Goal: Task Accomplishment & Management: Complete application form

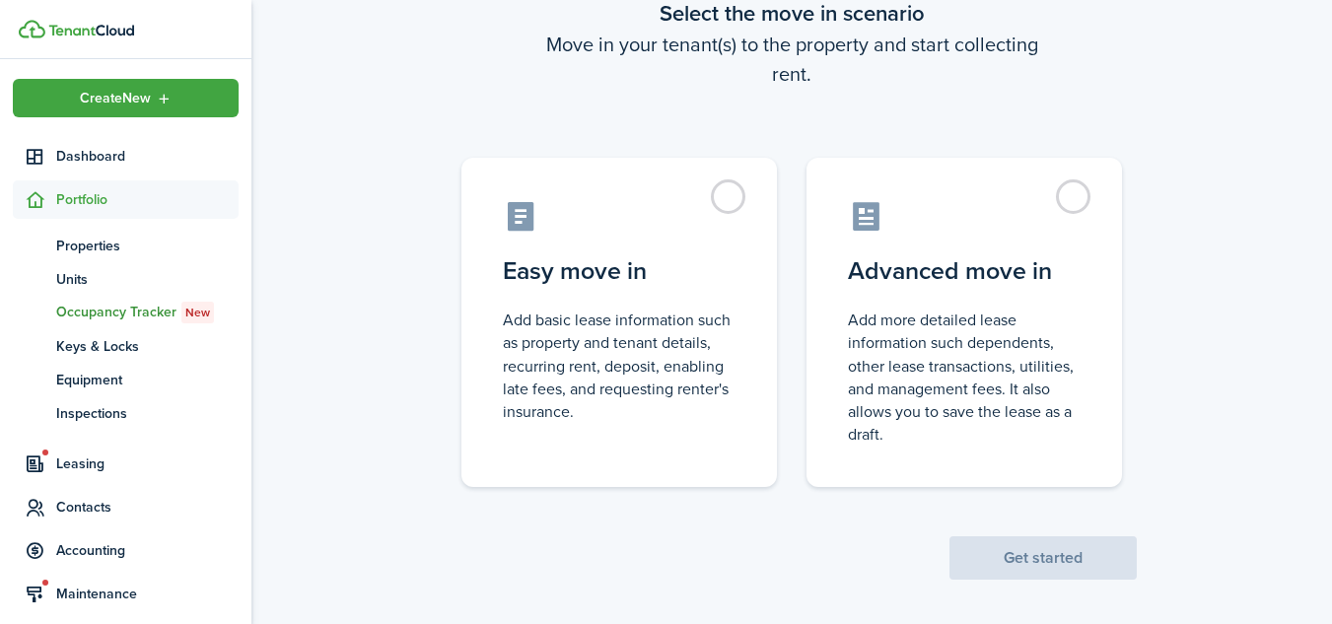
scroll to position [138, 0]
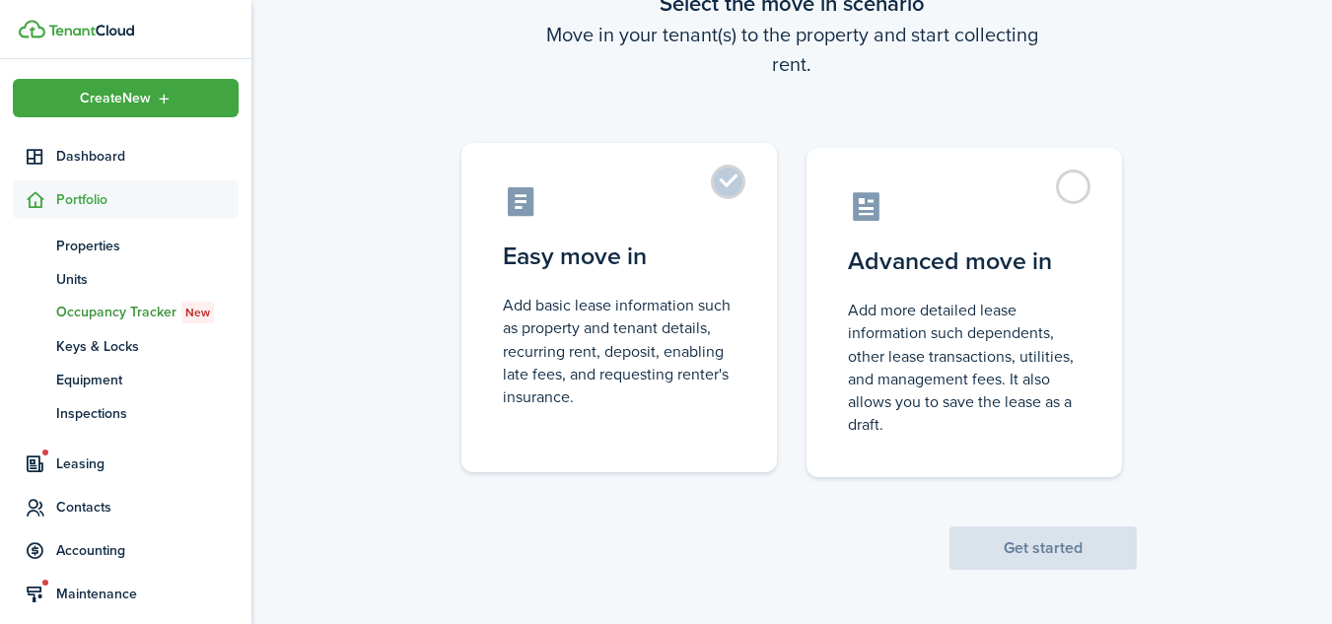
click at [726, 184] on label "Easy move in Add basic lease information such as property and tenant details, r…" at bounding box center [618, 307] width 315 height 329
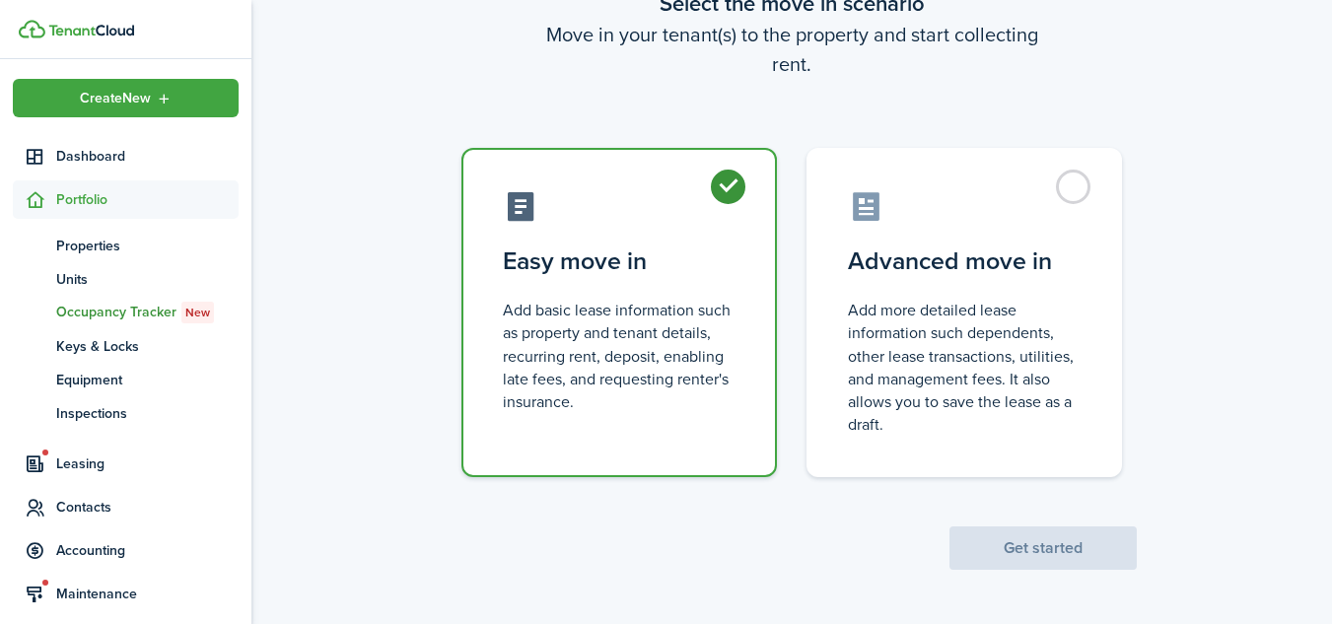
radio input "true"
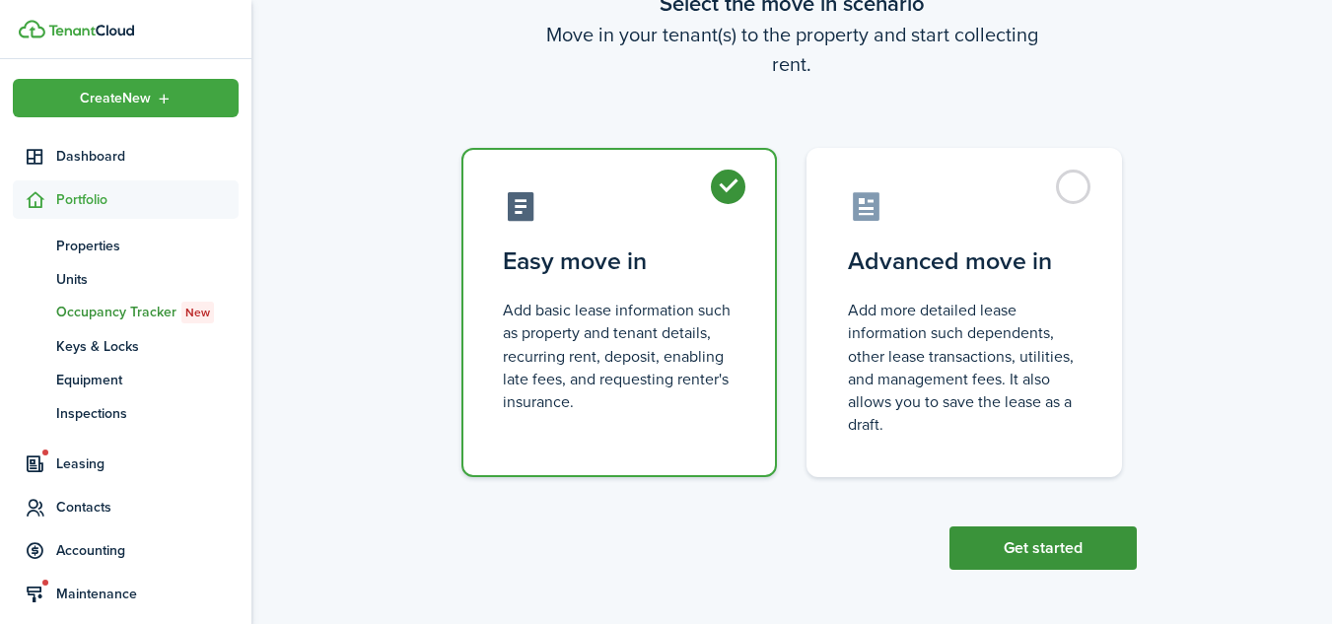
click at [1057, 544] on button "Get started" at bounding box center [1042, 547] width 187 height 43
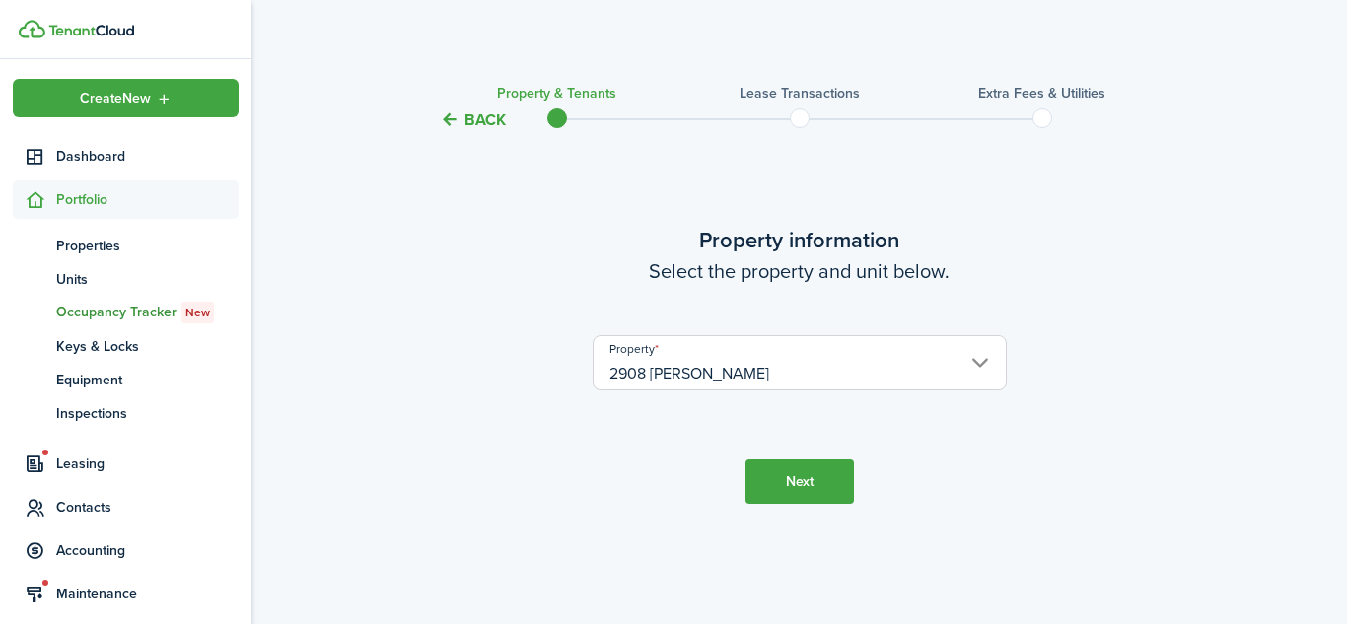
click at [795, 485] on button "Next" at bounding box center [799, 481] width 108 height 44
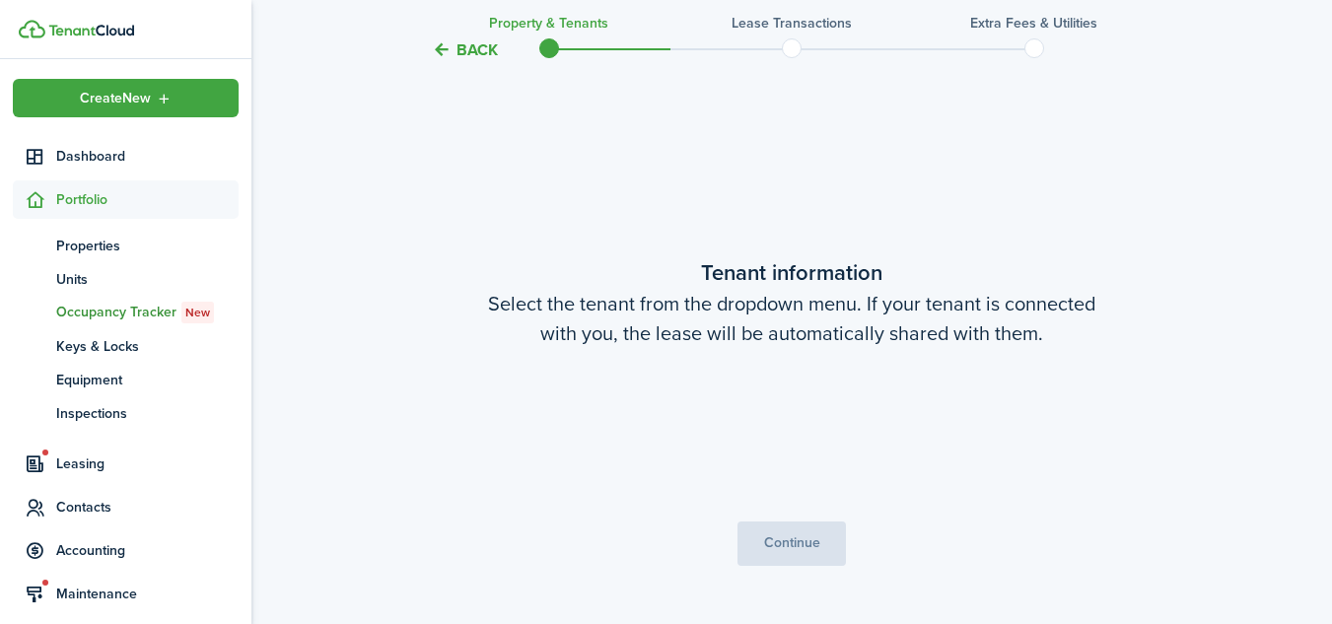
scroll to position [492, 0]
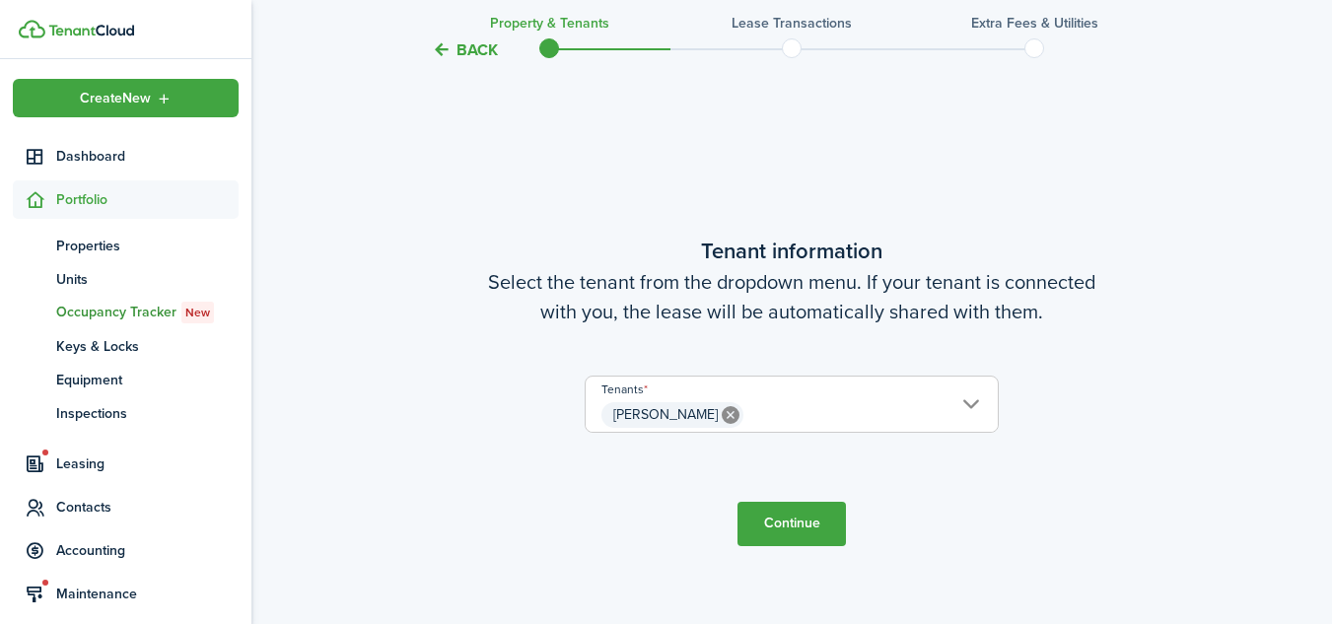
click at [781, 523] on button "Continue" at bounding box center [791, 524] width 108 height 44
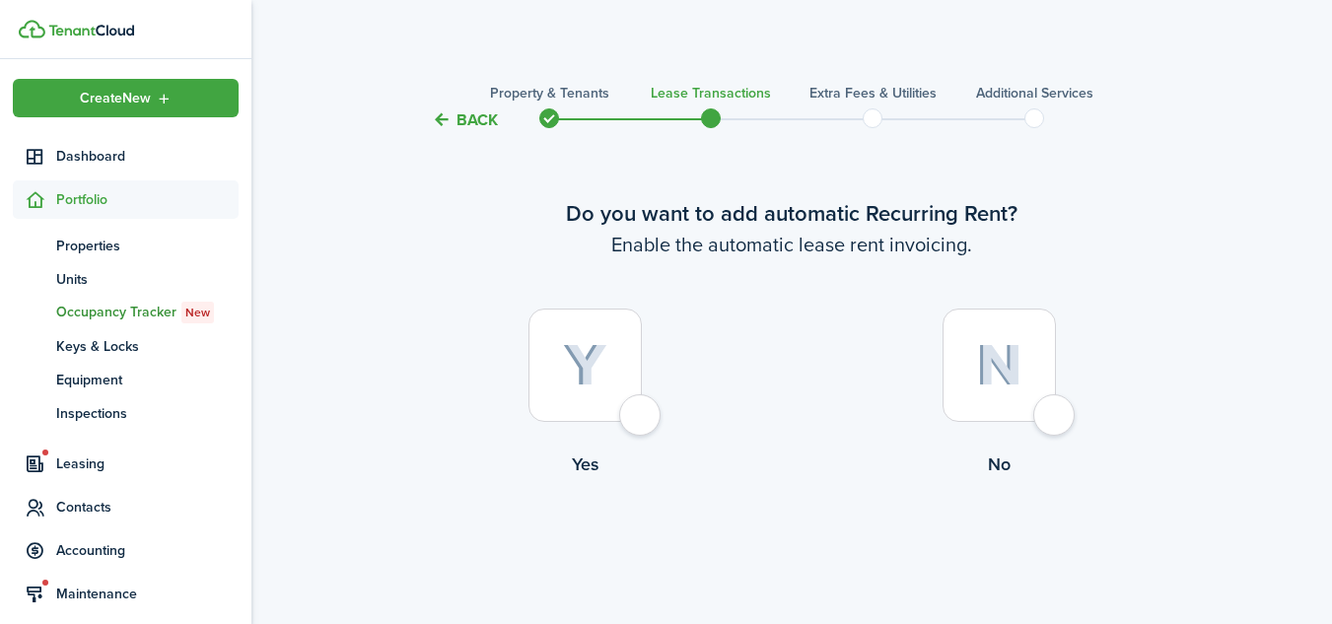
click at [633, 414] on div at bounding box center [584, 365] width 113 height 113
radio input "true"
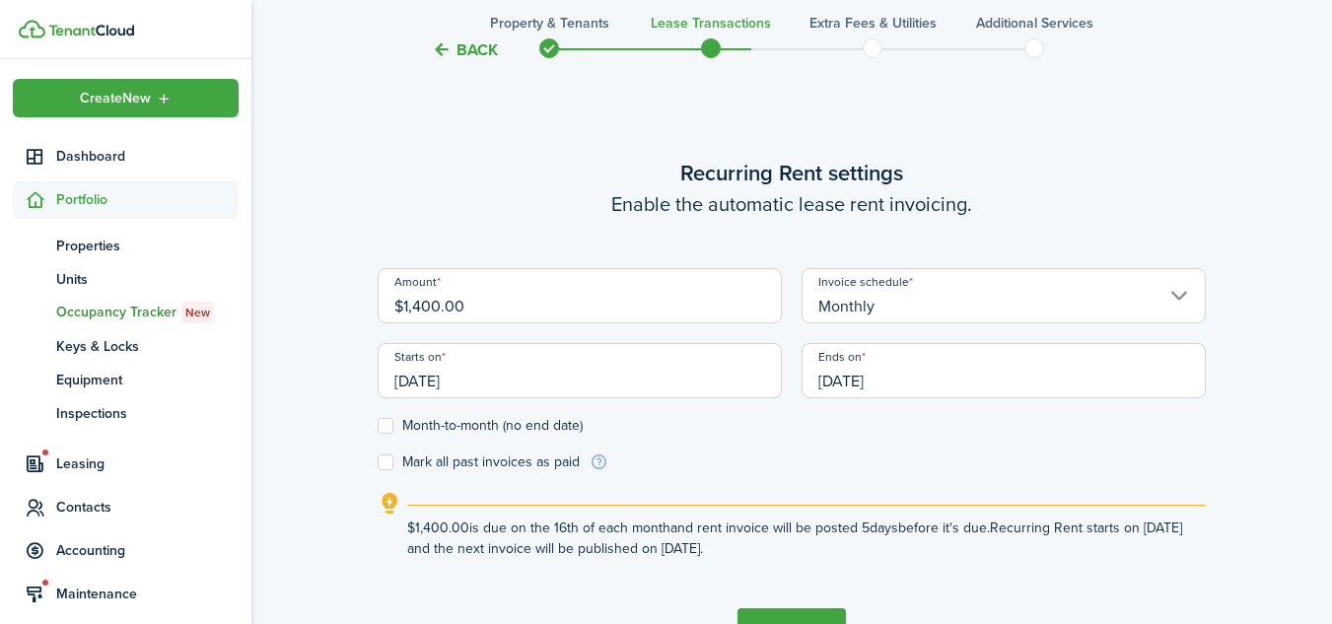
scroll to position [542, 0]
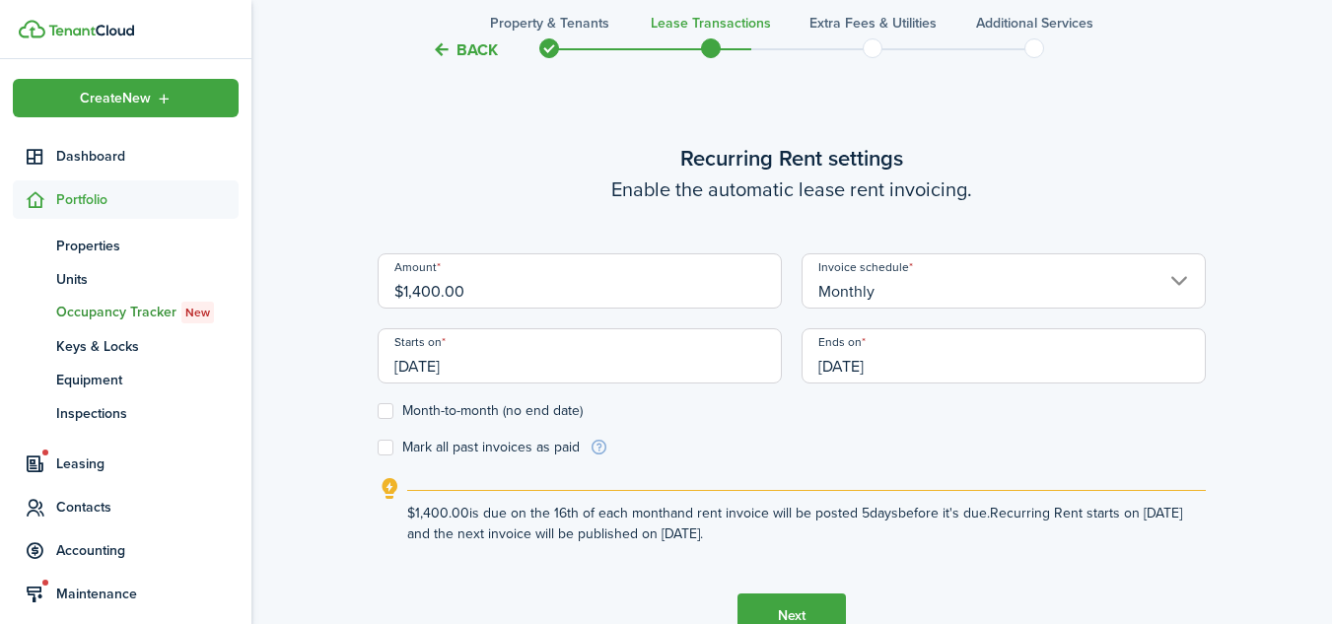
click at [586, 373] on input "[DATE]" at bounding box center [580, 355] width 404 height 55
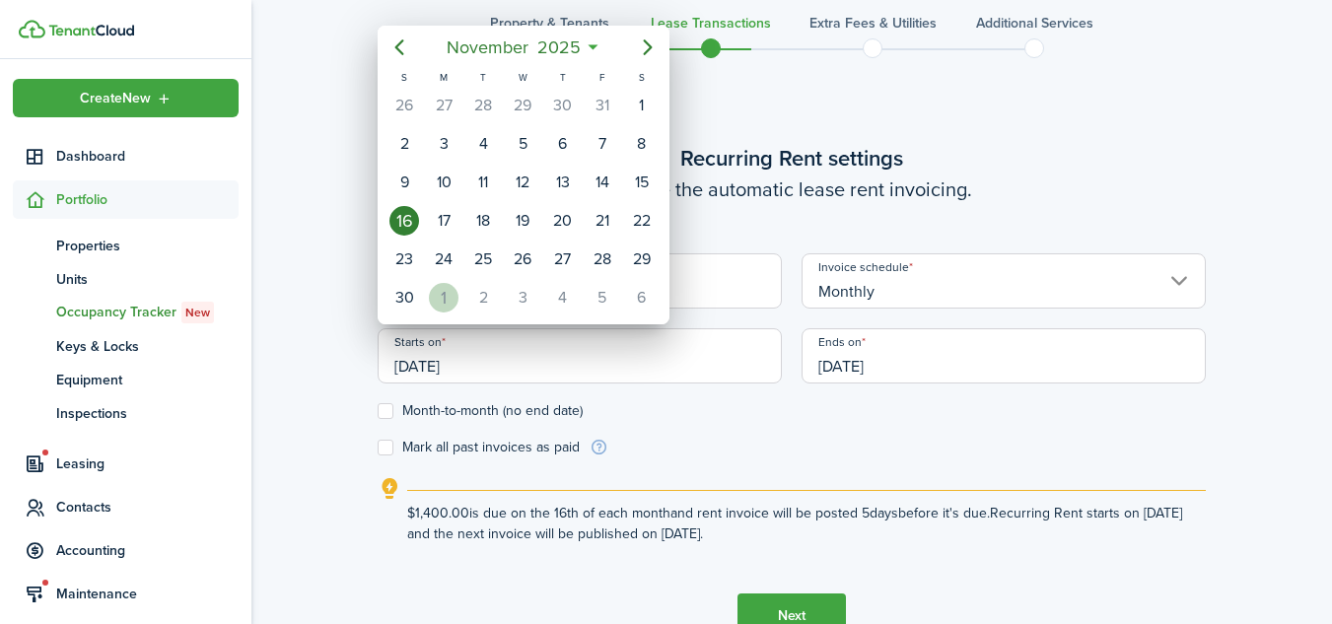
click at [439, 300] on div "1" at bounding box center [444, 298] width 30 height 30
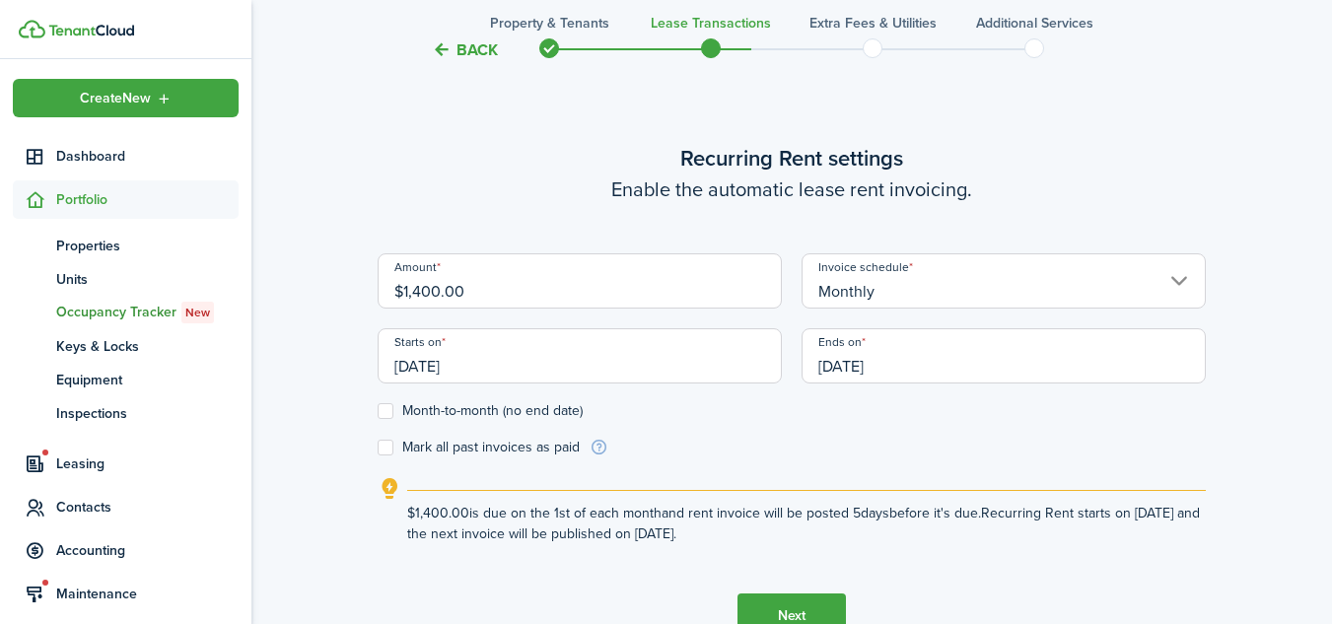
click at [491, 366] on input "[DATE]" at bounding box center [580, 355] width 404 height 55
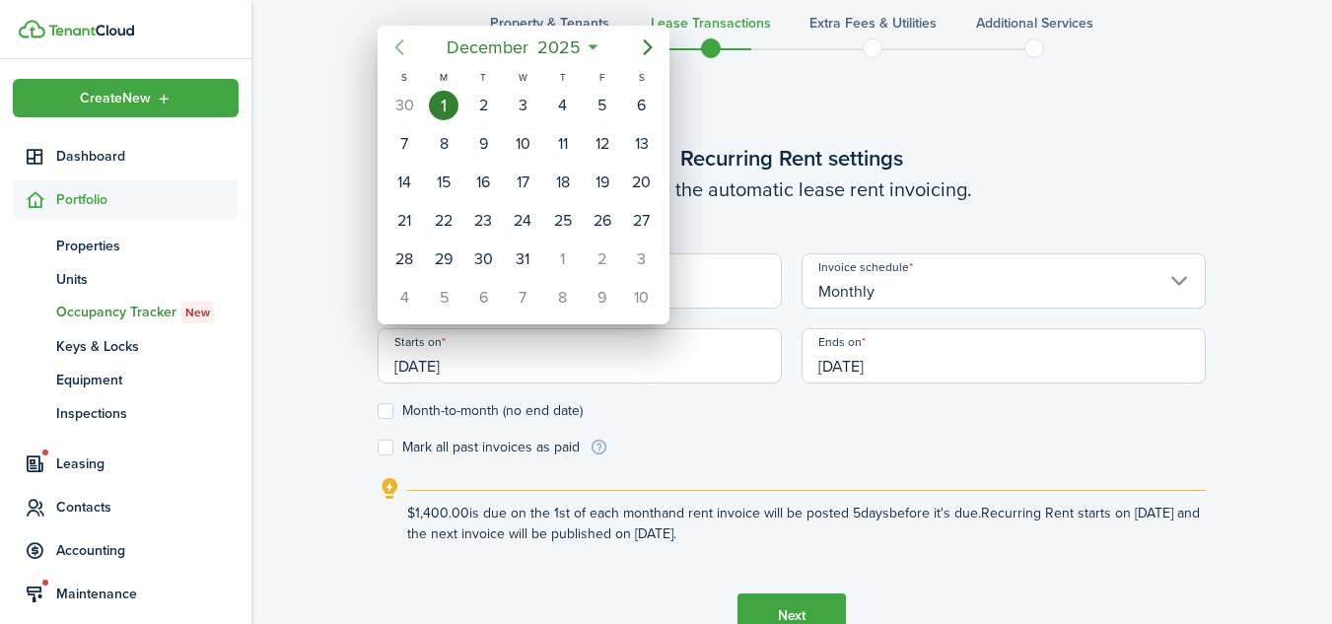
click at [397, 47] on icon "Previous page" at bounding box center [399, 47] width 9 height 16
click at [521, 99] on div "1" at bounding box center [523, 106] width 30 height 30
type input "[DATE]"
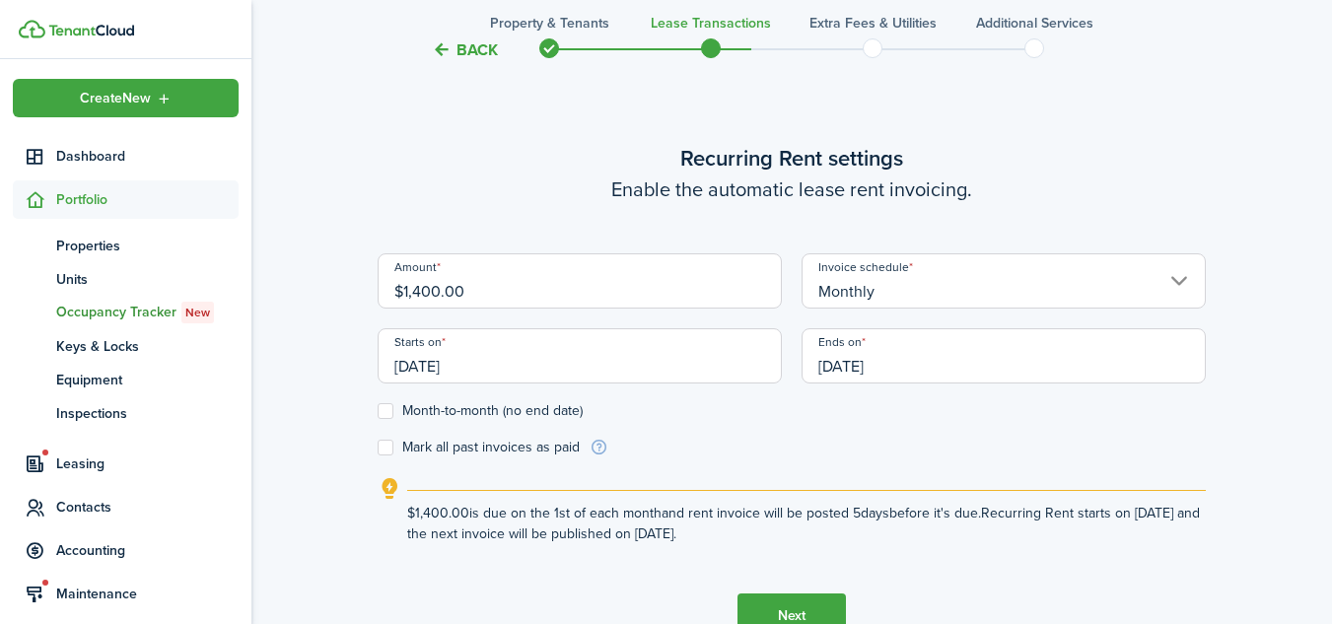
click at [857, 359] on input "[DATE]" at bounding box center [1003, 355] width 404 height 55
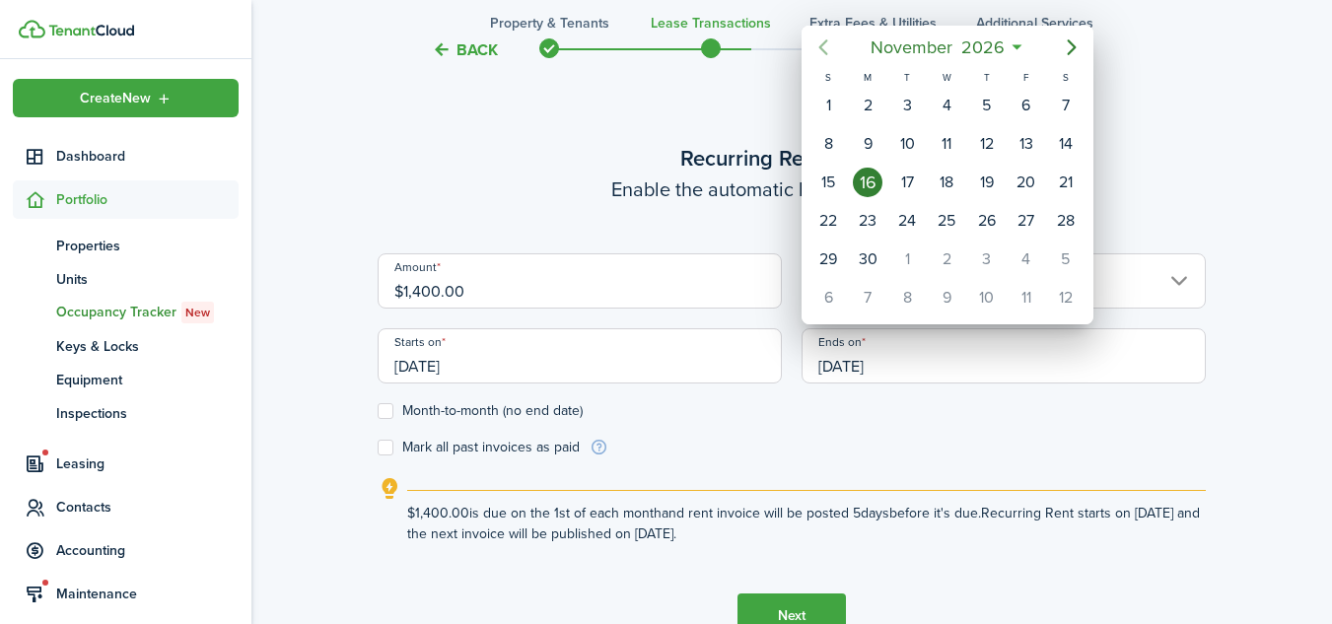
click at [824, 41] on icon "Previous page" at bounding box center [823, 47] width 24 height 24
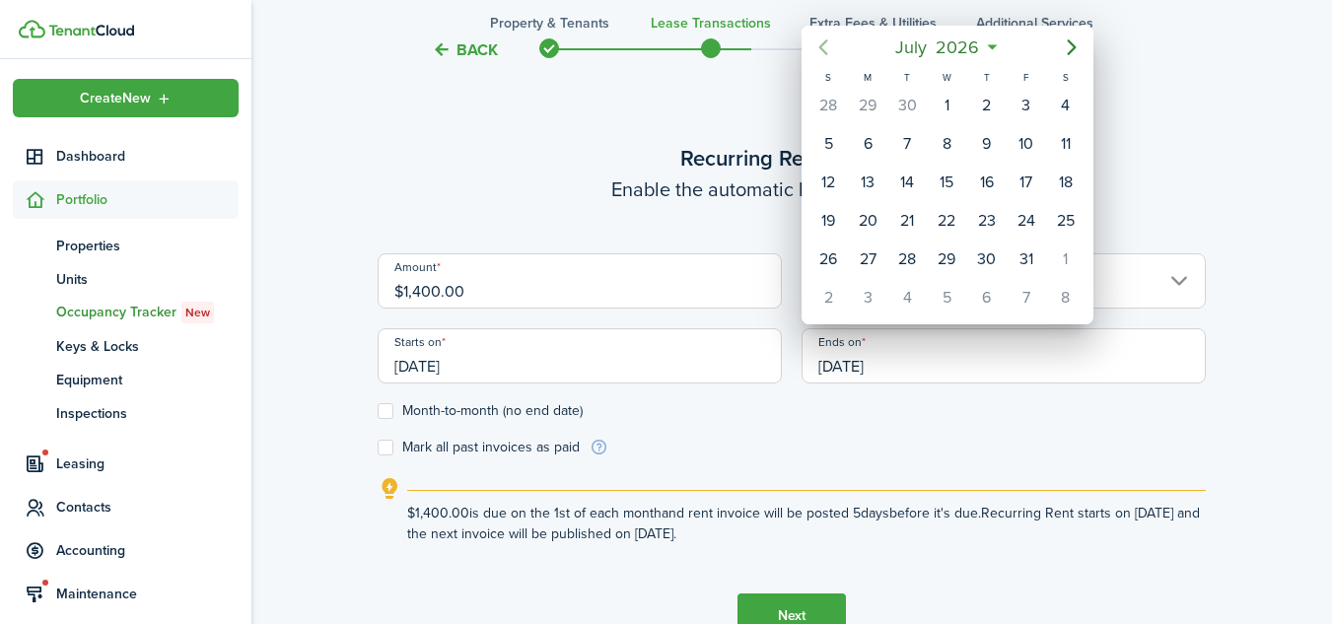
click at [824, 41] on icon "Previous page" at bounding box center [823, 47] width 24 height 24
click at [826, 99] on div "31" at bounding box center [828, 106] width 30 height 30
type input "[DATE]"
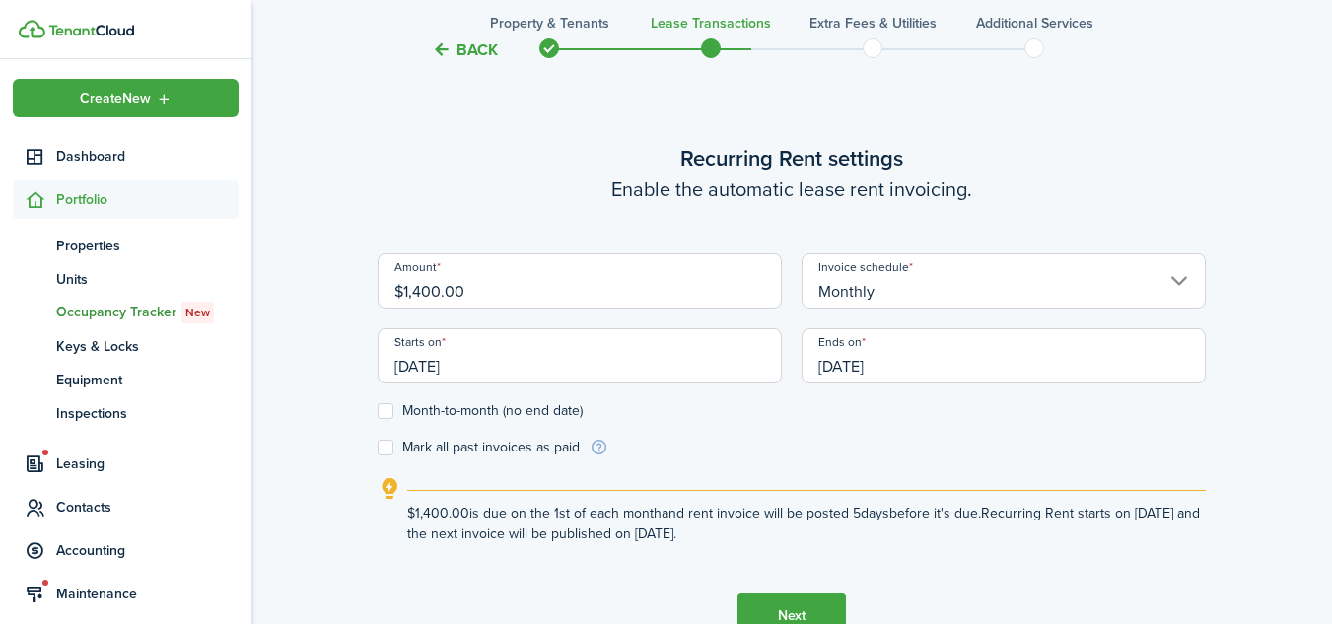
scroll to position [674, 0]
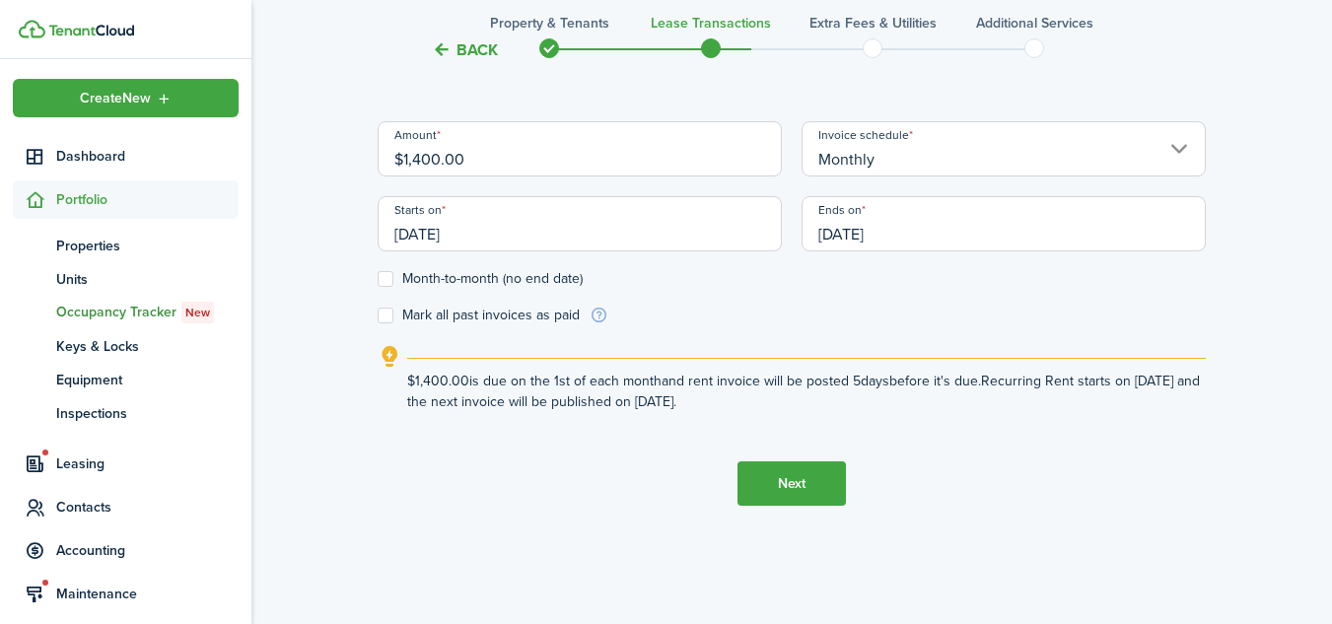
click at [799, 474] on button "Next" at bounding box center [791, 483] width 108 height 44
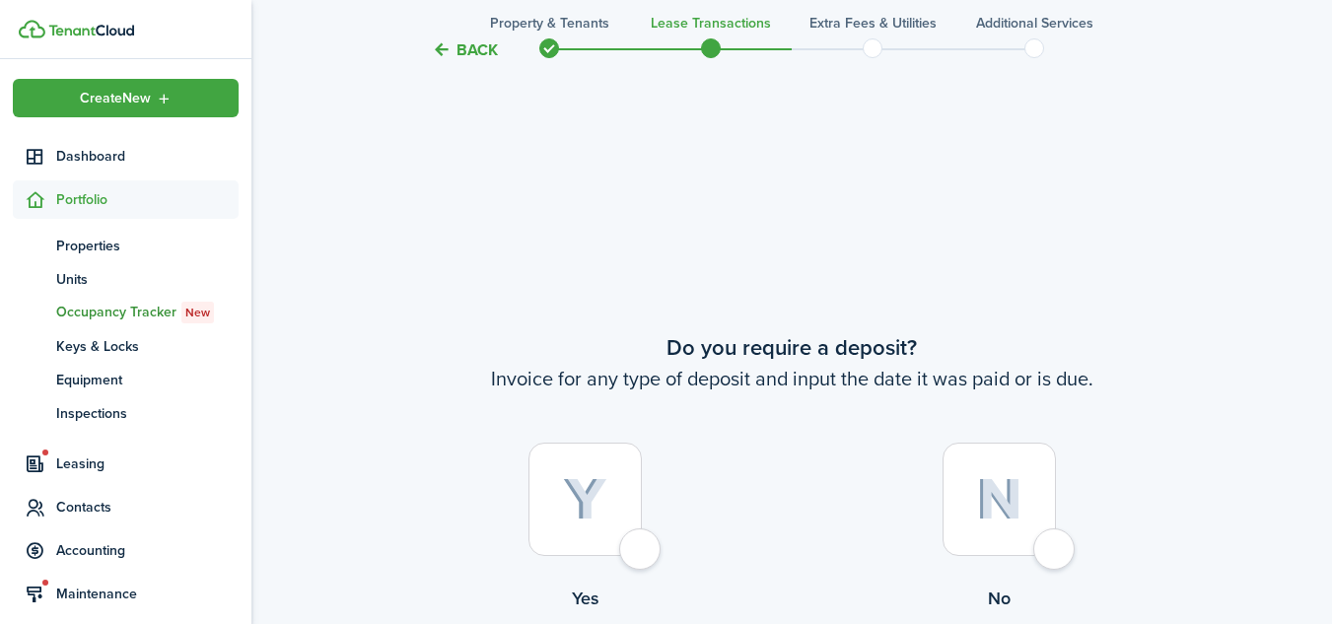
scroll to position [1166, 0]
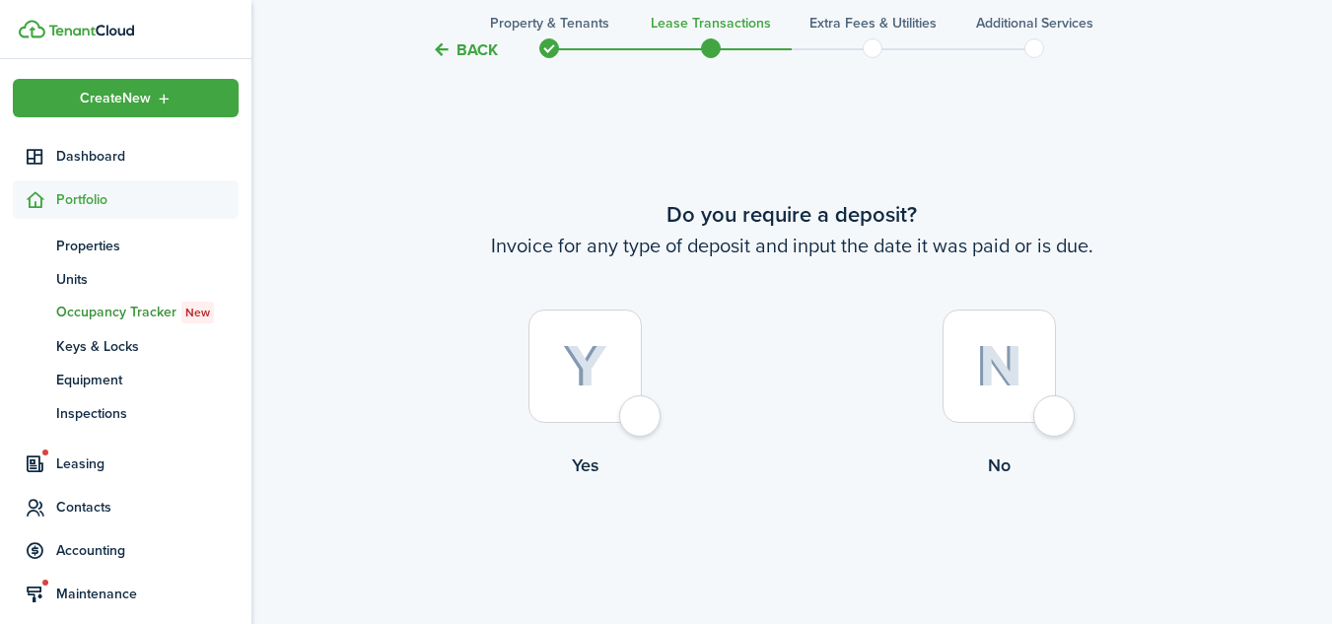
click at [633, 412] on div at bounding box center [584, 366] width 113 height 113
radio input "true"
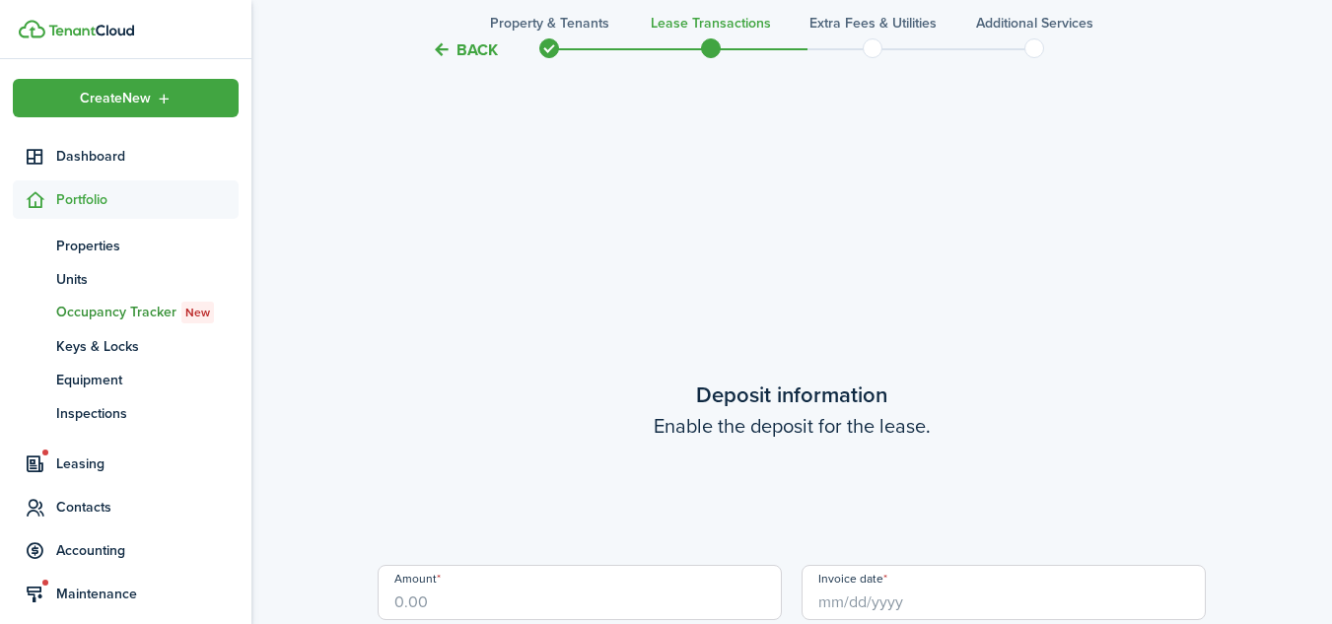
scroll to position [1790, 0]
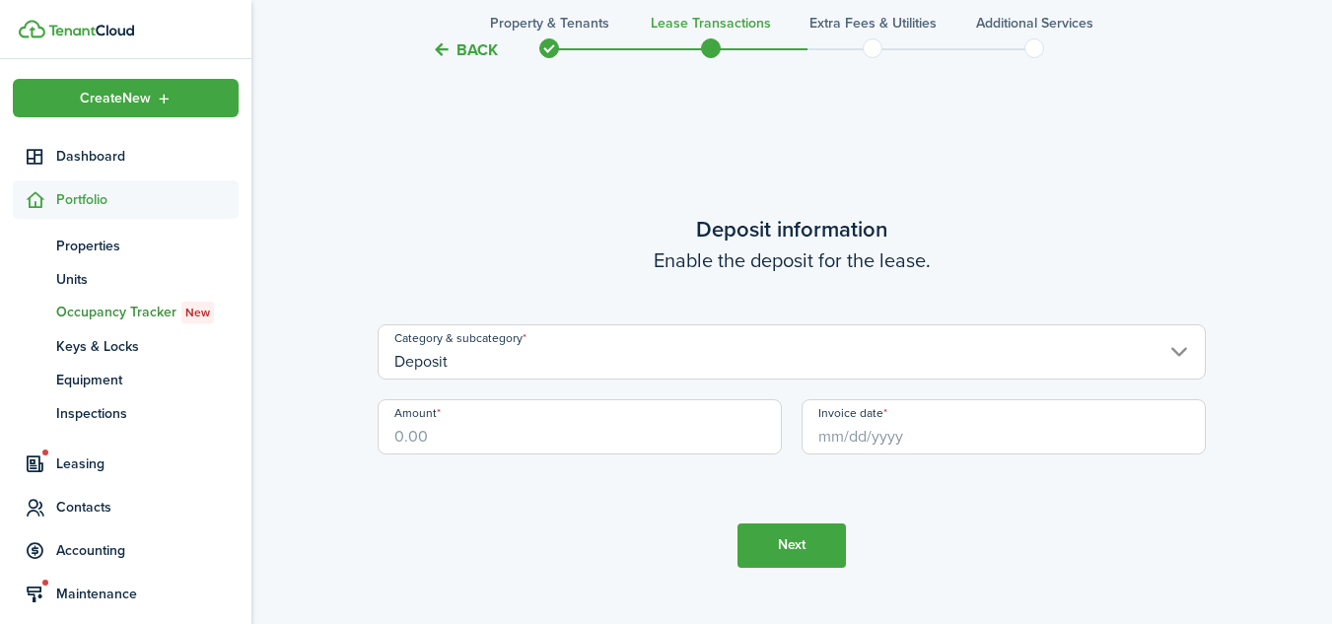
click at [633, 412] on input "Amount" at bounding box center [580, 426] width 404 height 55
click at [915, 430] on input "Invoice date" at bounding box center [1003, 426] width 404 height 55
type input "$1,100.00"
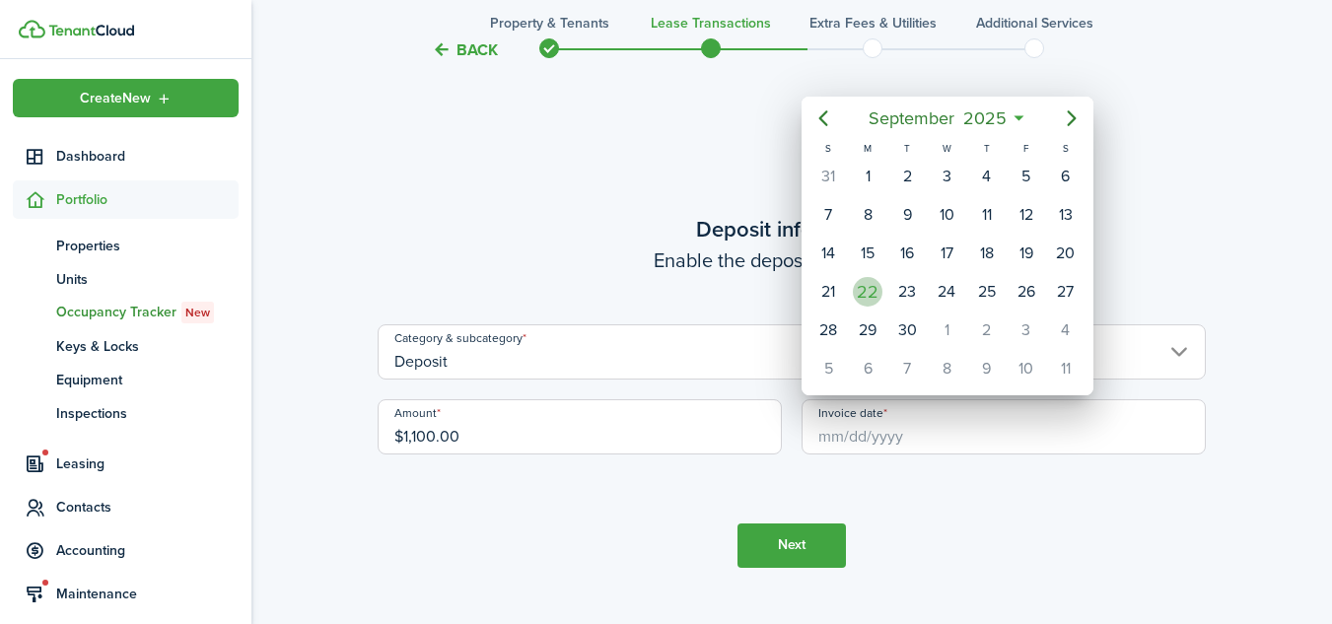
click at [867, 290] on div "22" at bounding box center [868, 292] width 30 height 30
type input "[DATE]"
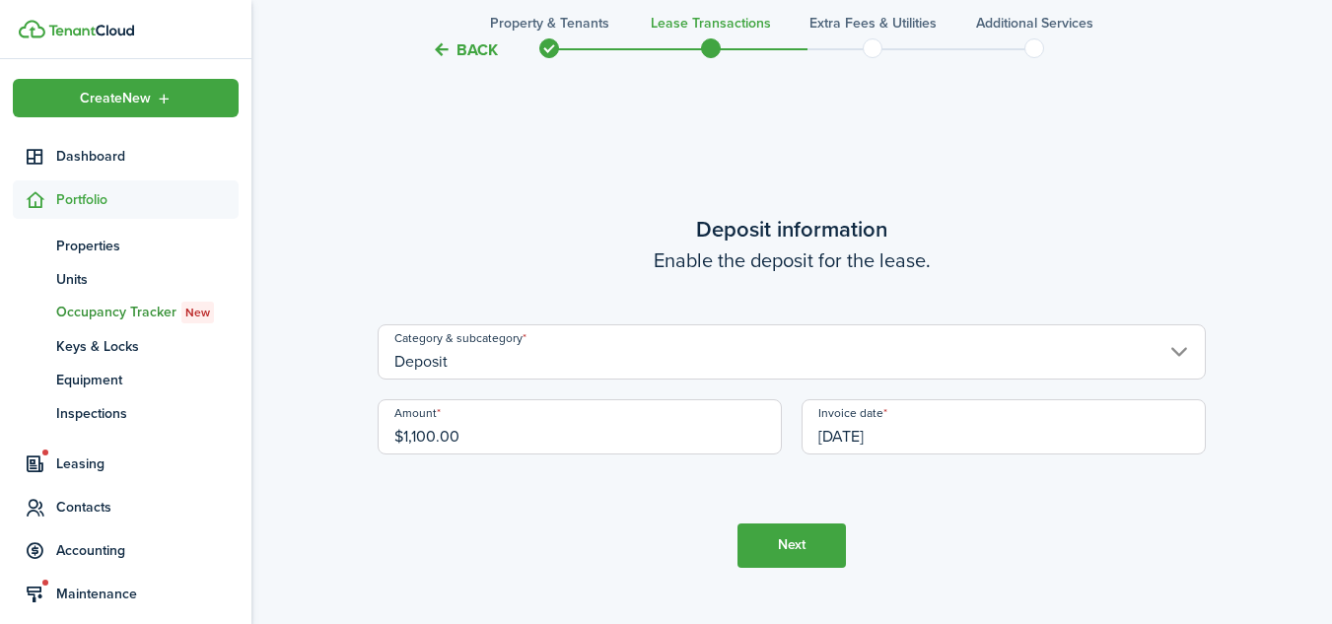
click at [793, 550] on button "Next" at bounding box center [791, 545] width 108 height 44
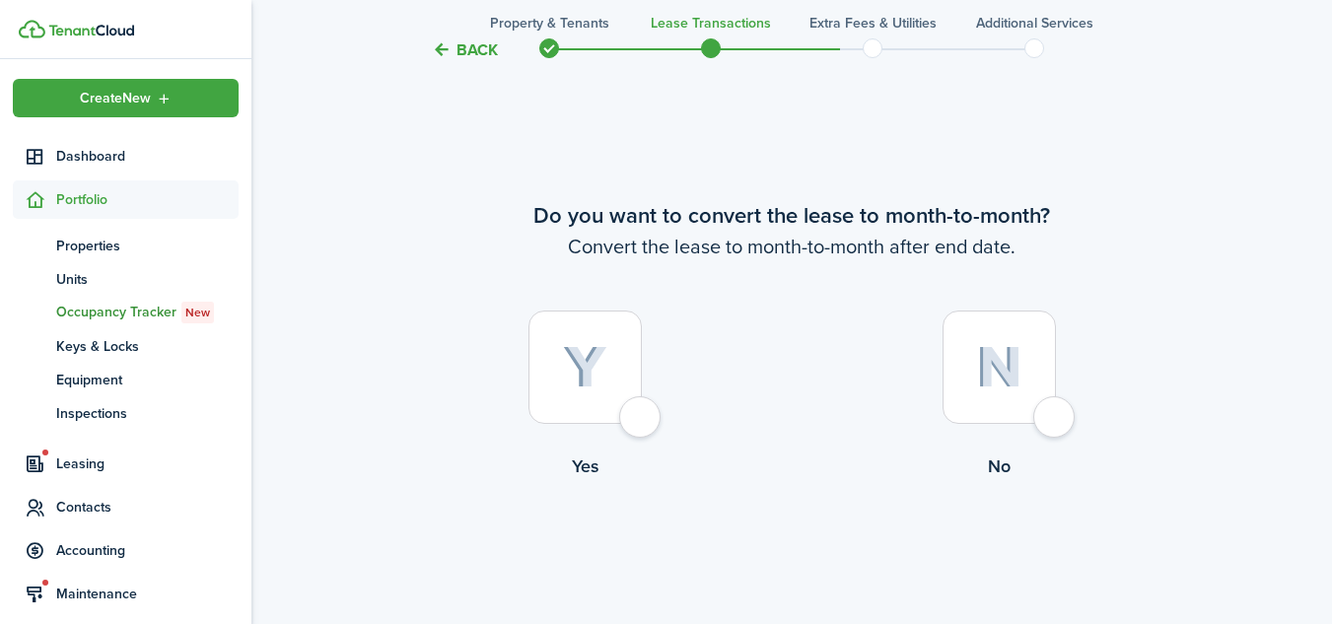
scroll to position [2414, 0]
click at [634, 406] on div at bounding box center [584, 366] width 113 height 113
radio input "true"
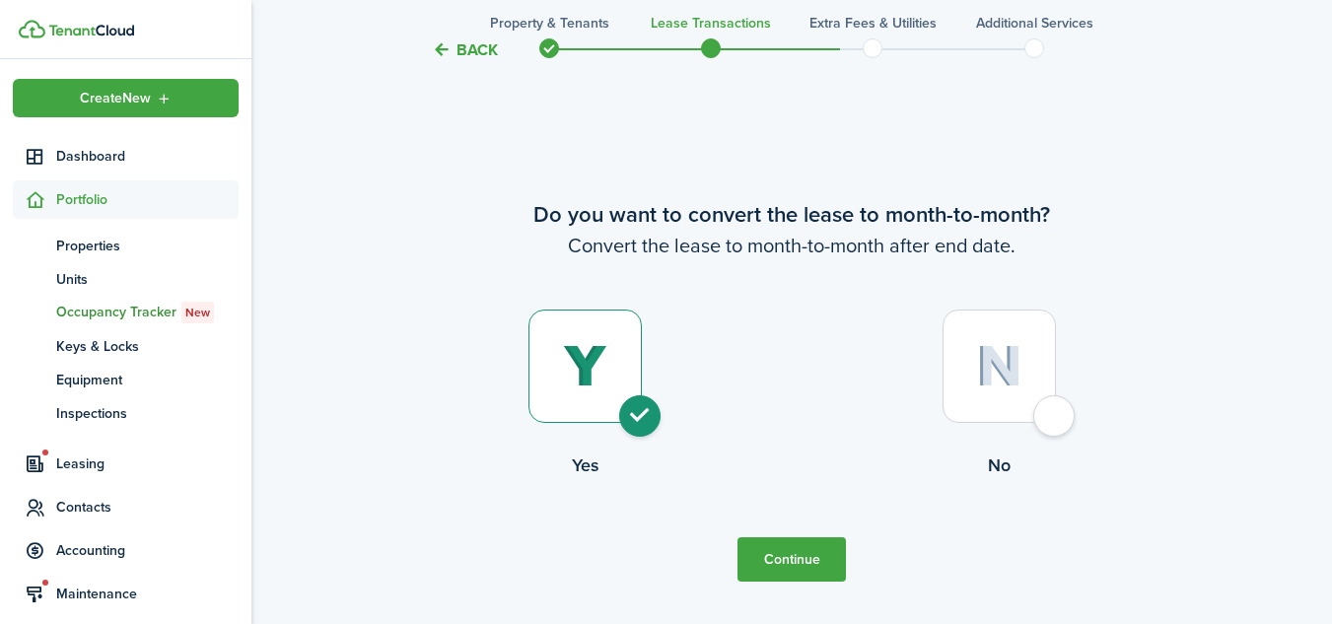
click at [778, 552] on button "Continue" at bounding box center [791, 559] width 108 height 44
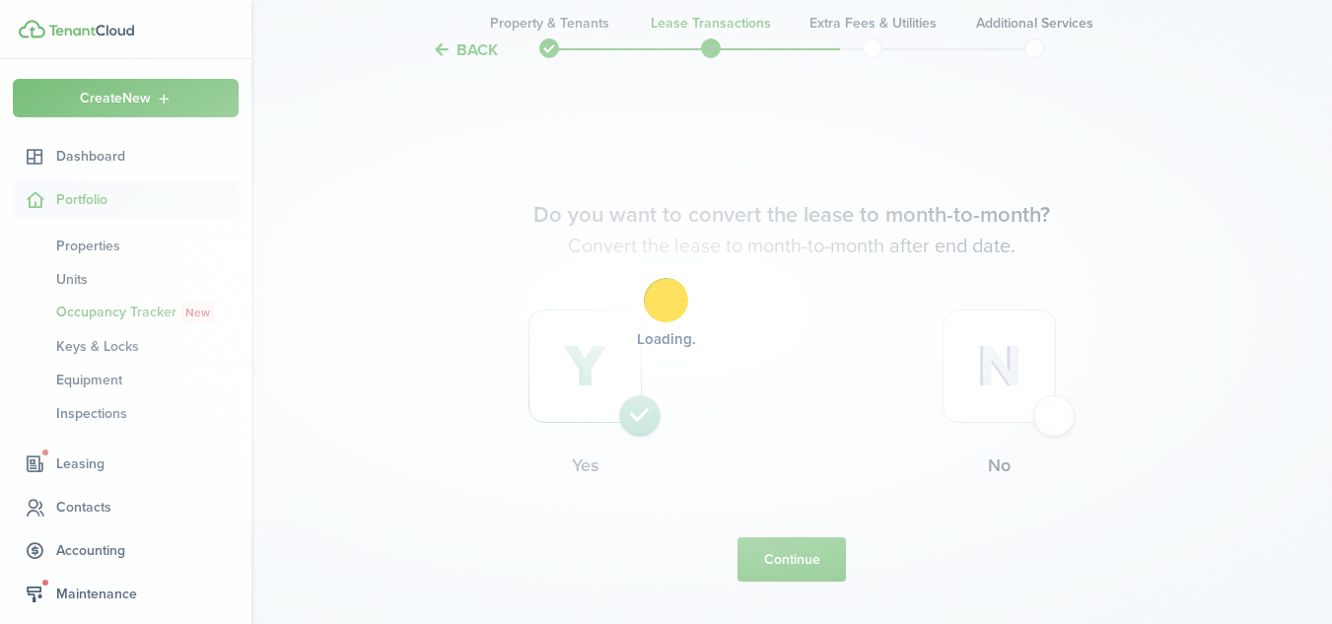
scroll to position [0, 0]
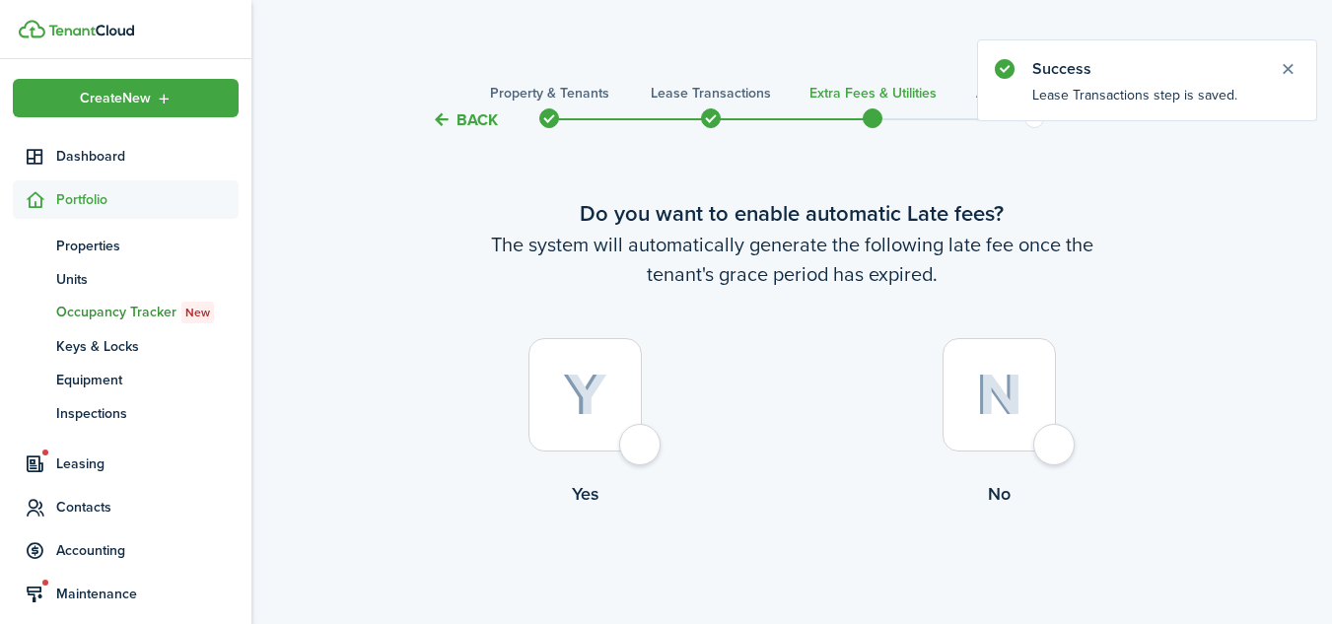
click at [642, 449] on div at bounding box center [584, 394] width 113 height 113
radio input "true"
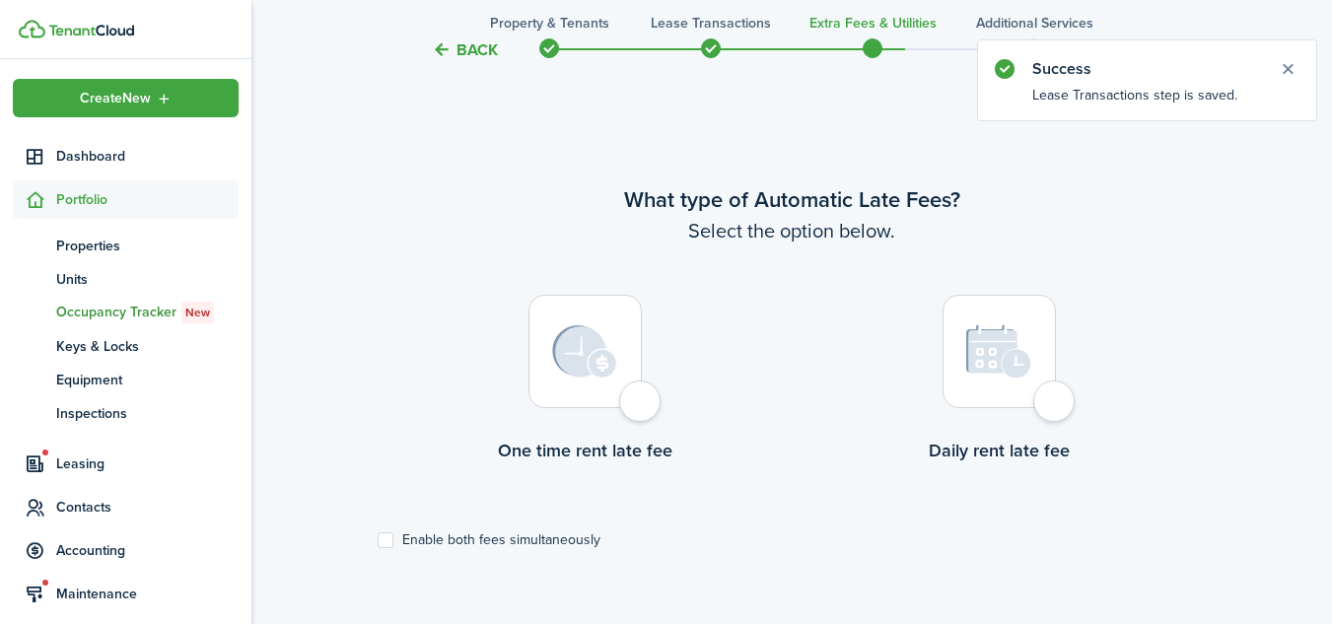
scroll to position [572, 0]
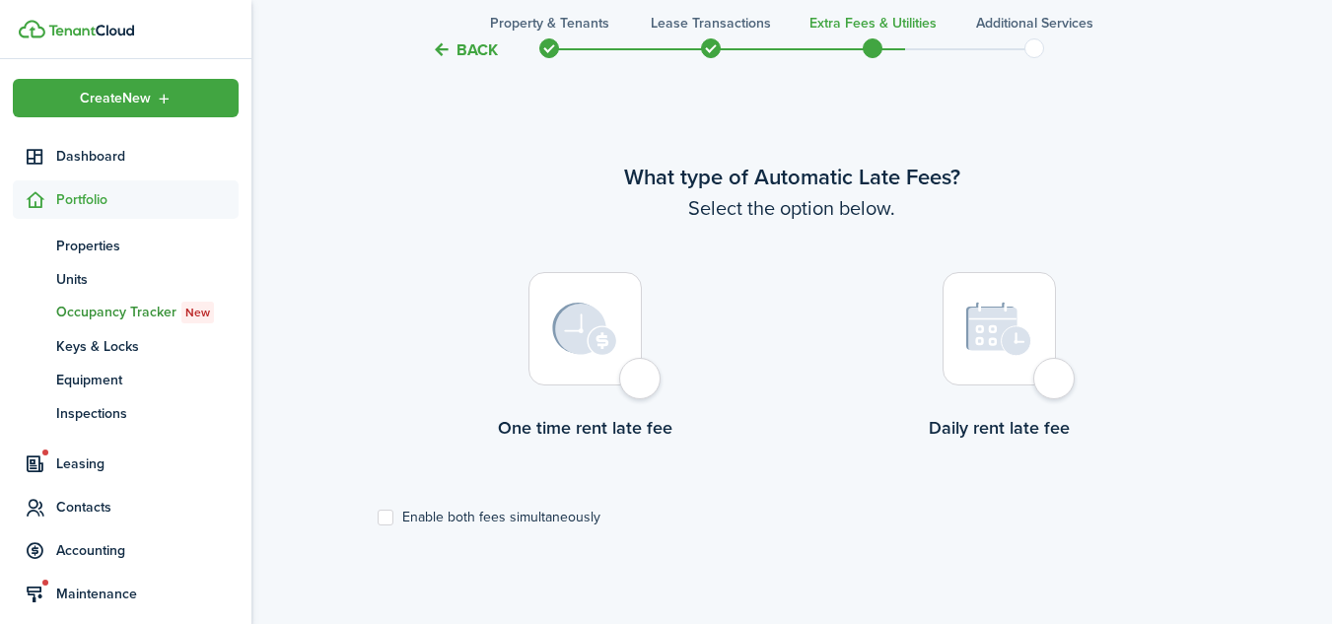
click at [639, 378] on div at bounding box center [584, 328] width 113 height 113
radio input "true"
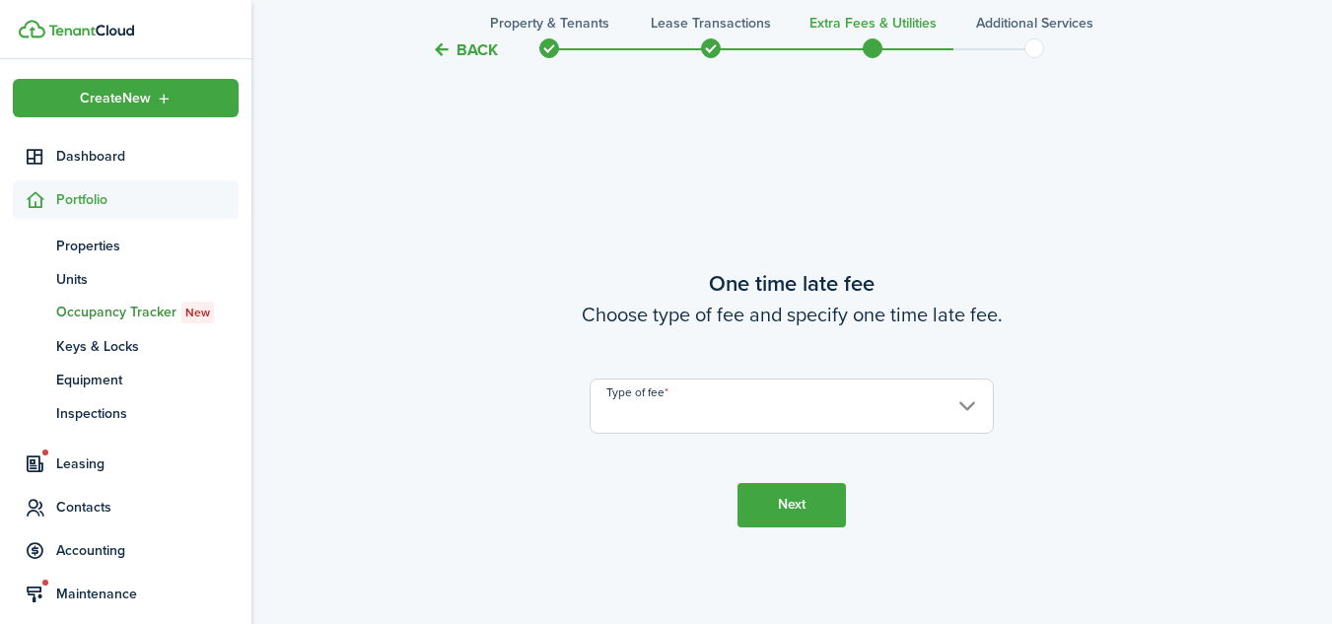
scroll to position [1196, 0]
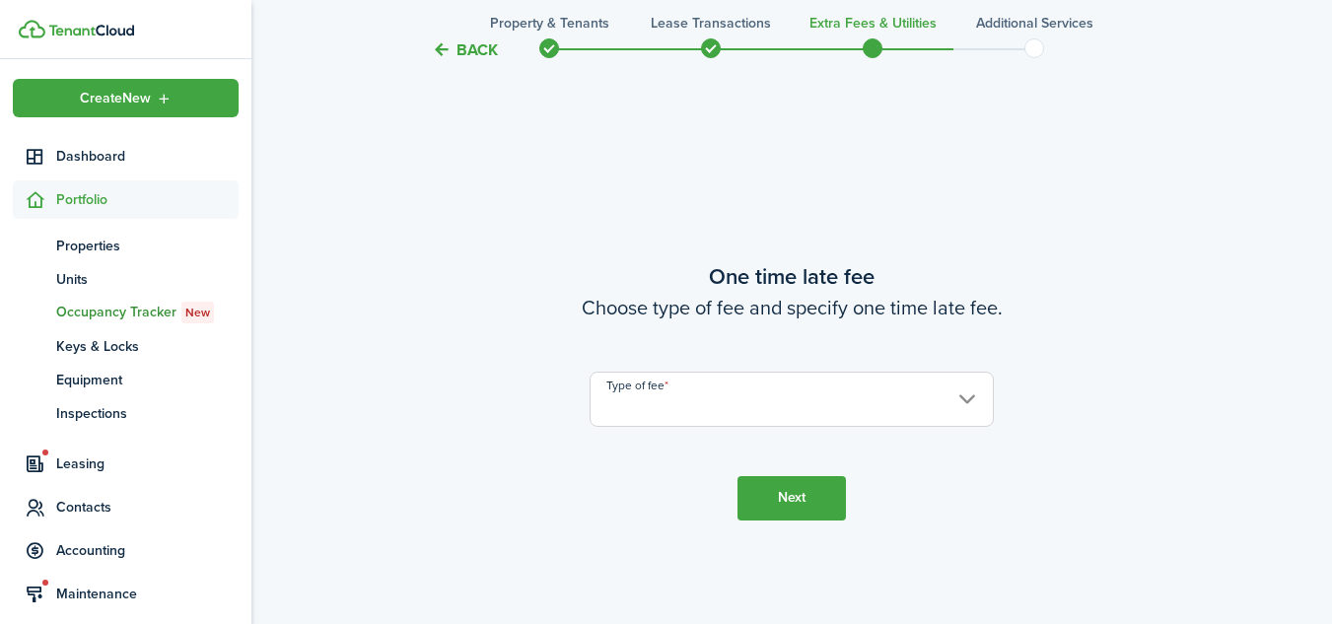
click at [648, 397] on input "Type of fee" at bounding box center [791, 399] width 404 height 55
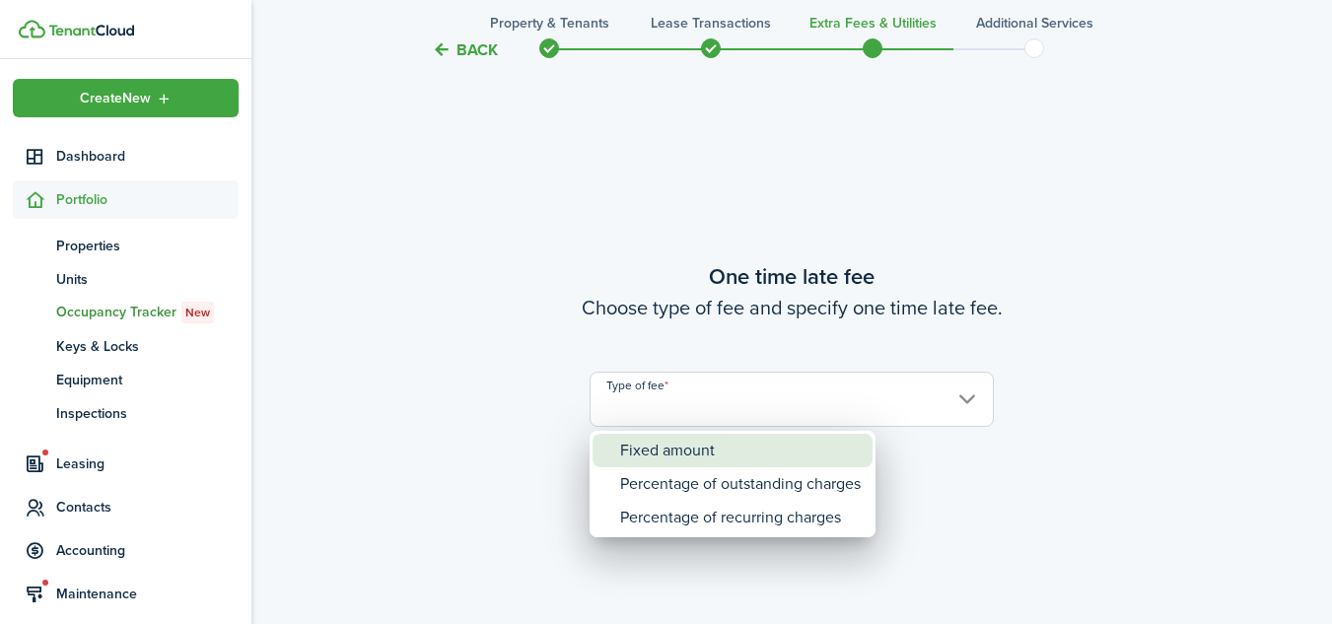
click at [842, 450] on div "Fixed amount" at bounding box center [740, 451] width 241 height 34
type input "Fixed amount"
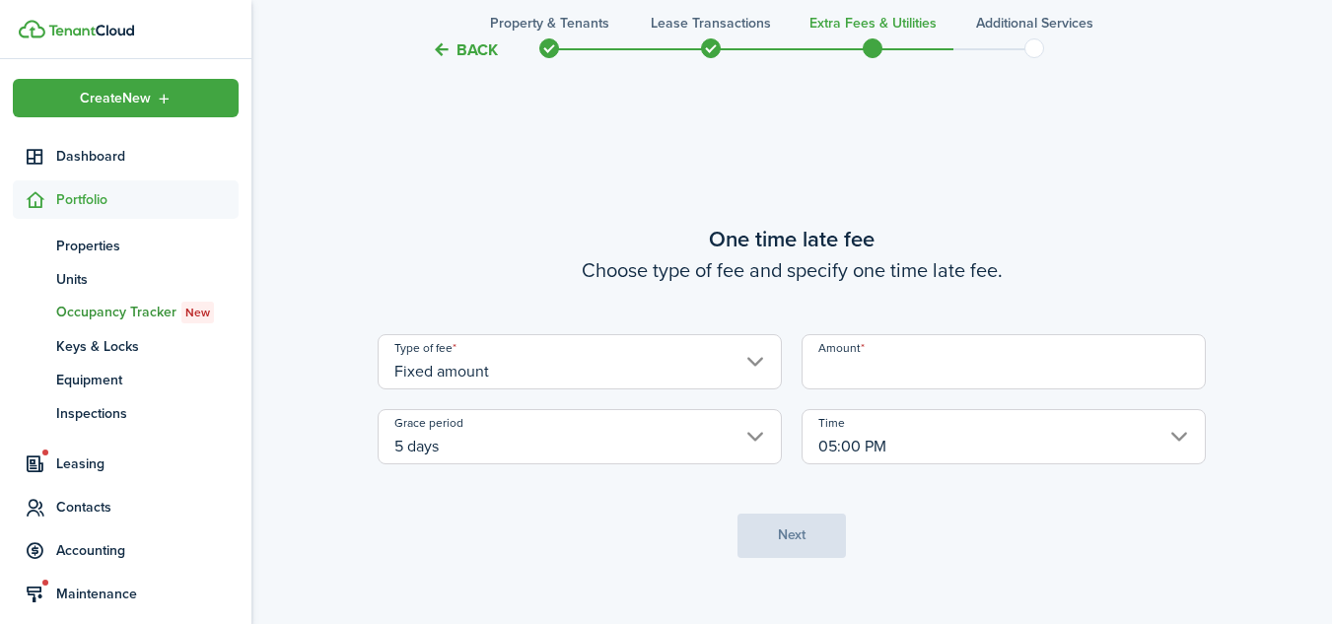
click at [942, 363] on input "Amount" at bounding box center [1003, 361] width 404 height 55
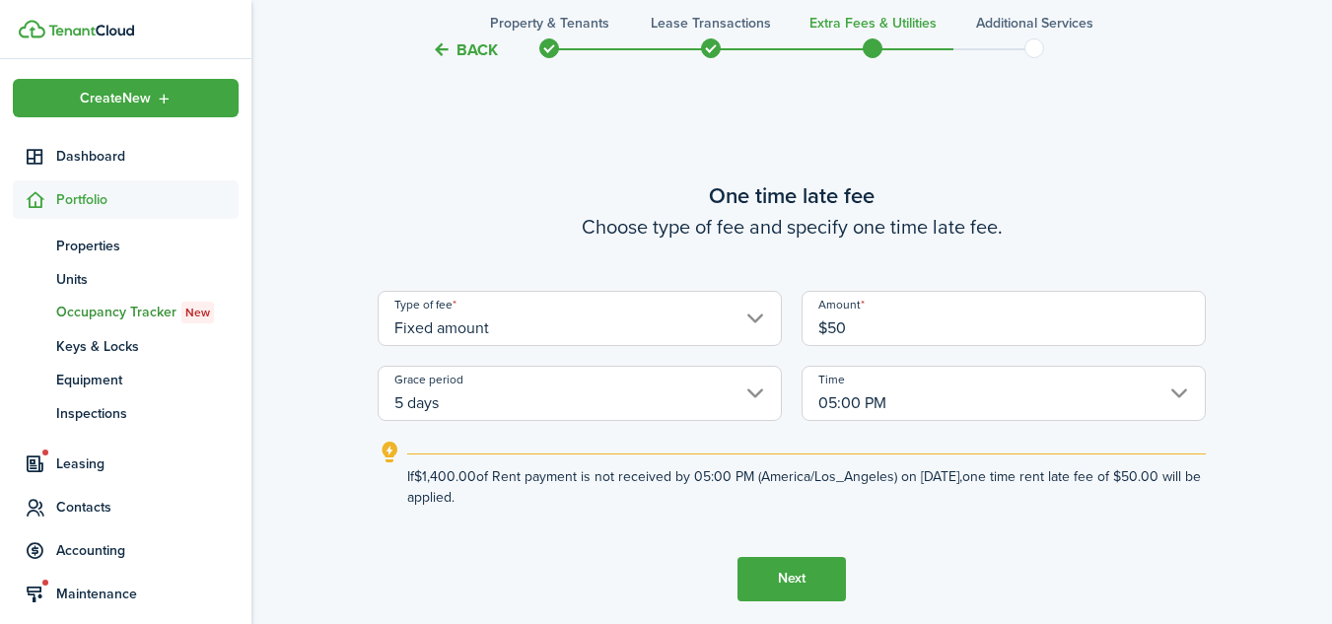
type input "$50.00"
click at [791, 570] on button "Next" at bounding box center [791, 579] width 108 height 44
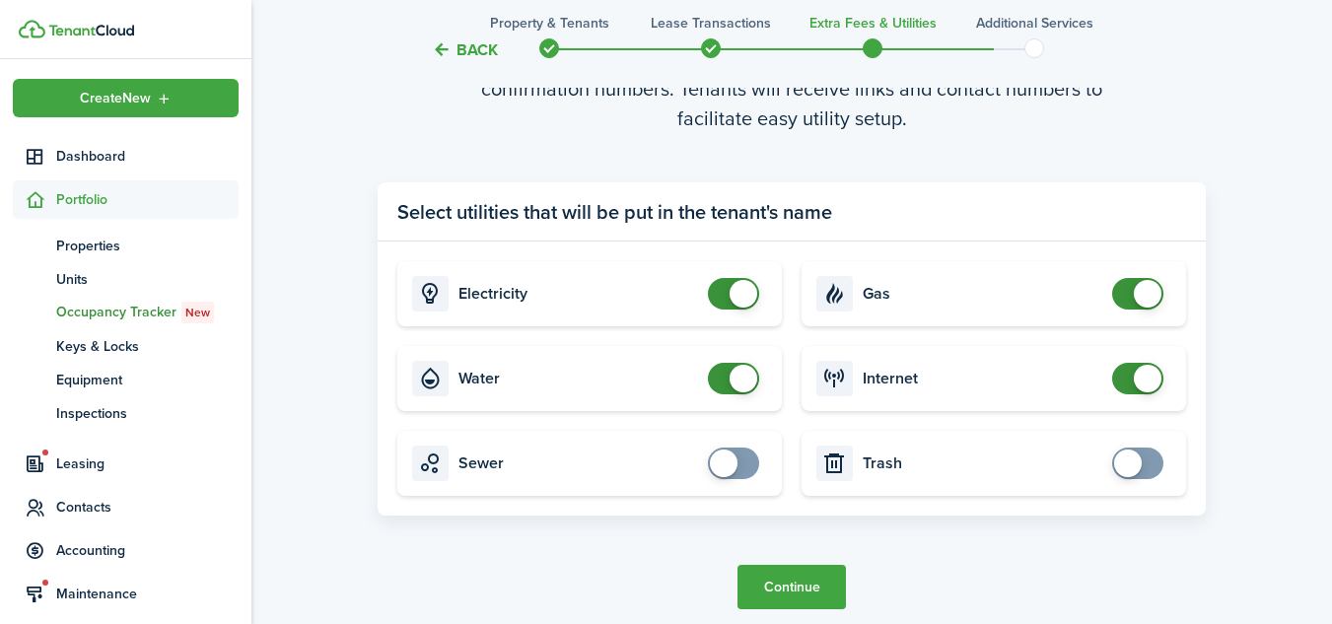
scroll to position [1939, 0]
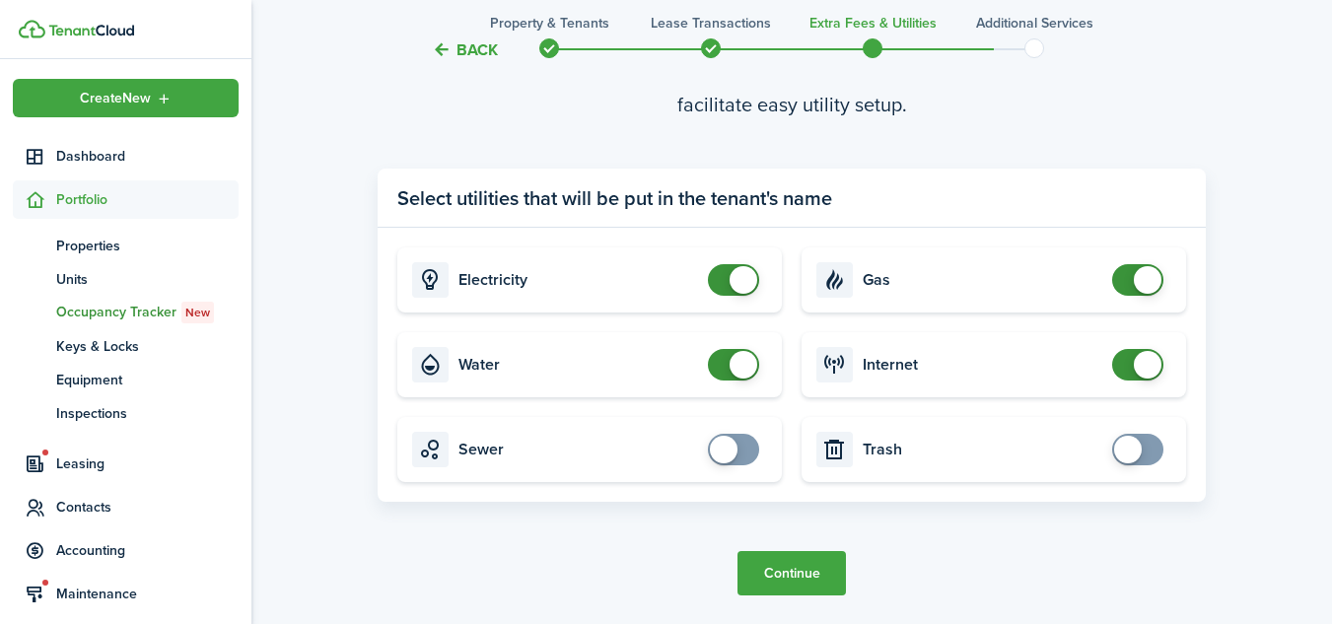
checkbox input "true"
click at [1136, 456] on span at bounding box center [1128, 450] width 28 height 28
click at [796, 566] on button "Continue" at bounding box center [791, 573] width 108 height 44
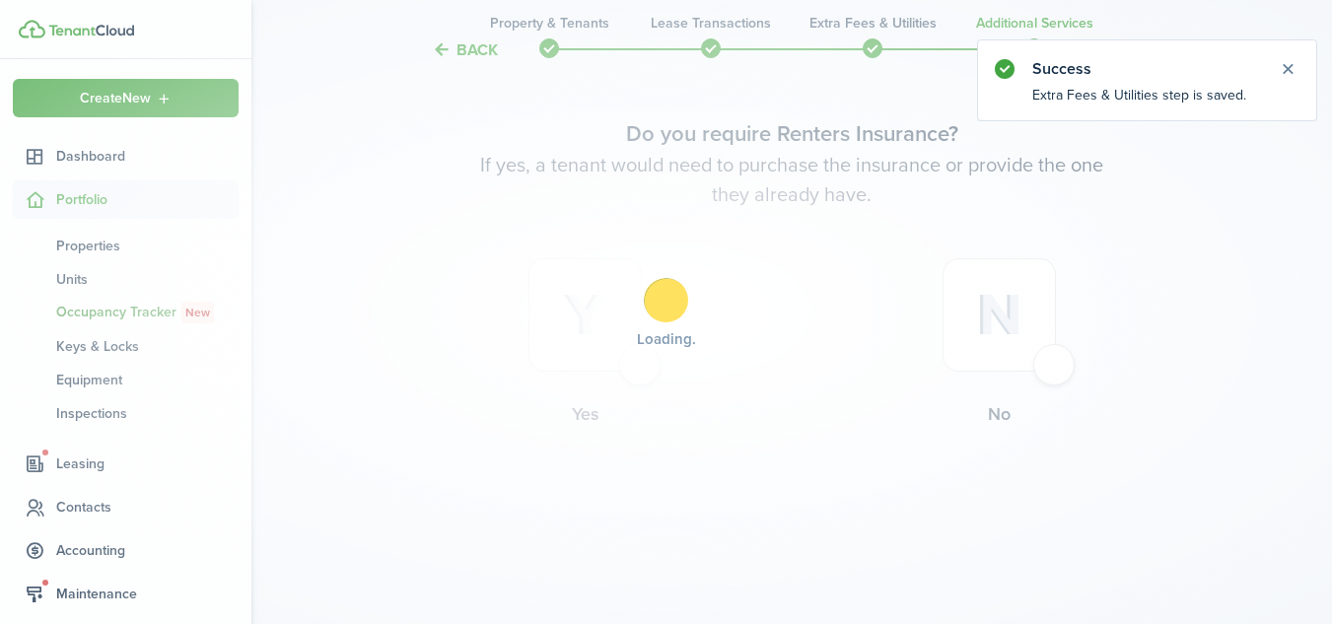
scroll to position [0, 0]
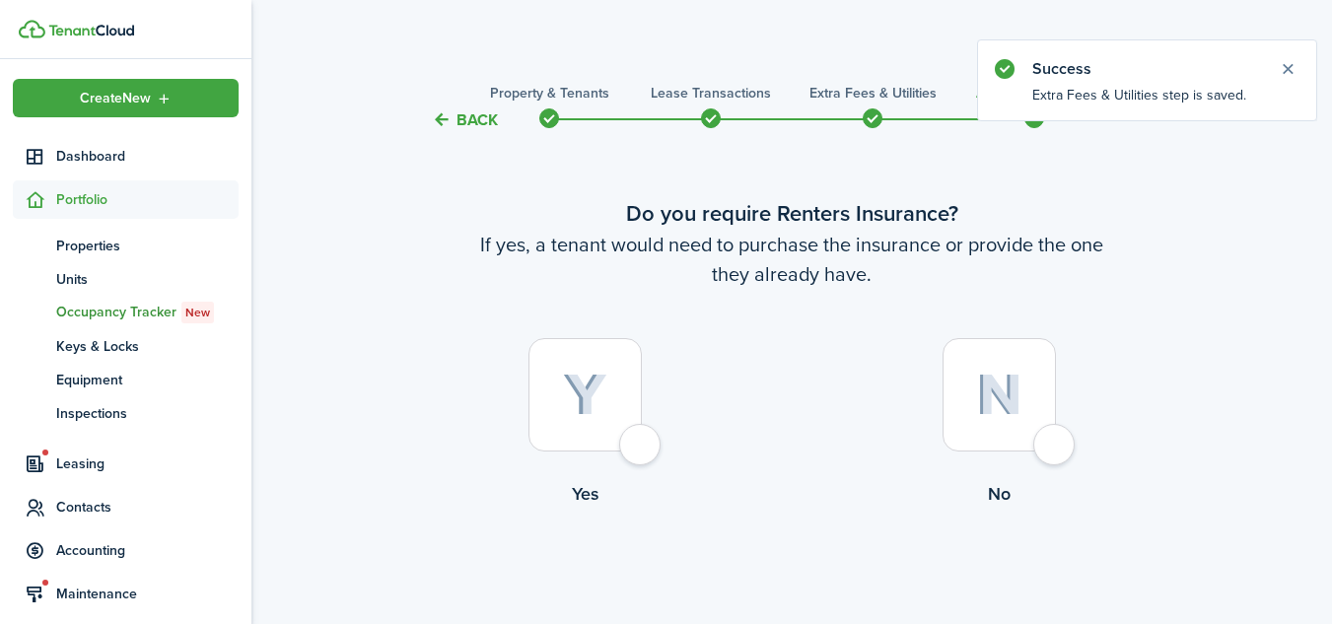
click at [1056, 438] on div at bounding box center [998, 394] width 113 height 113
radio input "true"
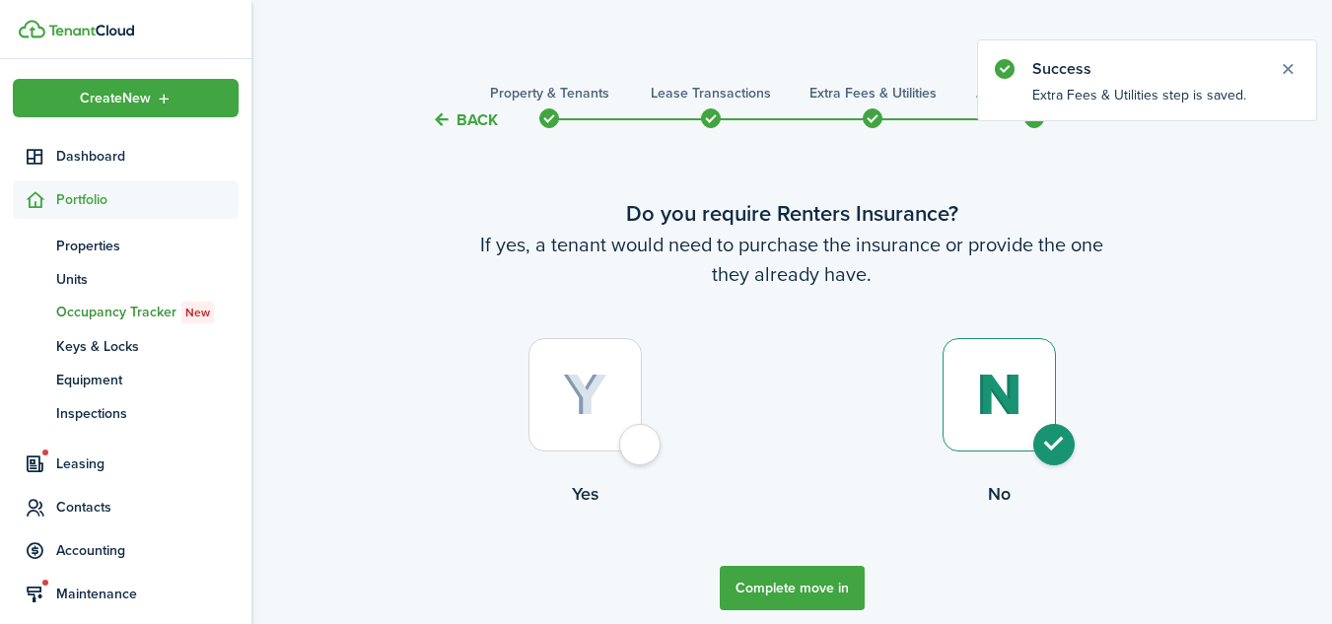
click at [762, 589] on button "Complete move in" at bounding box center [792, 588] width 145 height 44
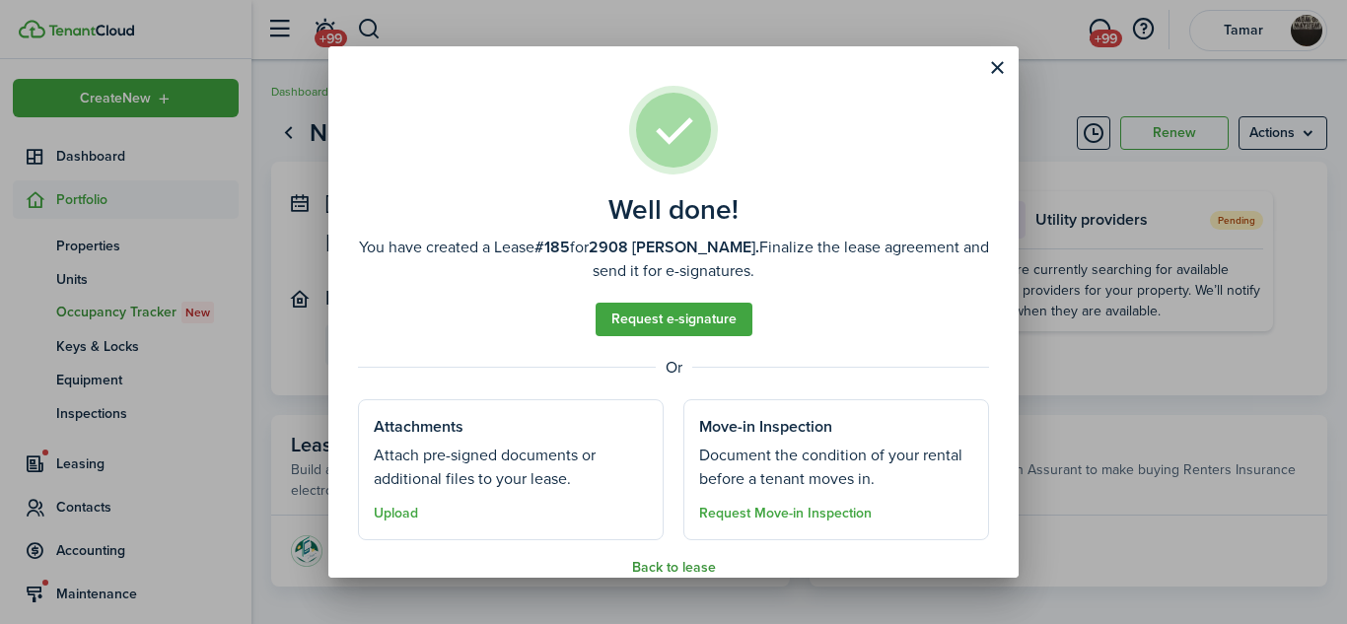
click at [672, 566] on button "Back to lease" at bounding box center [674, 568] width 84 height 16
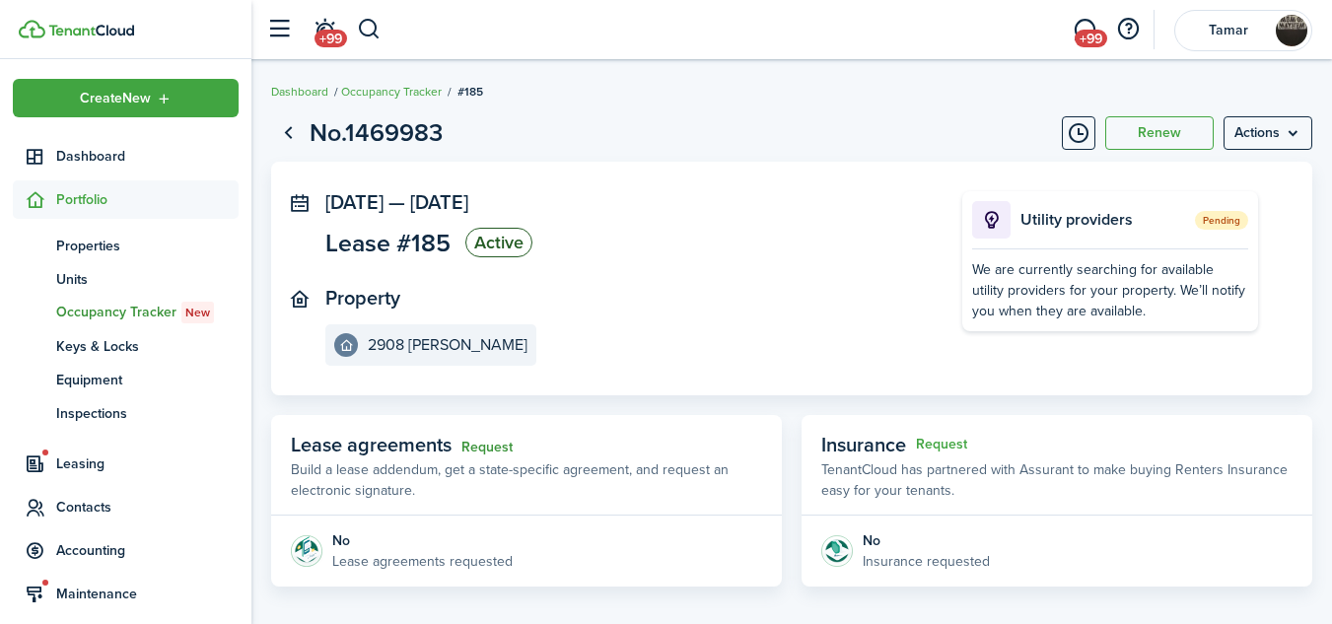
click at [495, 444] on link "Request" at bounding box center [486, 448] width 51 height 16
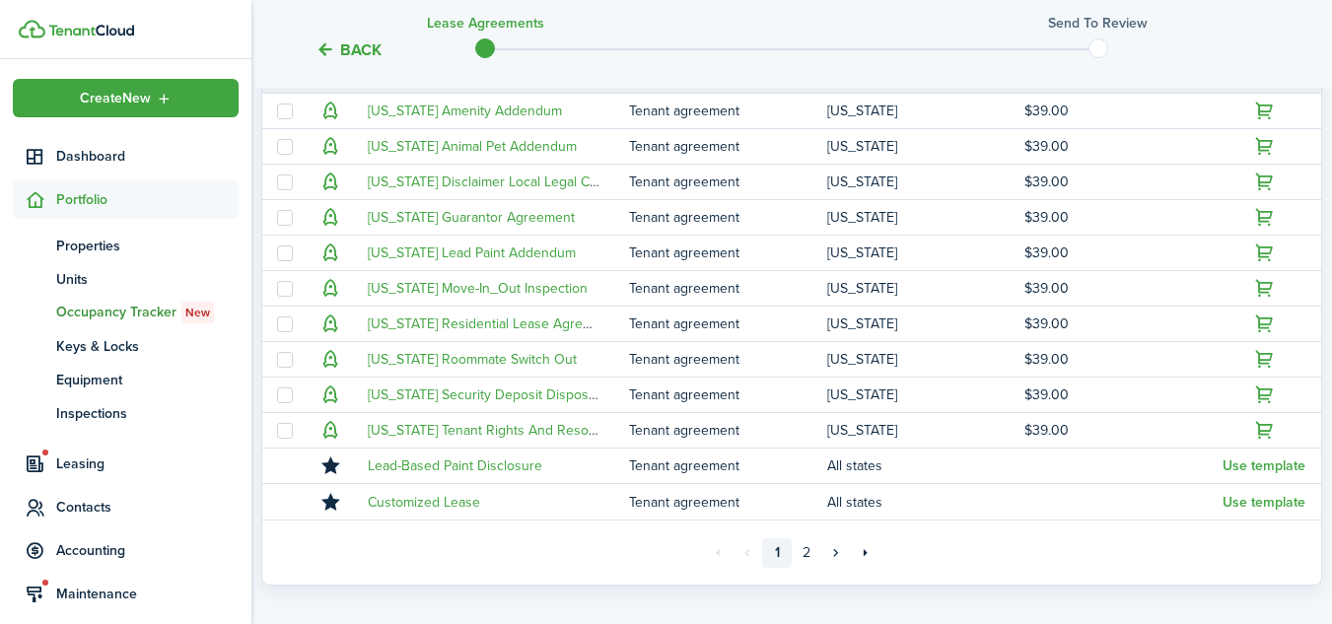
scroll to position [486, 0]
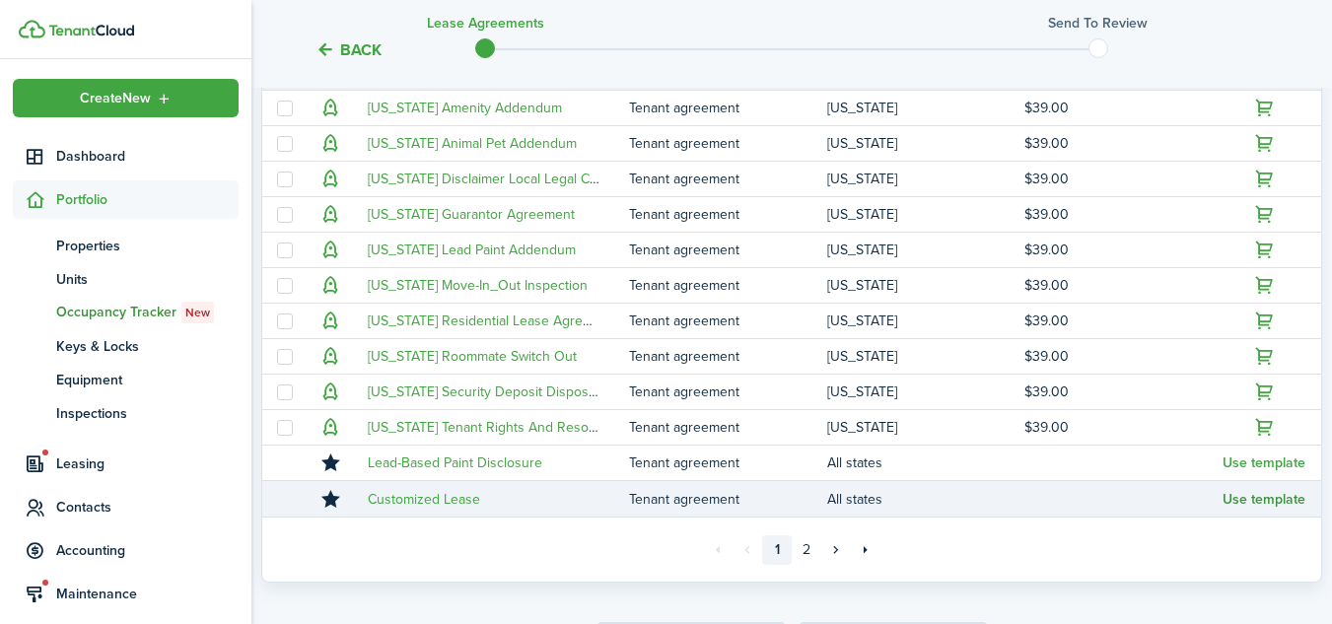
click at [1269, 500] on button "Use template" at bounding box center [1263, 500] width 83 height 16
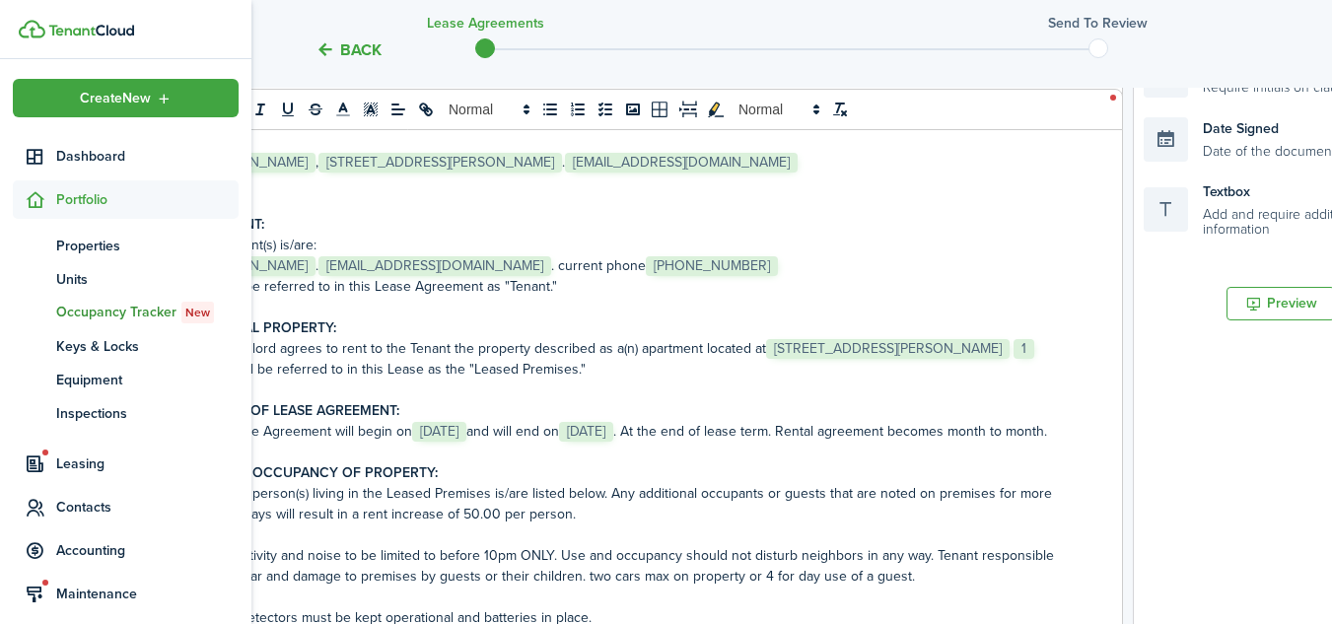
drag, startPoint x: 483, startPoint y: 43, endPoint x: 554, endPoint y: 47, distance: 71.1
click at [554, 48] on div at bounding box center [791, 48] width 613 height 20
click at [502, 47] on div at bounding box center [791, 48] width 613 height 20
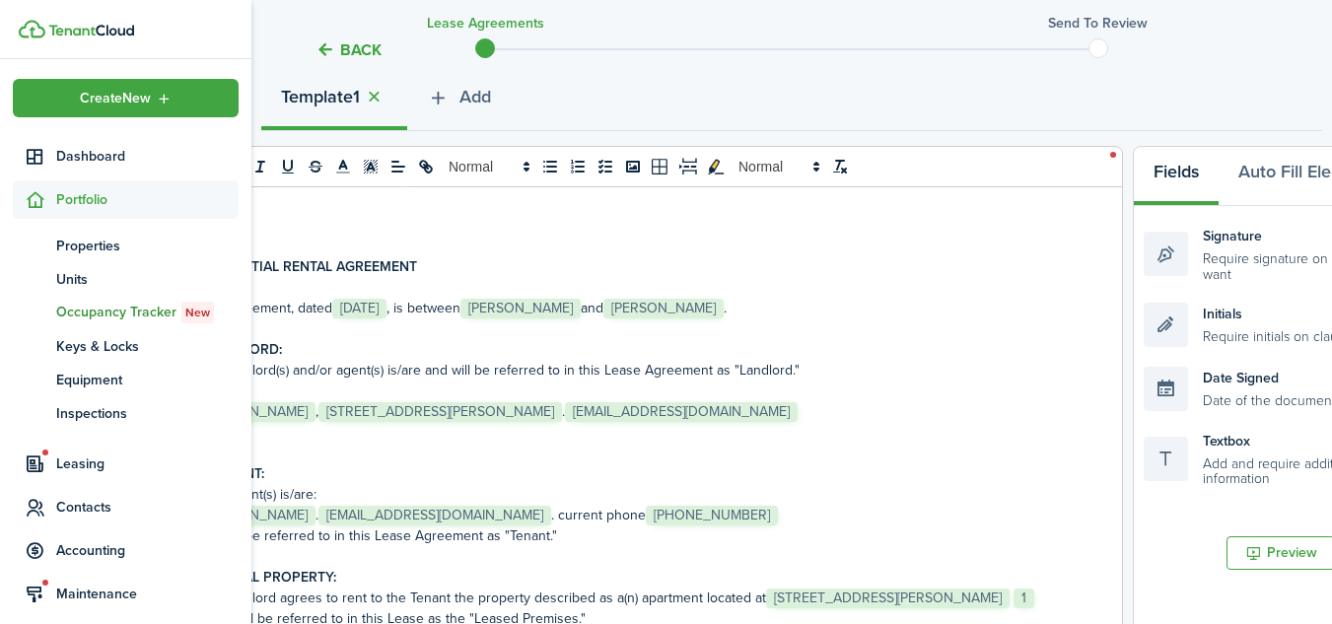
scroll to position [203, 0]
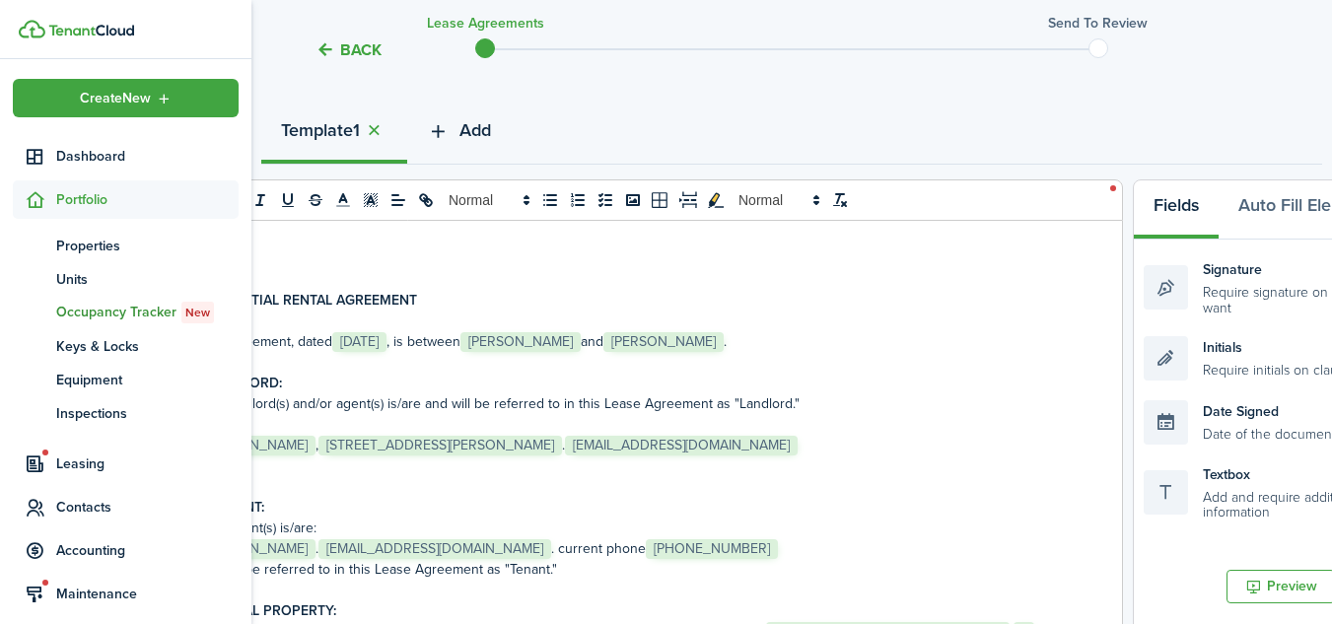
drag, startPoint x: 398, startPoint y: 159, endPoint x: 443, endPoint y: 160, distance: 44.4
click at [443, 160] on div "Template 1 Add" at bounding box center [791, 134] width 1061 height 59
click at [443, 160] on button "Add" at bounding box center [459, 134] width 104 height 59
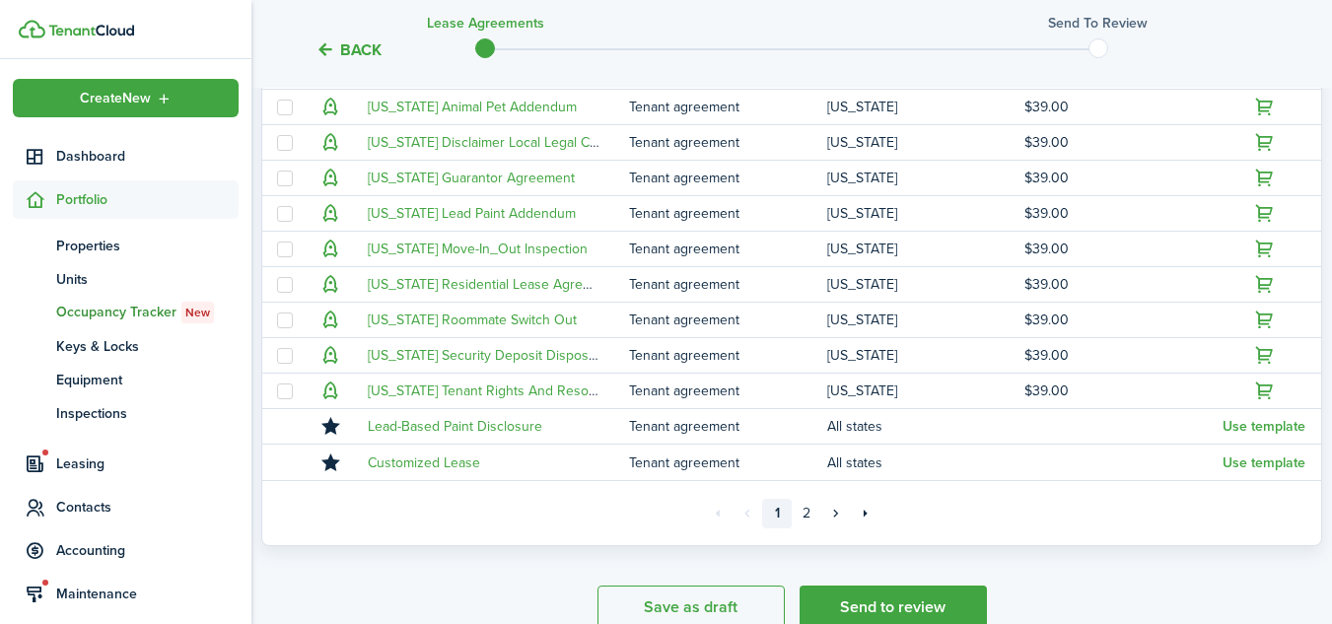
scroll to position [532, 0]
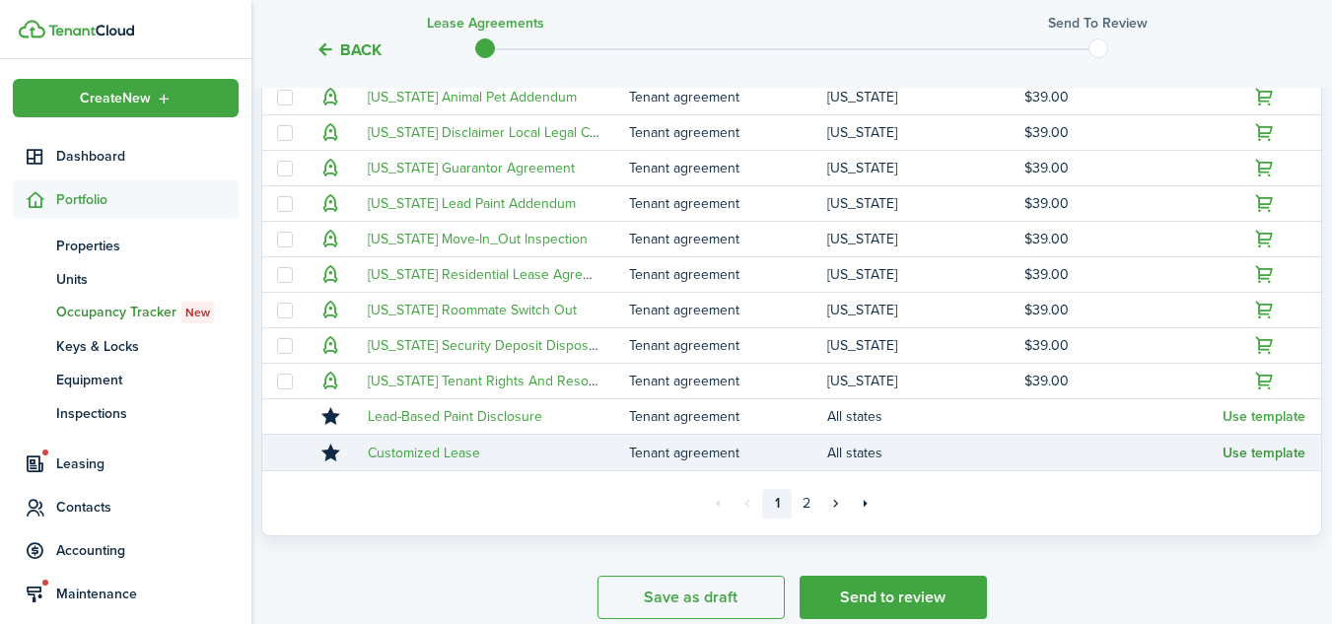
click at [1233, 453] on button "Use template" at bounding box center [1263, 454] width 83 height 16
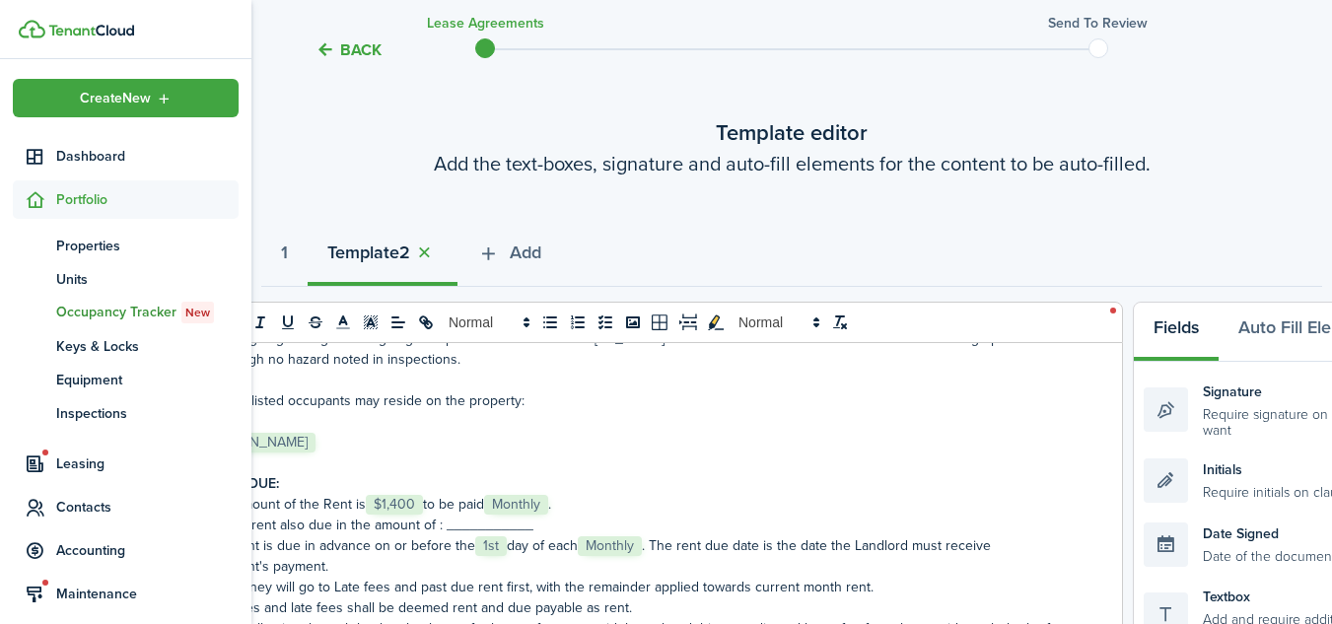
scroll to position [0, 0]
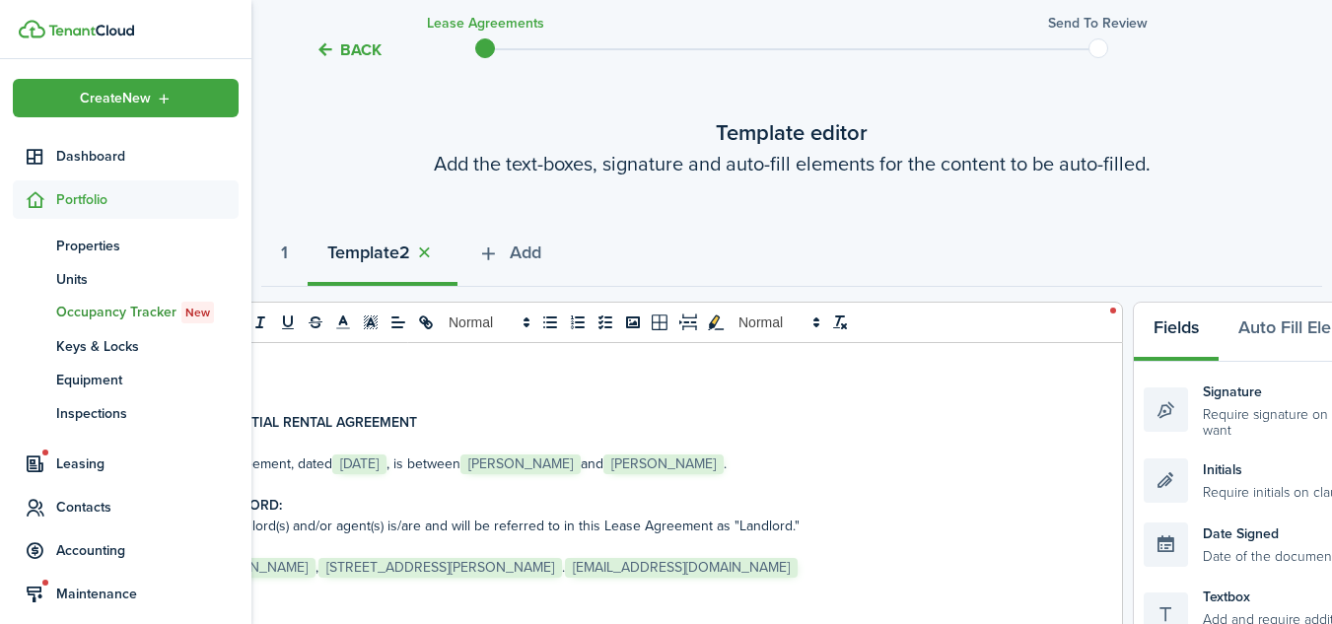
click at [252, 33] on tc-wizard-header "Back Lease Agreements Send to review" at bounding box center [791, 43] width 1090 height 89
click at [221, 28] on link at bounding box center [135, 29] width 233 height 19
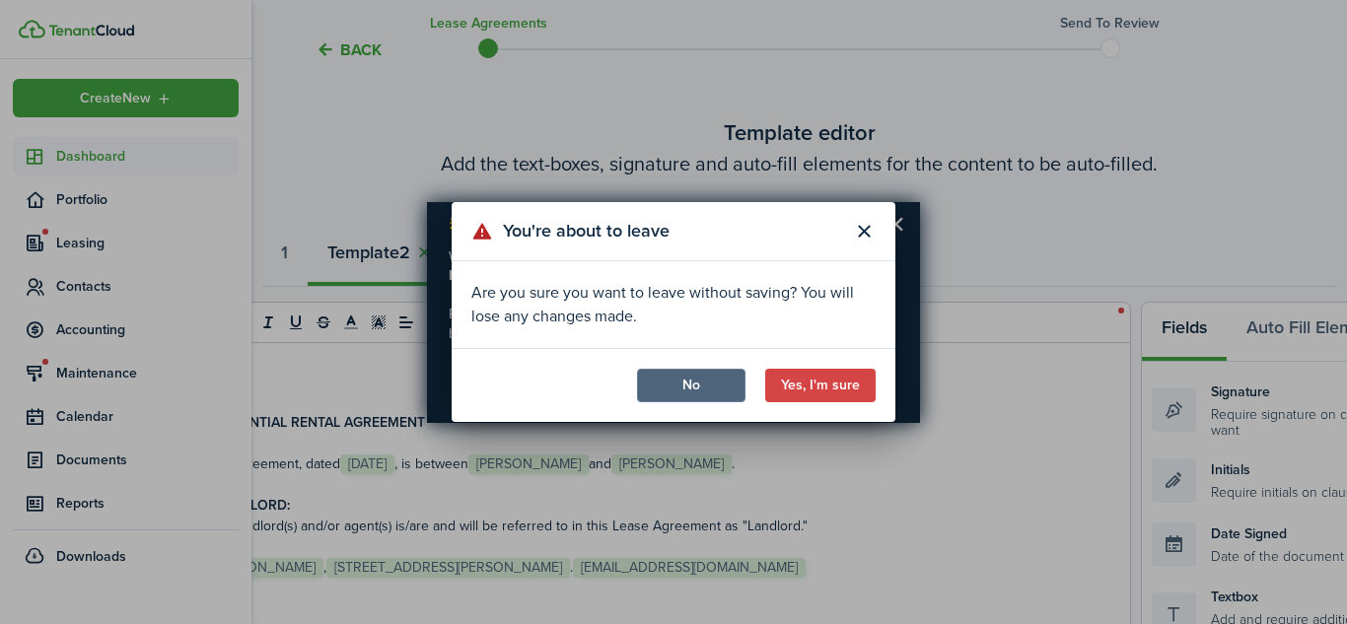
click at [686, 385] on button "No" at bounding box center [691, 386] width 108 height 34
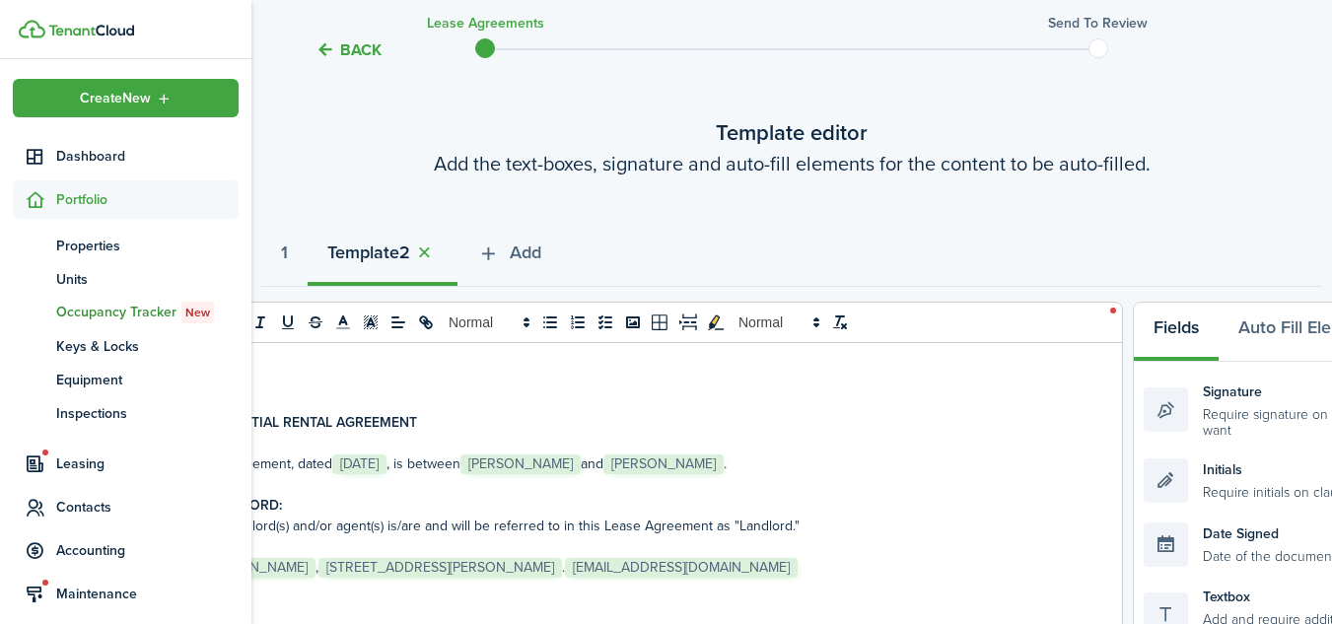
click at [1112, 311] on div "0 x 0" at bounding box center [639, 322] width 968 height 41
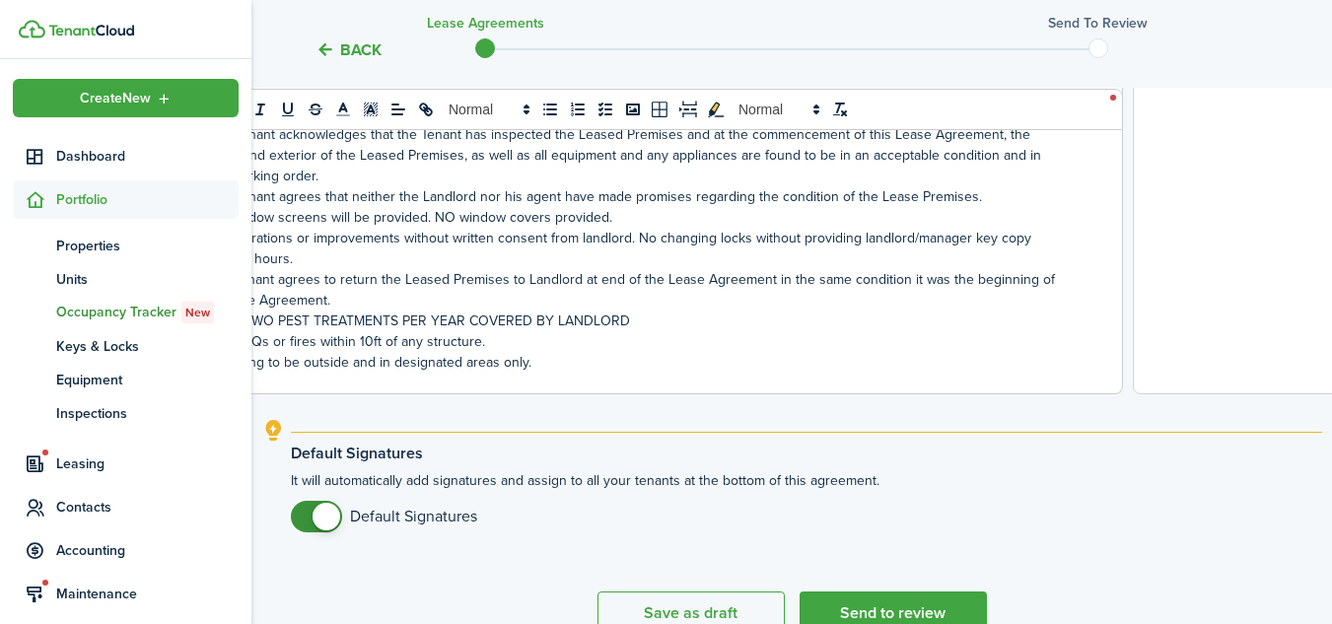
scroll to position [1522, 0]
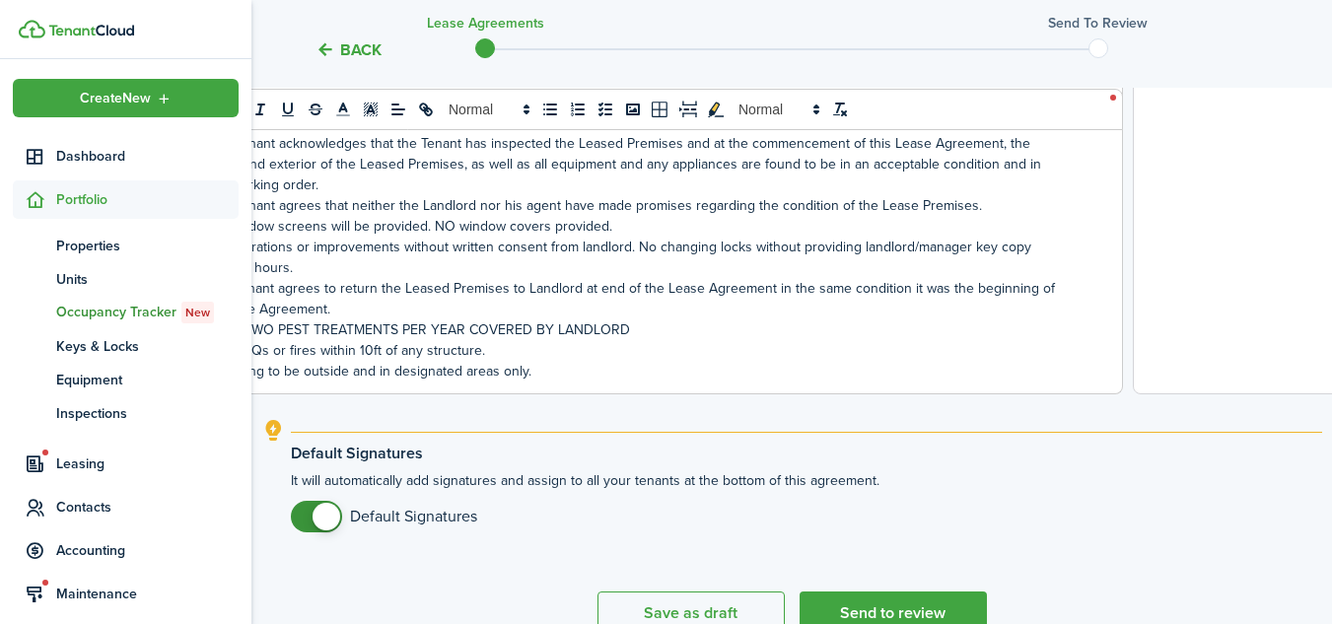
click at [1104, 122] on div "0 x 0" at bounding box center [639, 109] width 968 height 41
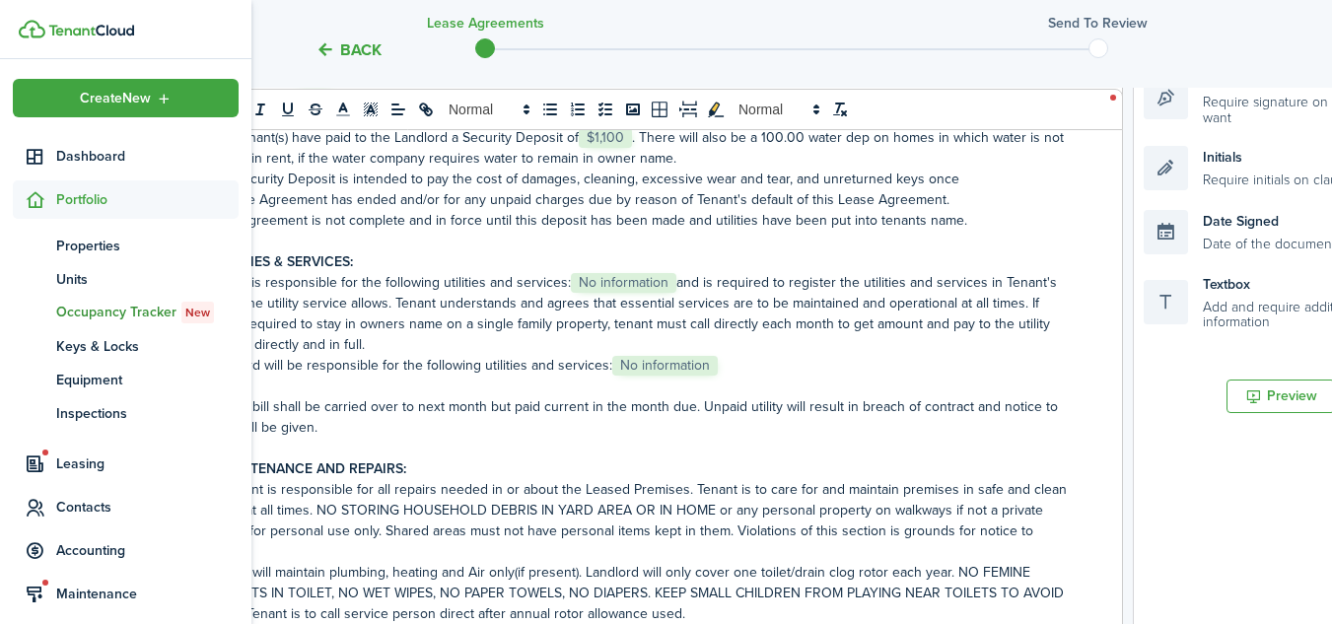
scroll to position [1137, 0]
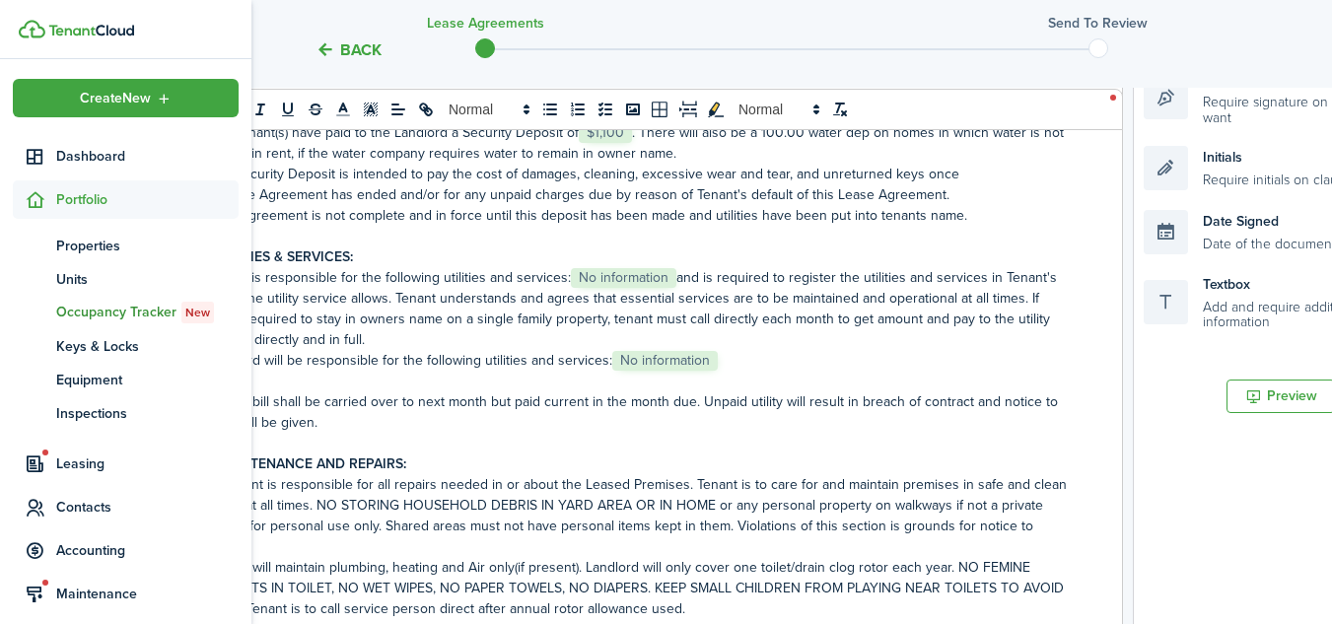
click at [516, 301] on p "A. Tenant is responsible for the following utilities and services: ﻿ No informa…" at bounding box center [631, 308] width 872 height 83
click at [264, 301] on p "A. Tenant is responsible for the following utilities and services: ﻿ No informa…" at bounding box center [631, 308] width 872 height 83
drag, startPoint x: 252, startPoint y: 174, endPoint x: 635, endPoint y: 454, distance: 474.0
click at [271, 507] on p "The Tenant is responsible for all repairs needed in or about the Leased Premise…" at bounding box center [631, 515] width 872 height 83
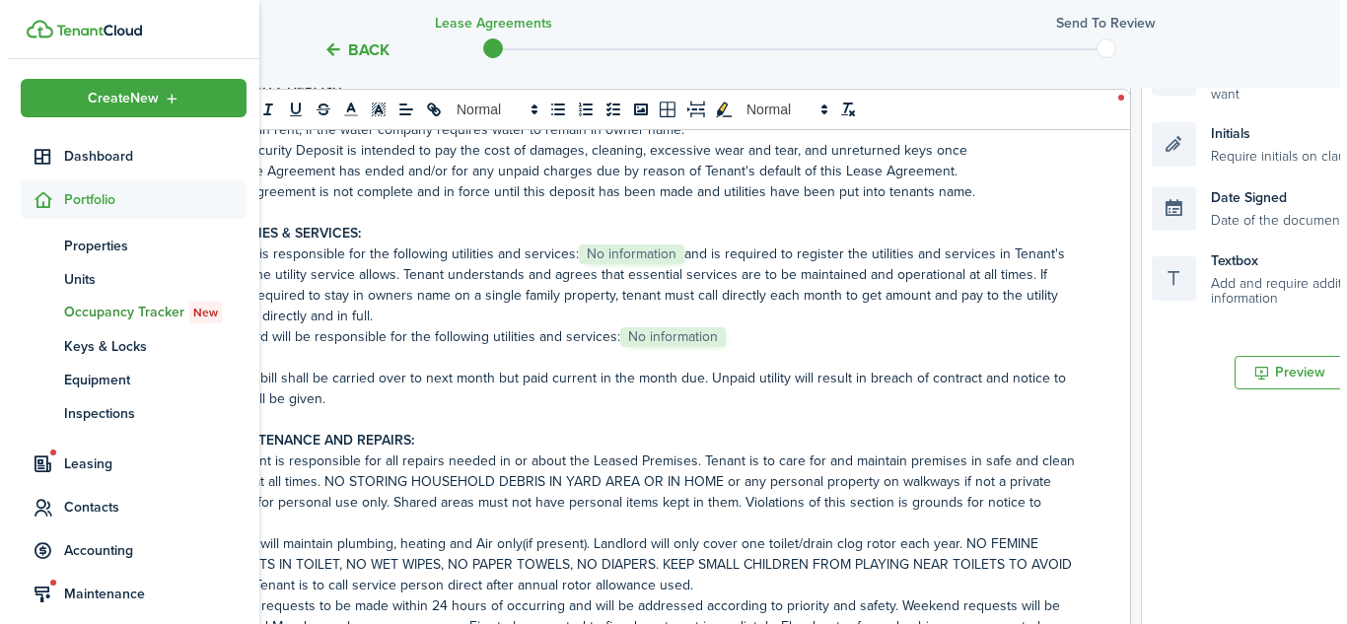
scroll to position [446, 0]
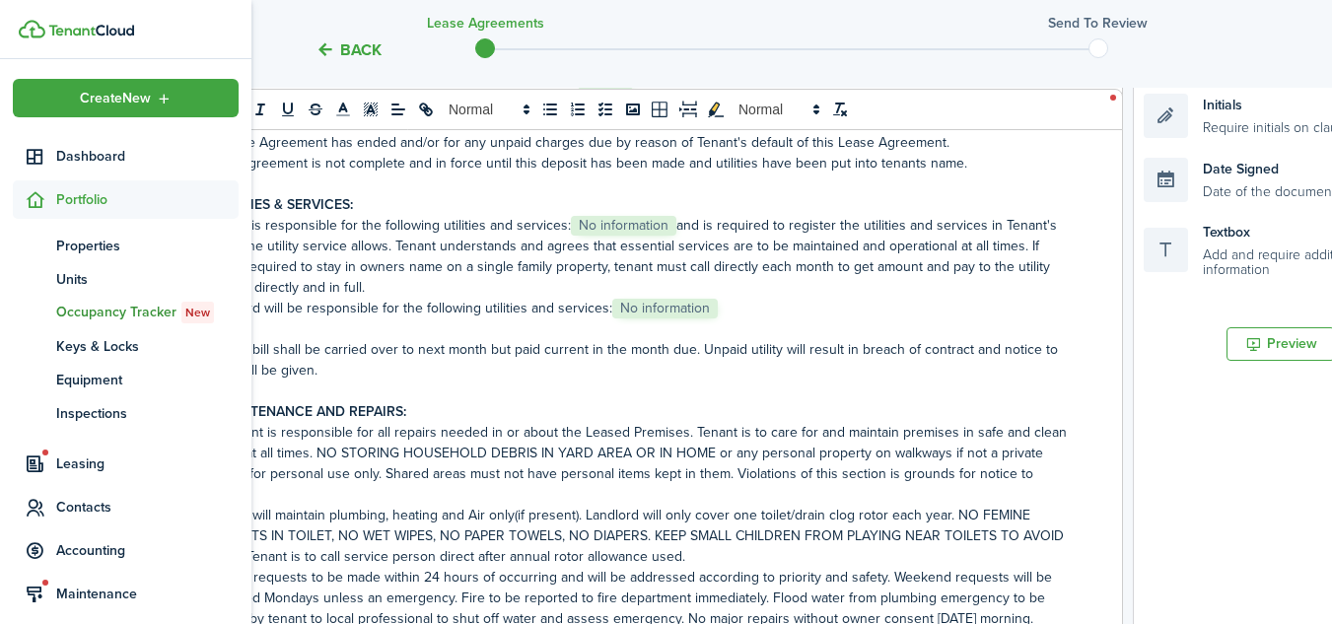
click at [680, 244] on p "A. Tenant is responsible for the following utilities and services: ﻿ No informa…" at bounding box center [631, 256] width 872 height 83
drag, startPoint x: 680, startPoint y: 244, endPoint x: 679, endPoint y: 217, distance: 27.6
click at [679, 217] on div "RESIDENTIAL RENTAL AGREEMENT This agreement, dated ﻿ [DATE] ﻿, is between ﻿ [PE…" at bounding box center [631, 365] width 951 height 774
click at [702, 257] on p "A. Tenant is responsible for the following utilities and services: ﻿ No informa…" at bounding box center [631, 256] width 872 height 83
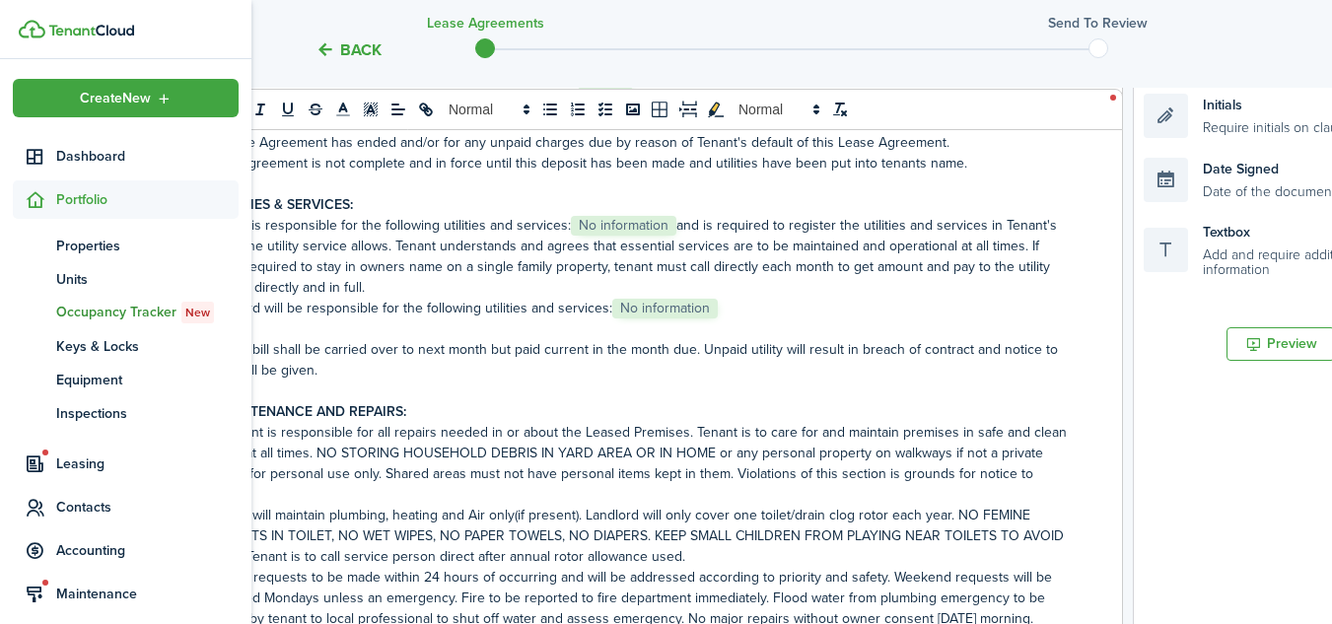
click at [685, 245] on p "A. Tenant is responsible for the following utilities and services: ﻿ No informa…" at bounding box center [631, 256] width 872 height 83
click at [362, 54] on button "Back" at bounding box center [348, 49] width 66 height 21
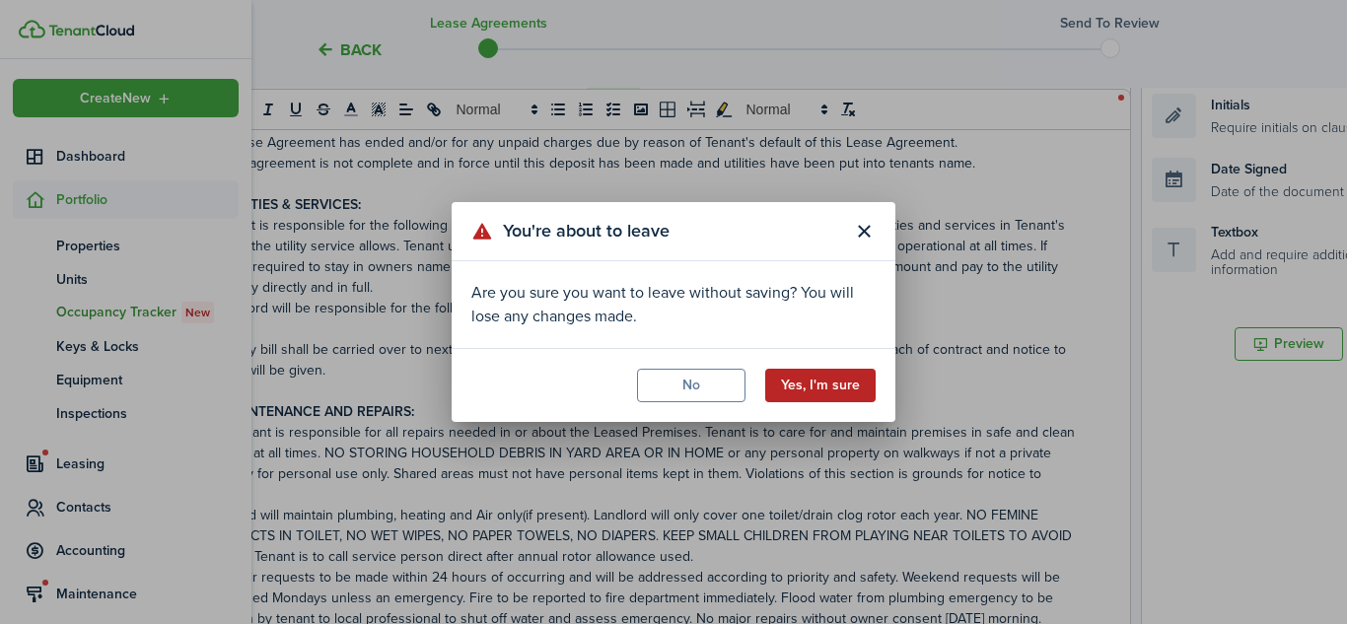
click at [818, 381] on button "Yes, I'm sure" at bounding box center [820, 386] width 110 height 34
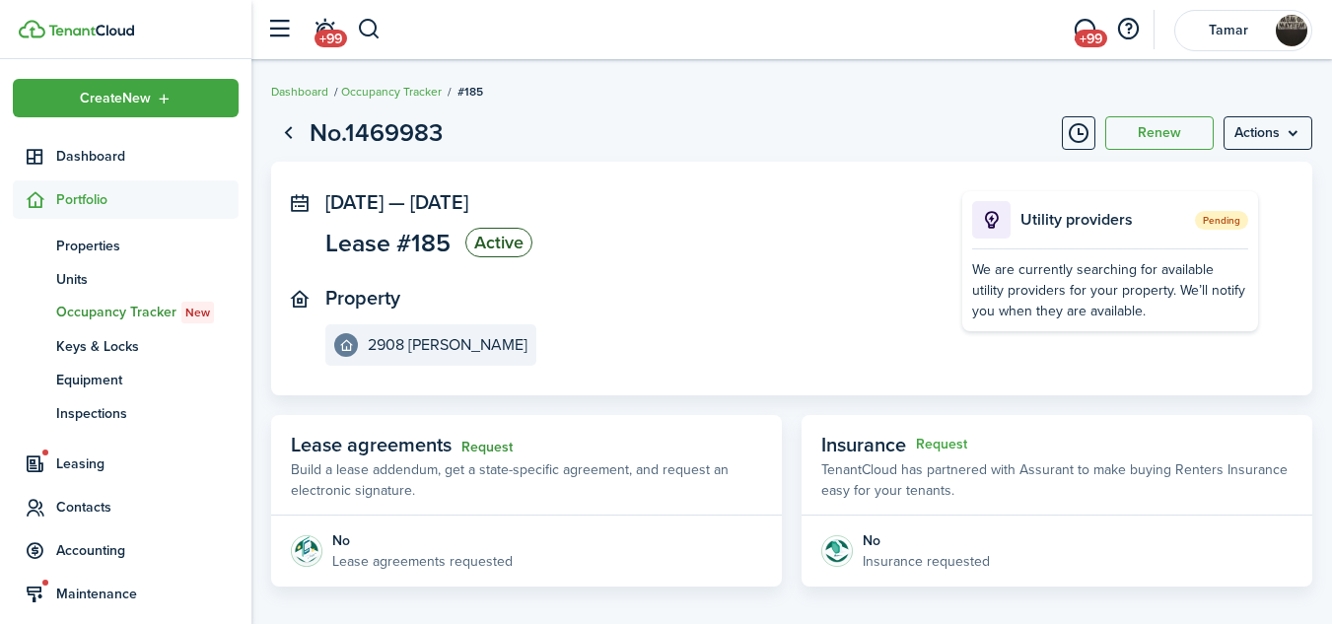
click at [495, 450] on link "Request" at bounding box center [486, 448] width 51 height 16
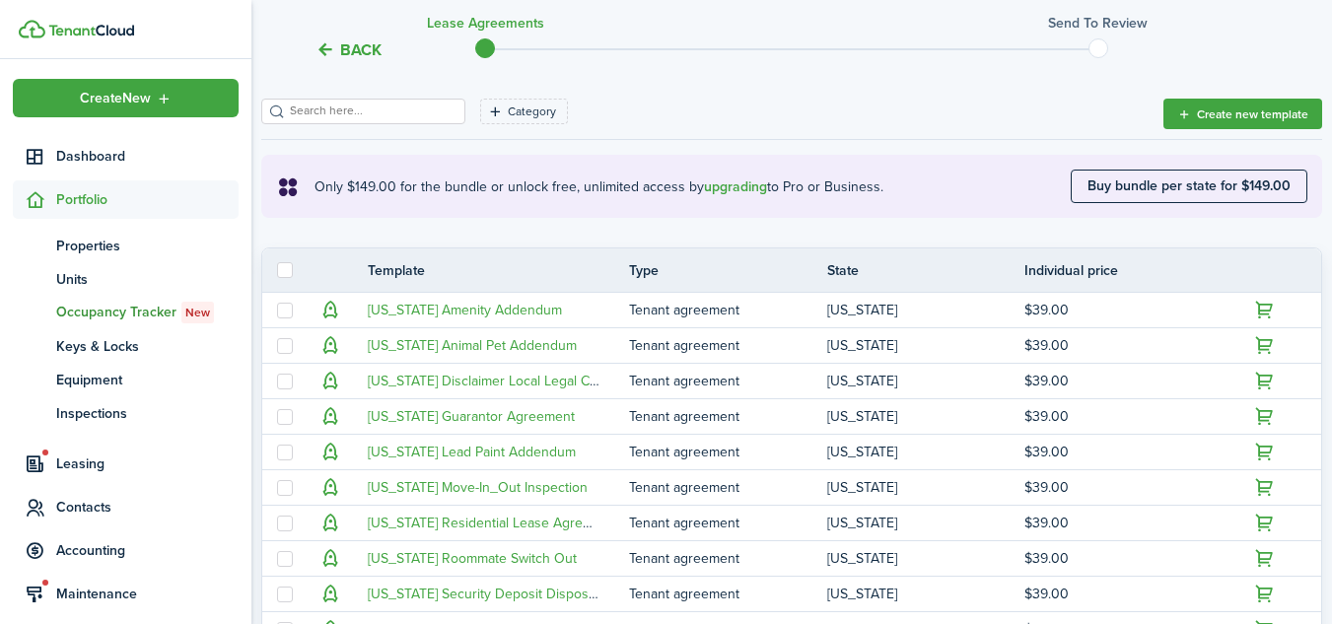
scroll to position [540, 0]
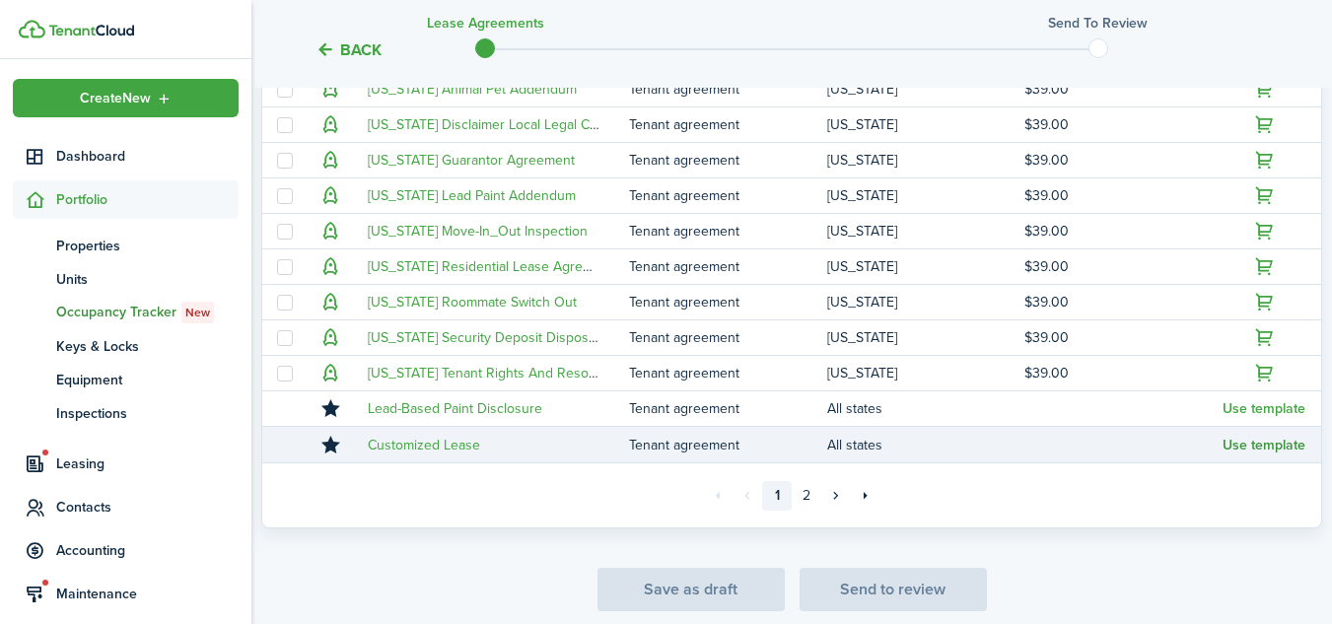
click at [1283, 443] on button "Use template" at bounding box center [1263, 446] width 83 height 16
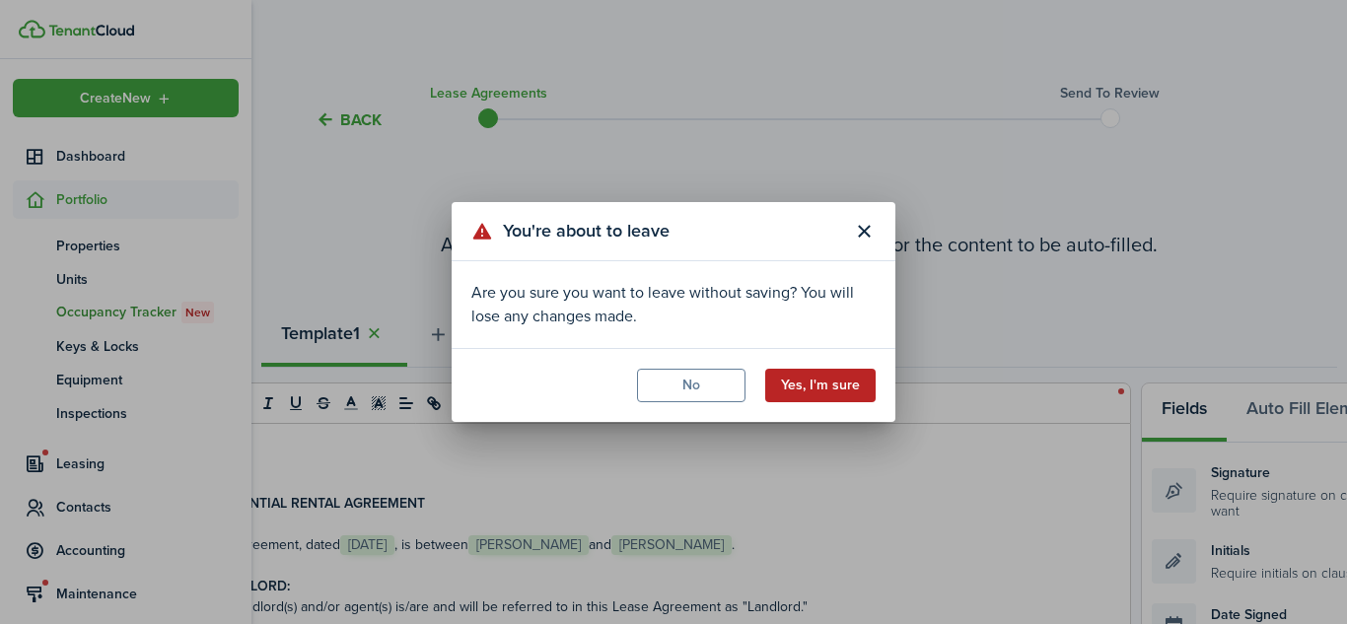
click at [820, 388] on button "Yes, I'm sure" at bounding box center [820, 386] width 110 height 34
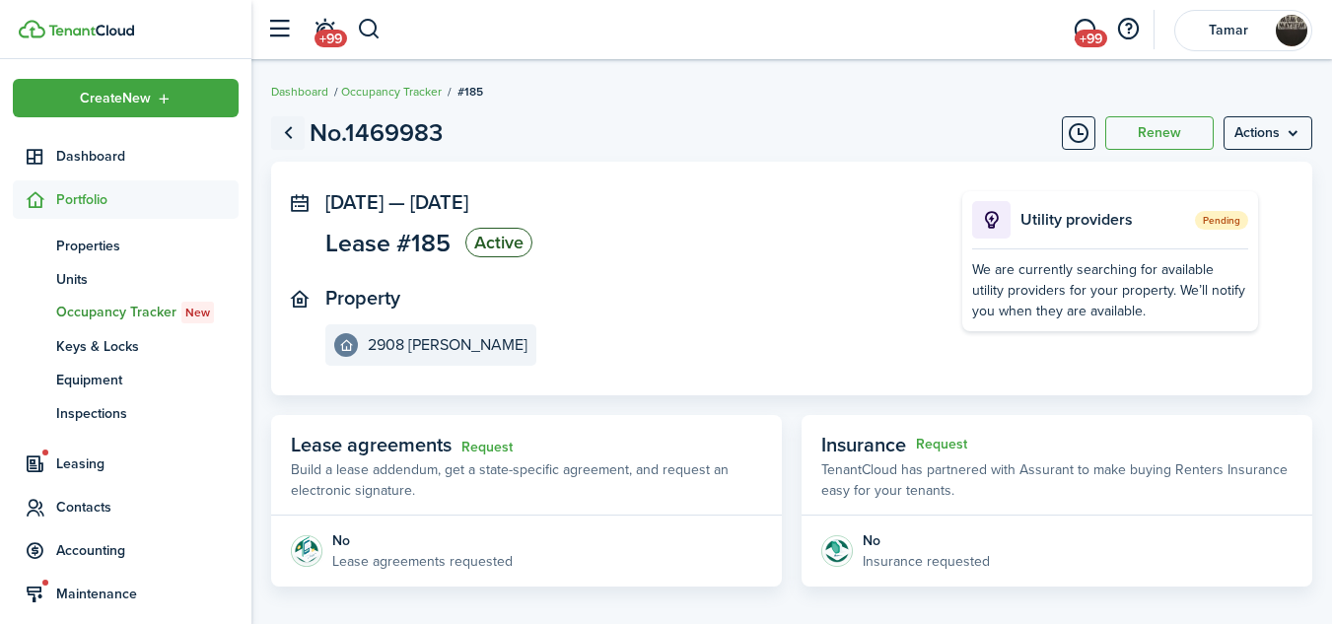
click at [290, 133] on link "Go back" at bounding box center [288, 133] width 34 height 34
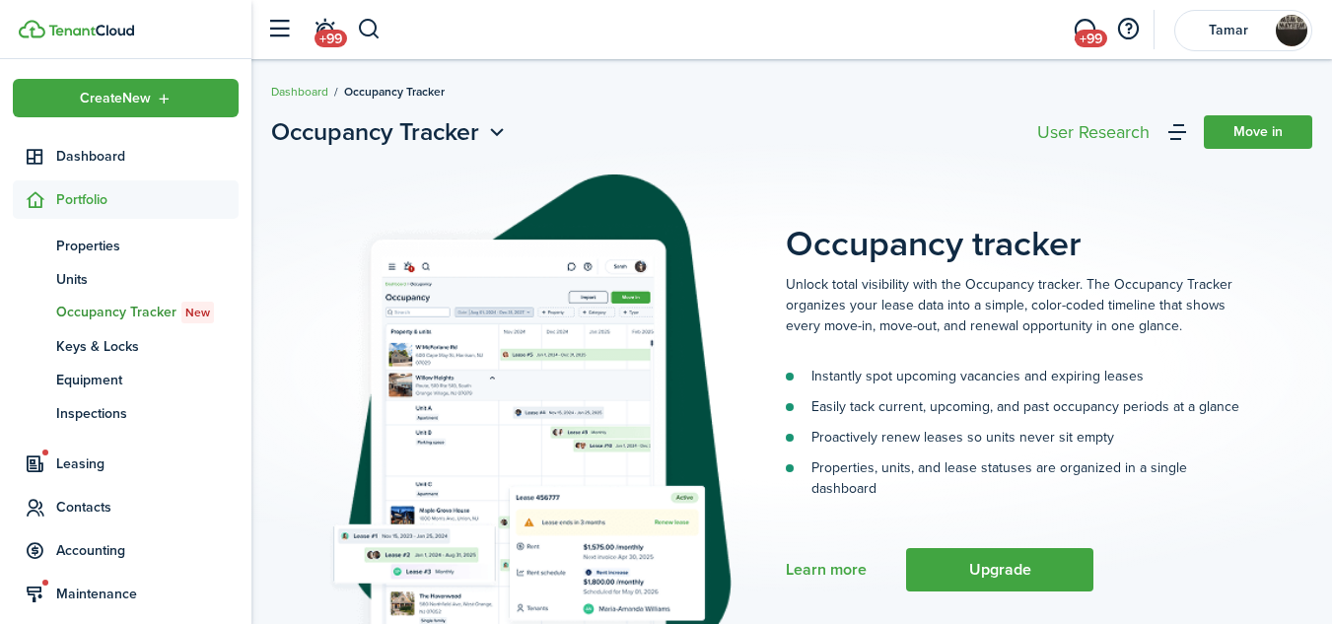
scroll to position [103, 0]
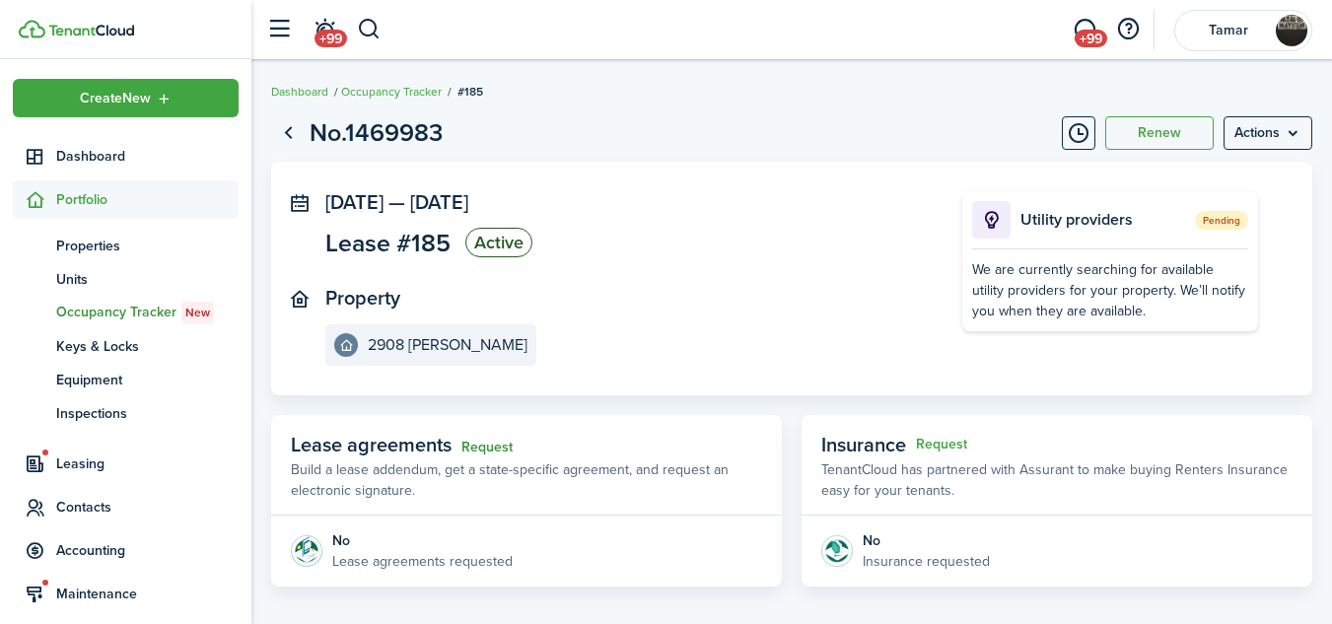
click at [503, 447] on link "Request" at bounding box center [486, 448] width 51 height 16
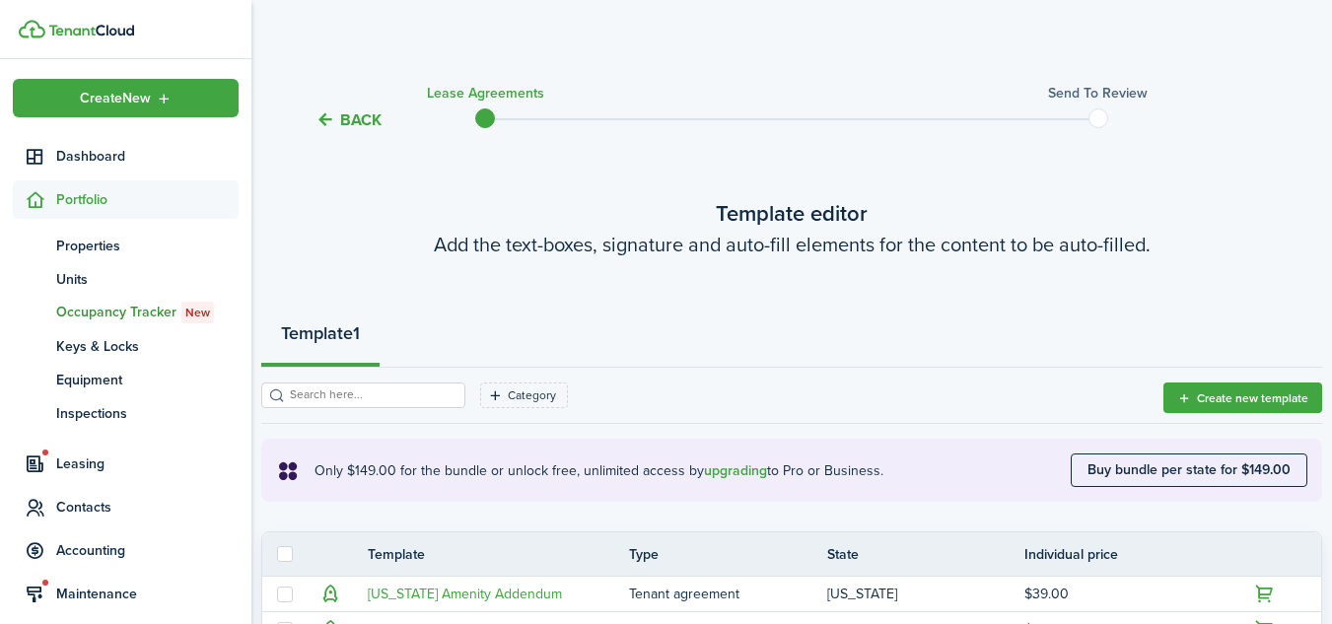
click at [356, 115] on button "Back" at bounding box center [348, 119] width 66 height 21
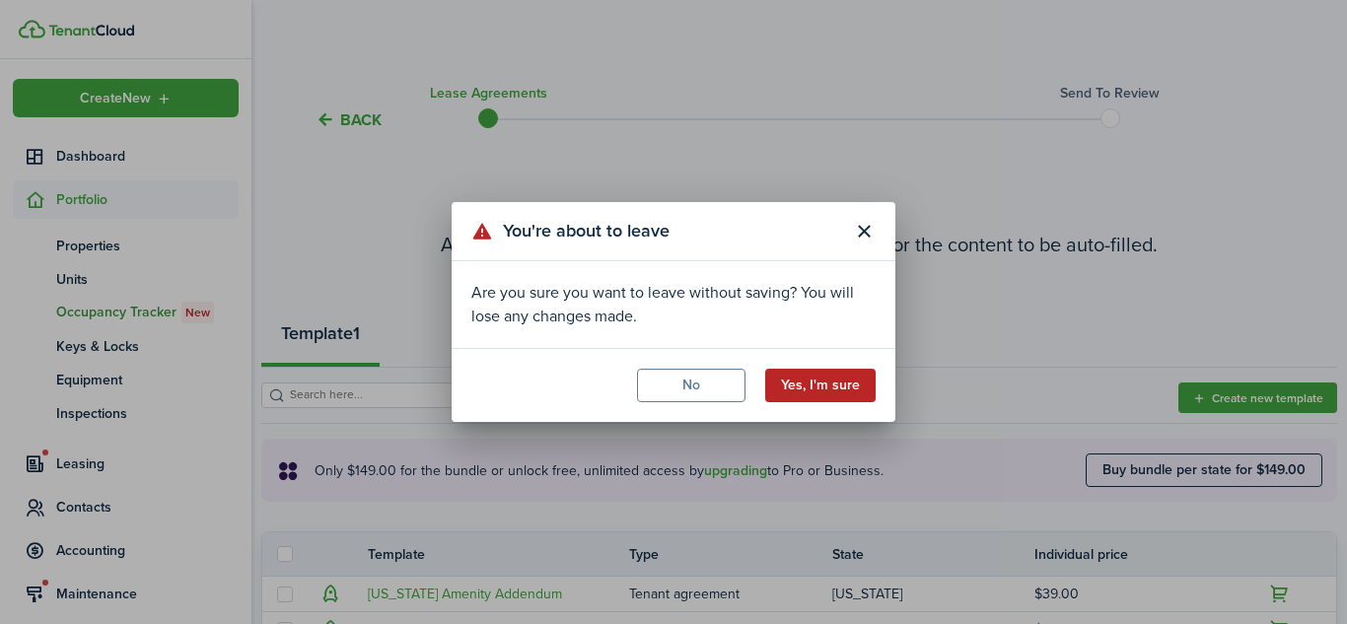
click at [829, 381] on button "Yes, I'm sure" at bounding box center [820, 386] width 110 height 34
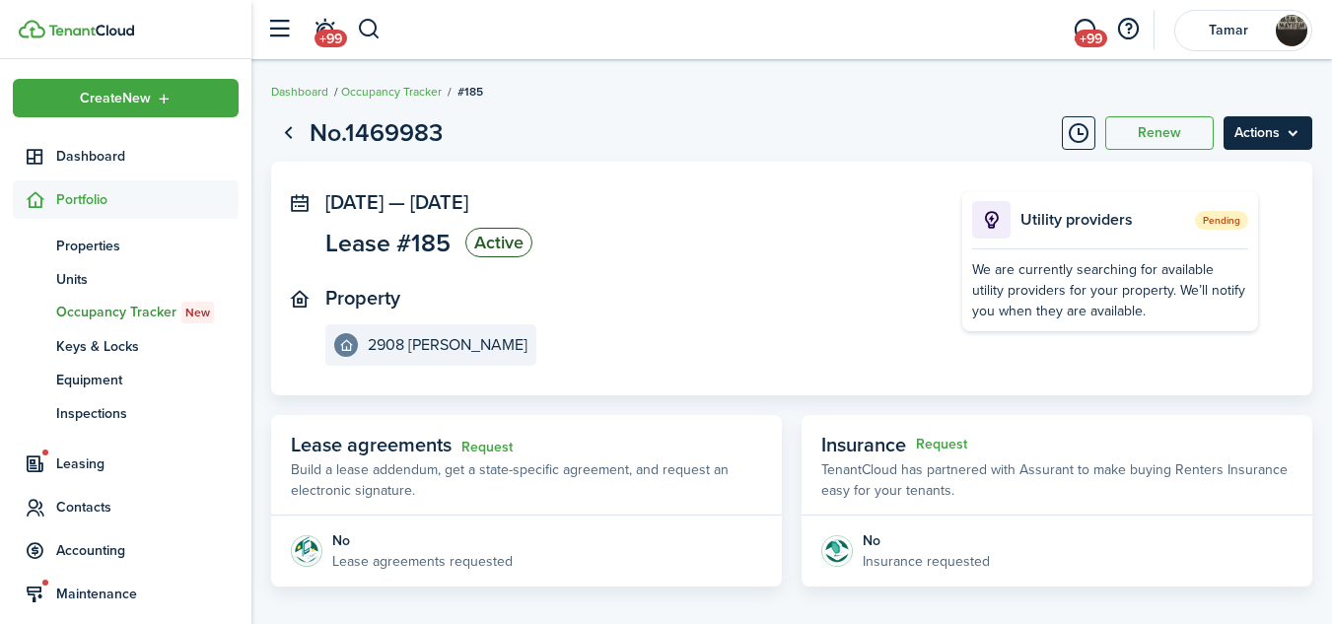
click at [1290, 127] on menu-btn "Actions" at bounding box center [1267, 133] width 89 height 34
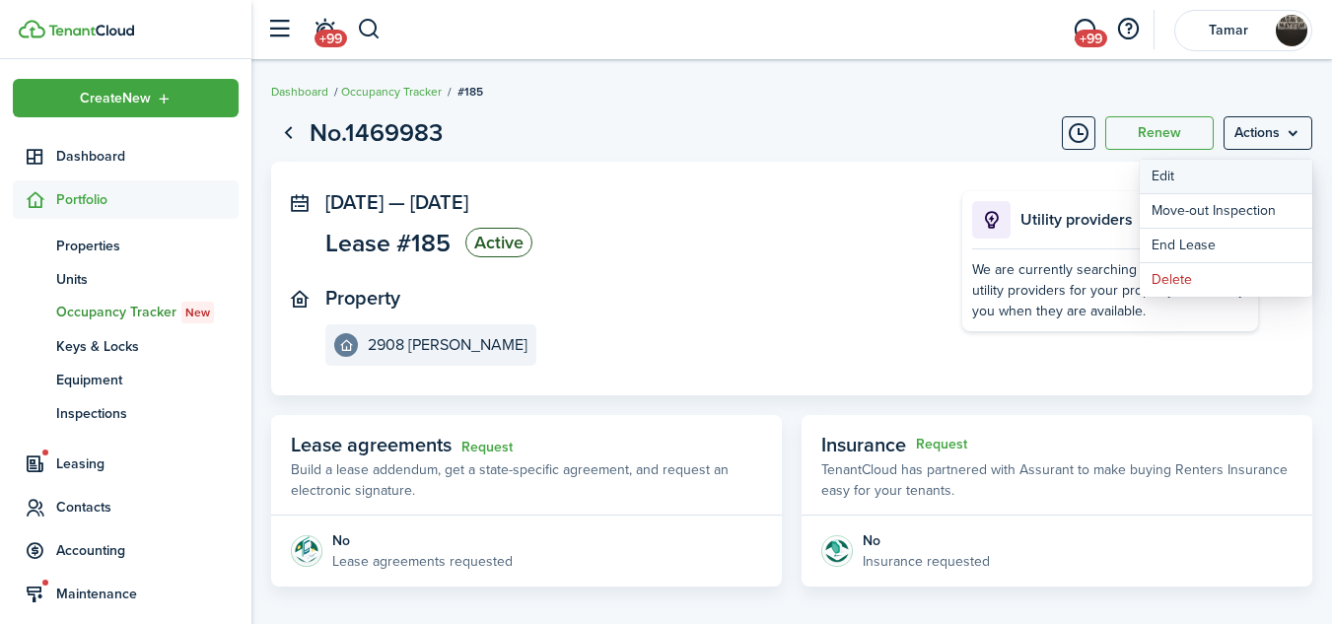
click at [1162, 171] on button "Edit" at bounding box center [1226, 177] width 173 height 34
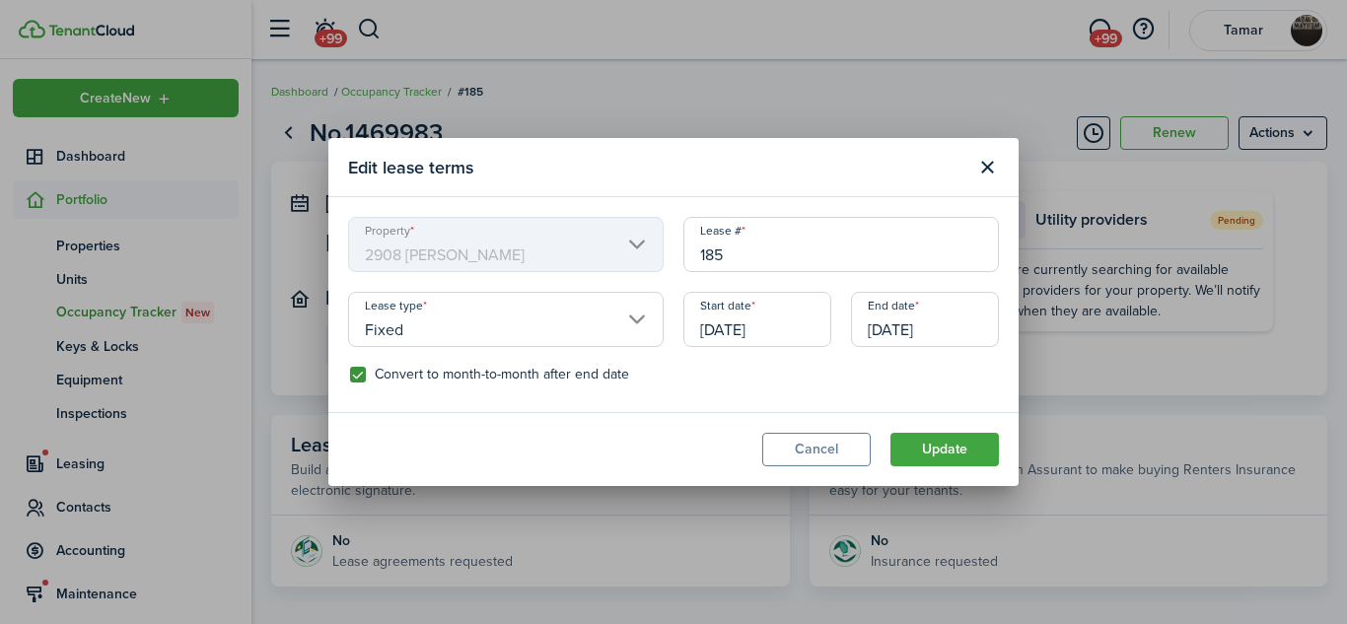
click at [865, 381] on control-checkbox "Convert to month-to-month after end date" at bounding box center [674, 375] width 649 height 16
click at [813, 441] on button "Cancel" at bounding box center [816, 450] width 108 height 34
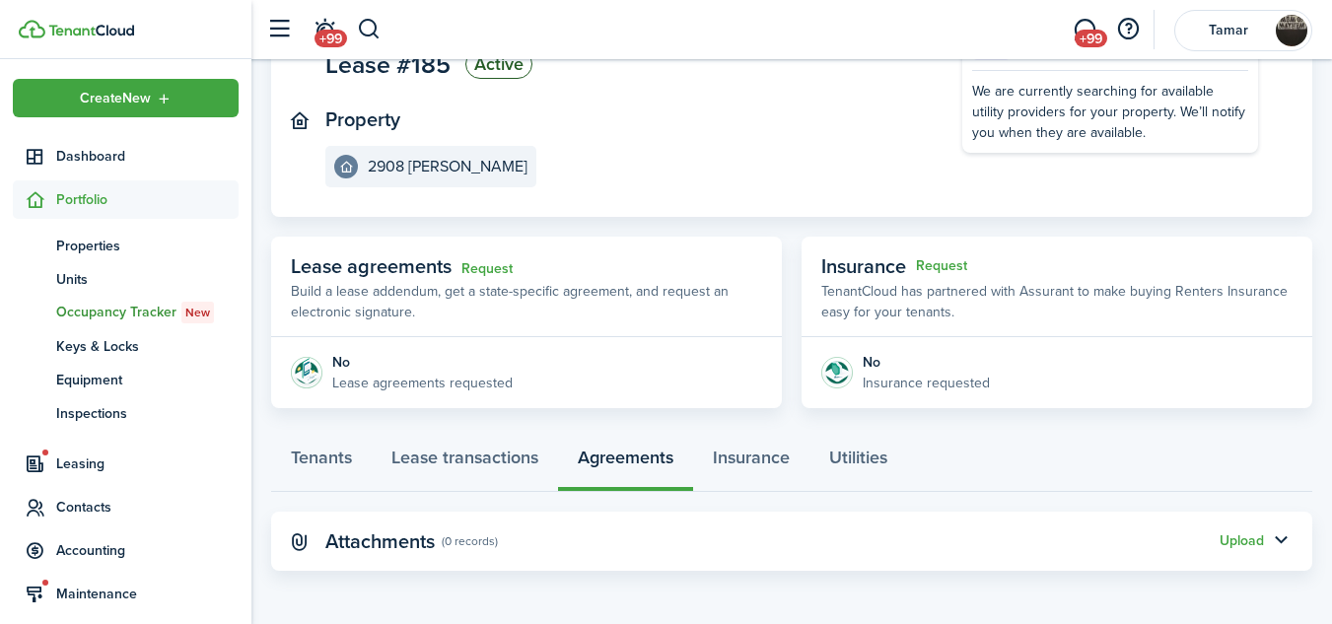
scroll to position [179, 0]
click at [491, 266] on link "Request" at bounding box center [486, 268] width 51 height 16
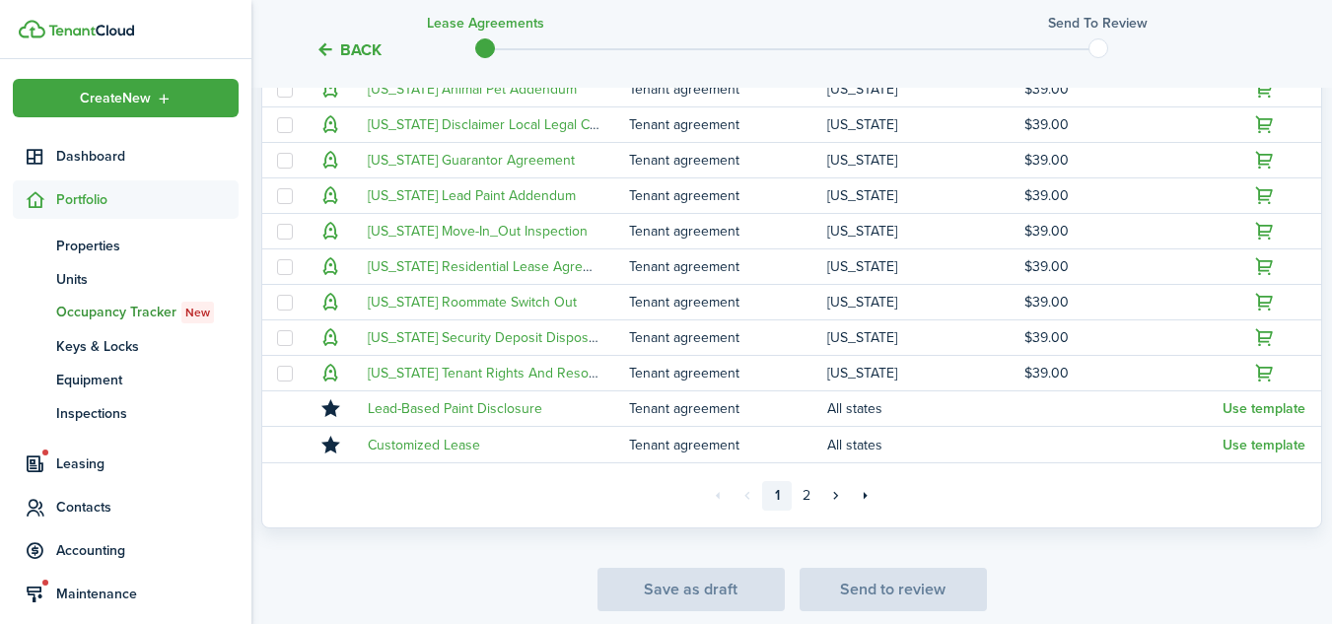
scroll to position [542, 0]
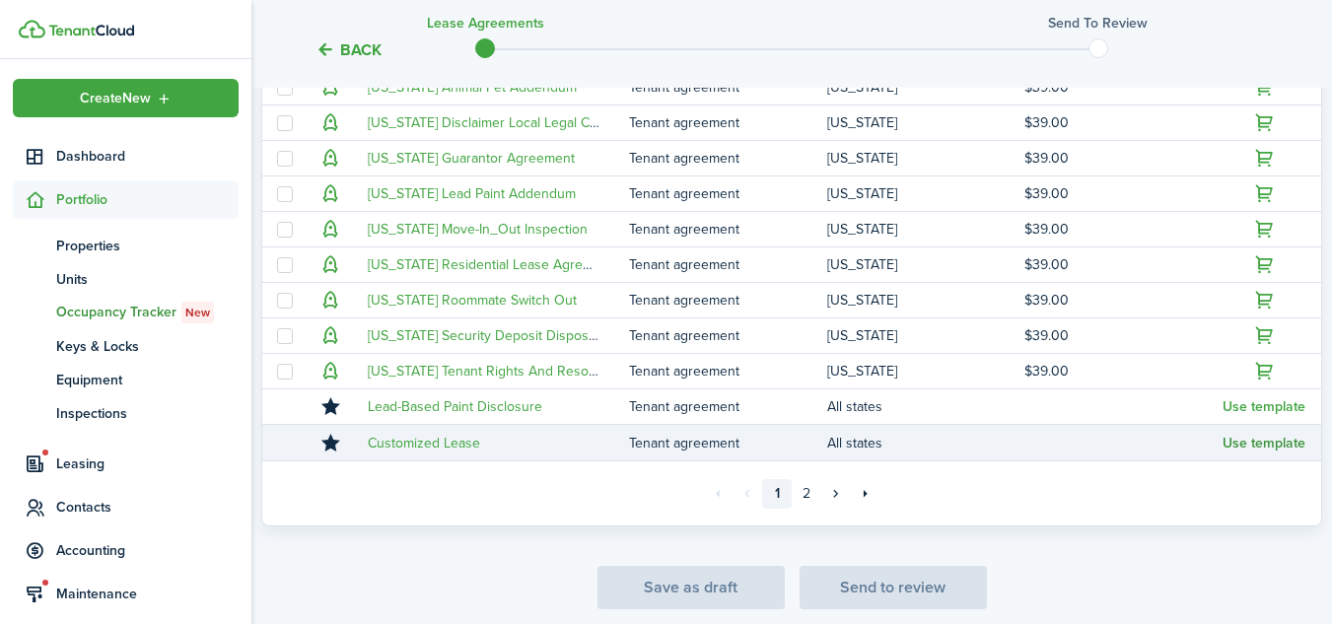
click at [1244, 442] on button "Use template" at bounding box center [1263, 444] width 83 height 16
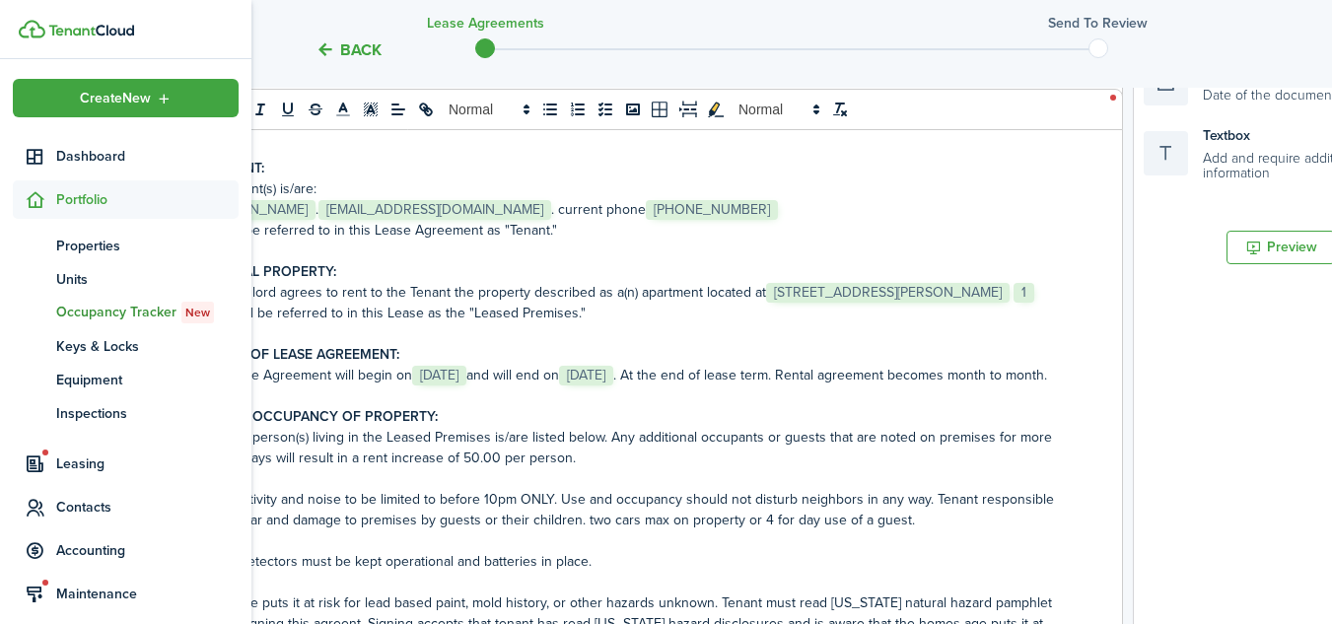
click at [915, 370] on p "The Lease Agreement will begin on ﻿ [DATE] ﻿ and will end on ﻿ [DATE] ﻿. At the…" at bounding box center [631, 375] width 872 height 21
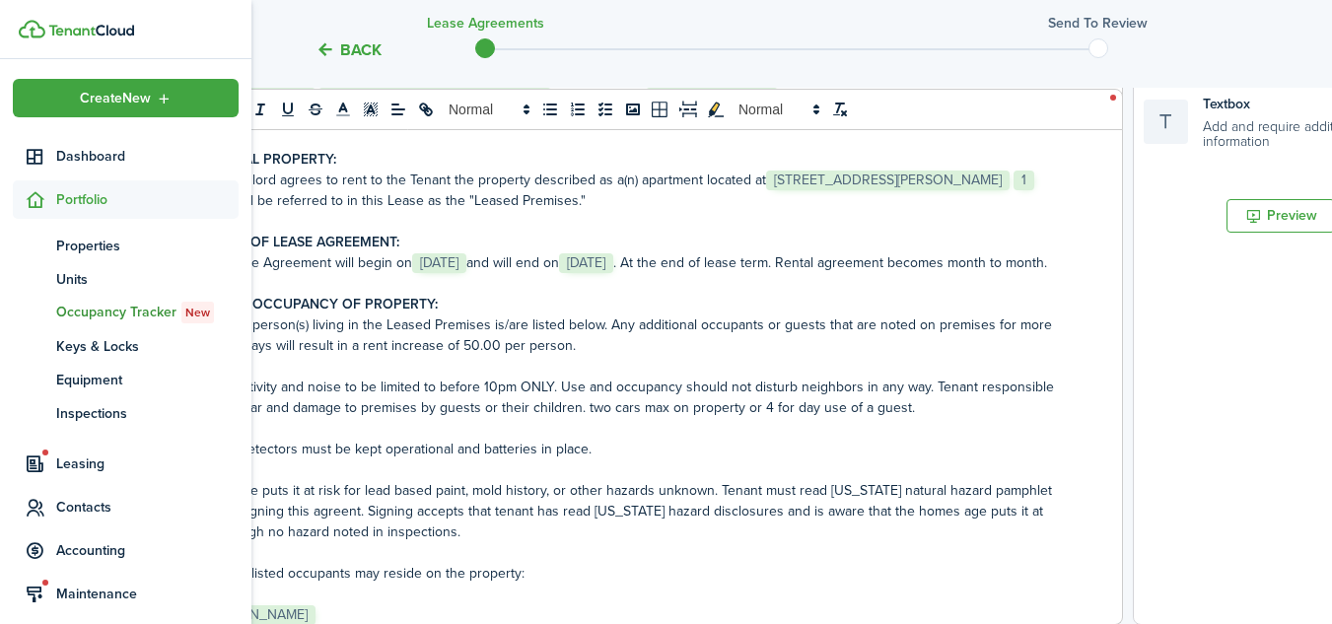
scroll to position [102, 0]
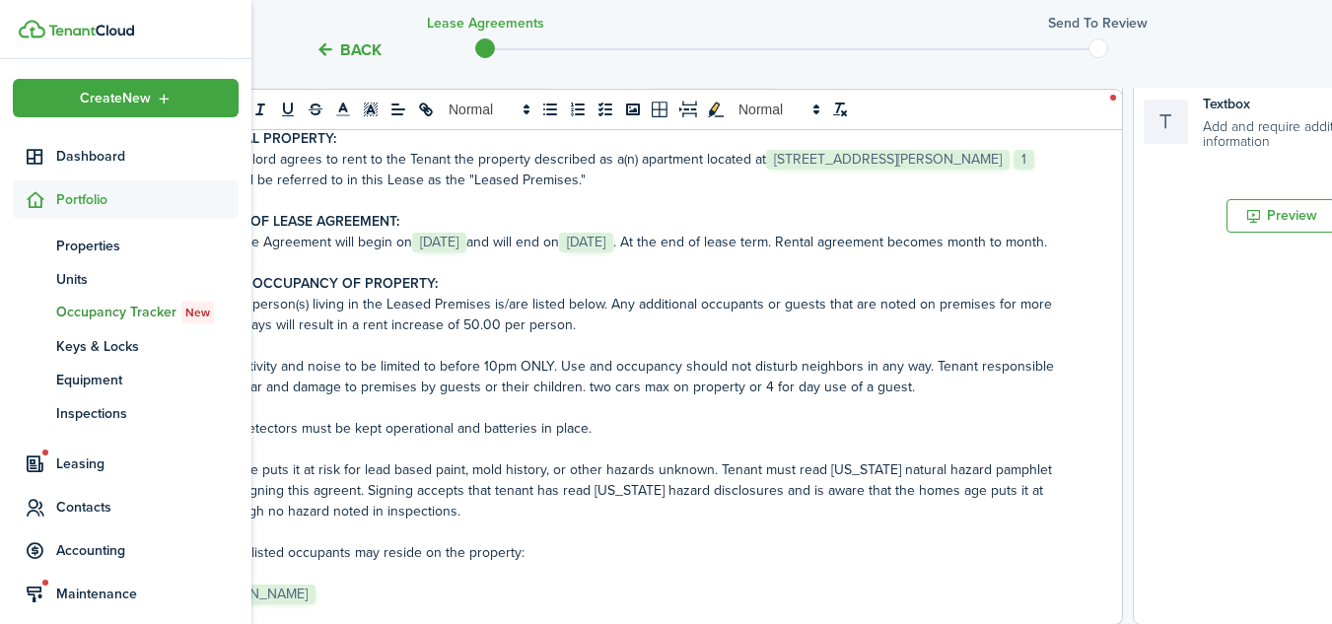
click at [348, 511] on p "Home age puts it at risk for lead based paint, mold history, or other hazards u…" at bounding box center [631, 490] width 872 height 62
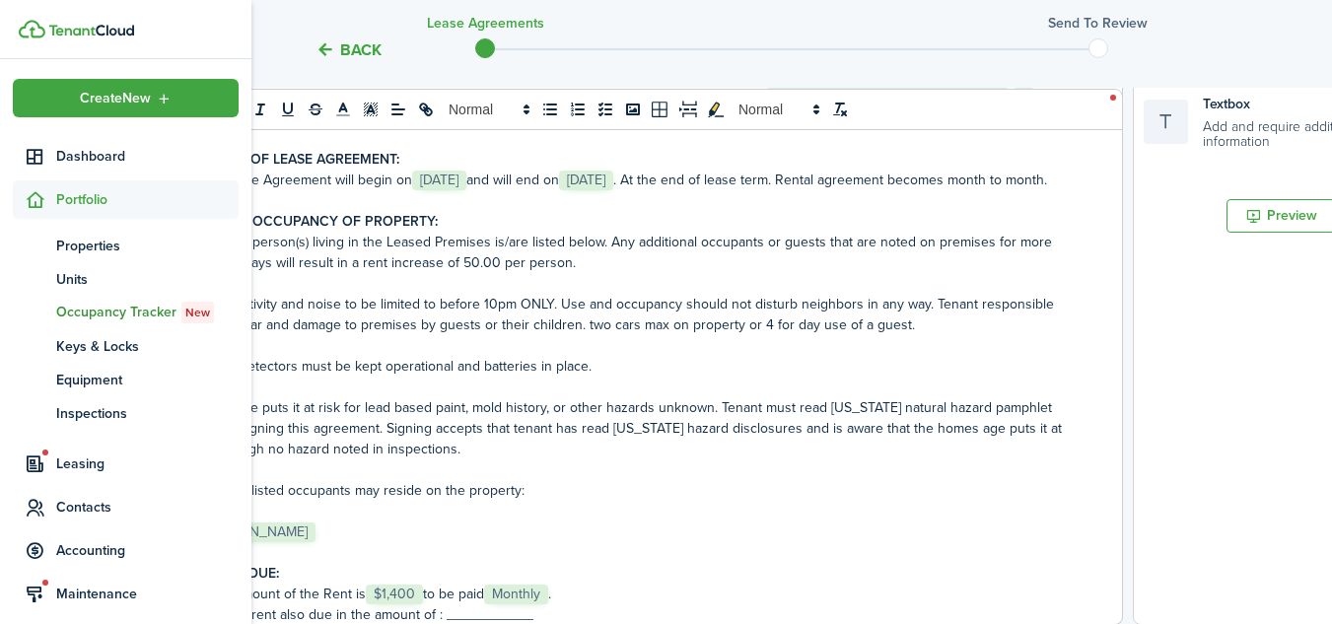
scroll to position [184, 0]
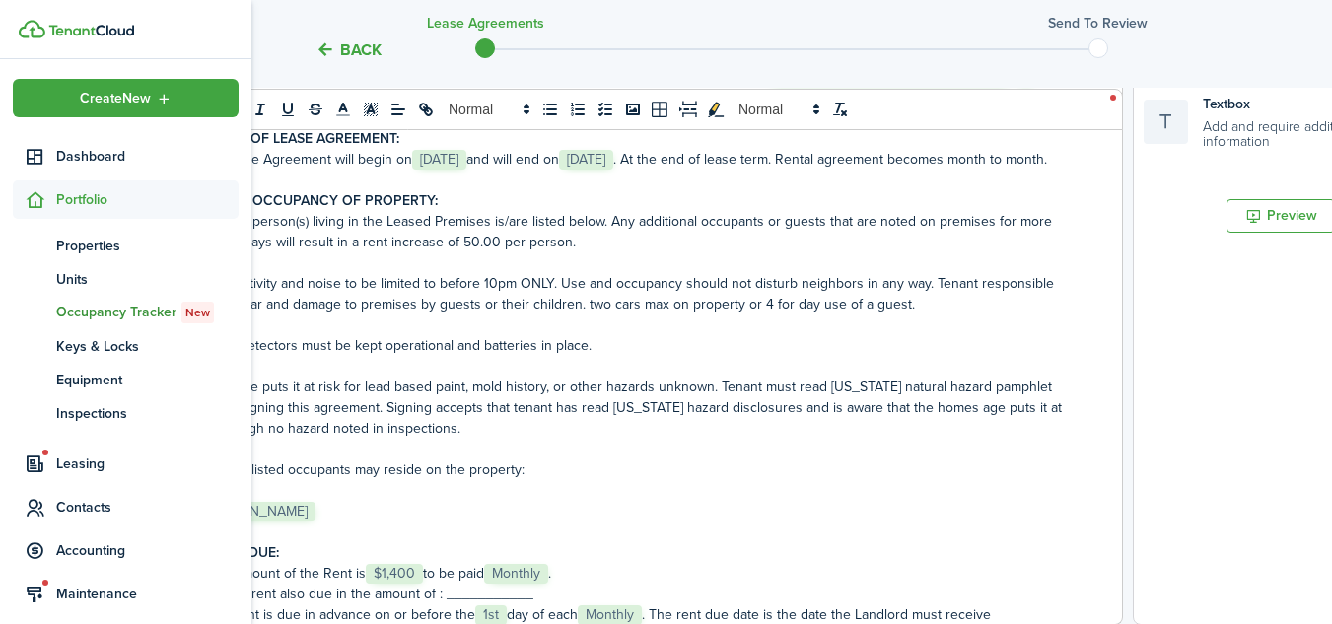
click at [453, 521] on p "﻿ [PERSON_NAME] ﻿" at bounding box center [631, 511] width 872 height 21
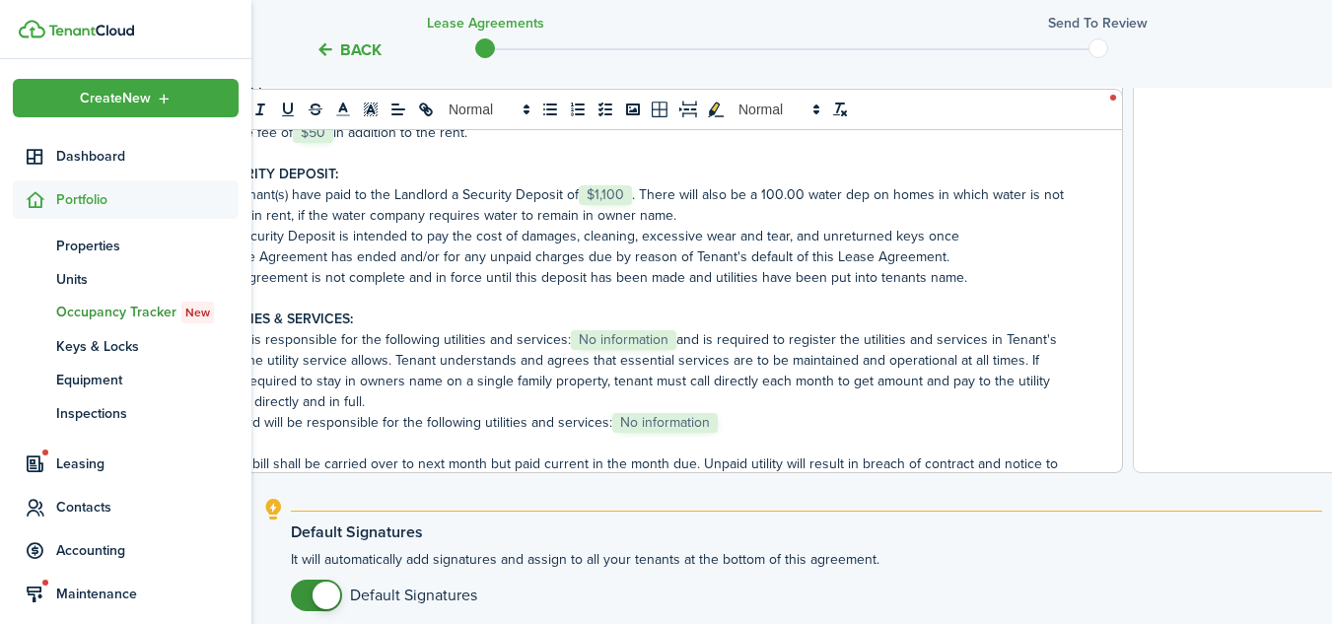
scroll to position [749, 0]
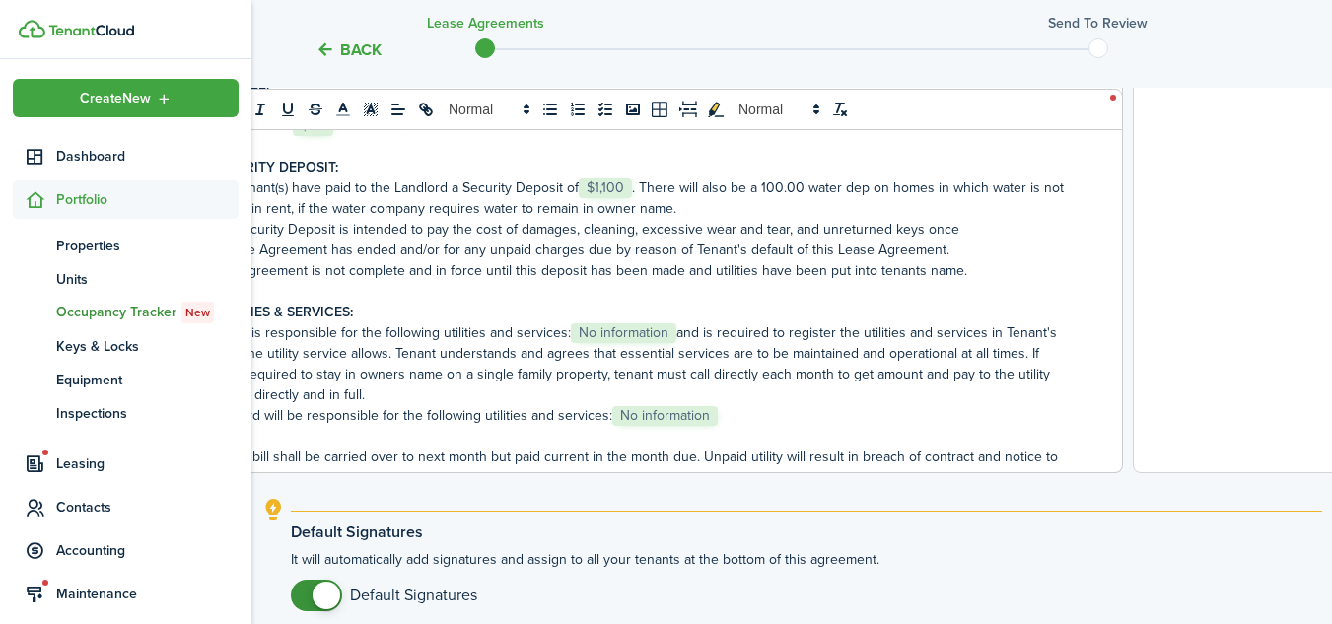
click at [686, 353] on p "A. Tenant is responsible for the following utilities and services: ﻿ No informa…" at bounding box center [631, 363] width 872 height 83
click at [682, 354] on p "A. Tenant is responsible for the following utilities and services: ﻿ No informa…" at bounding box center [631, 363] width 872 height 83
click at [750, 426] on p "B. Landlord will be responsible for the following utilities and services: ﻿ No …" at bounding box center [631, 415] width 872 height 21
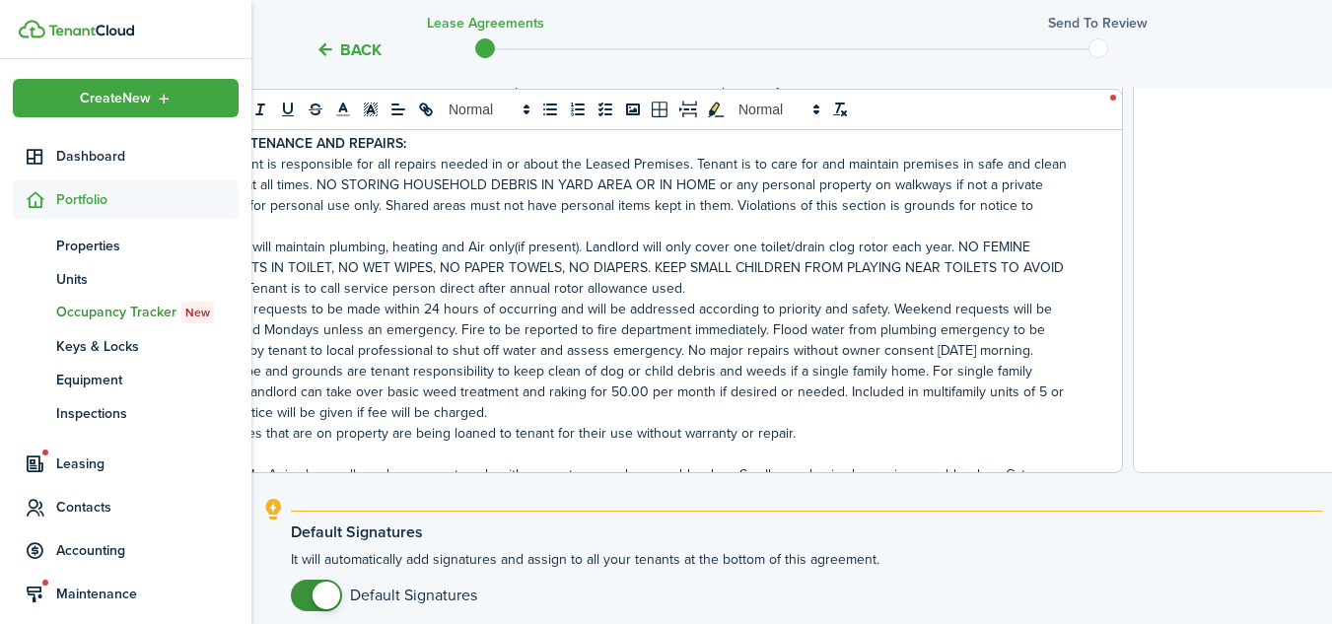
scroll to position [1131, 0]
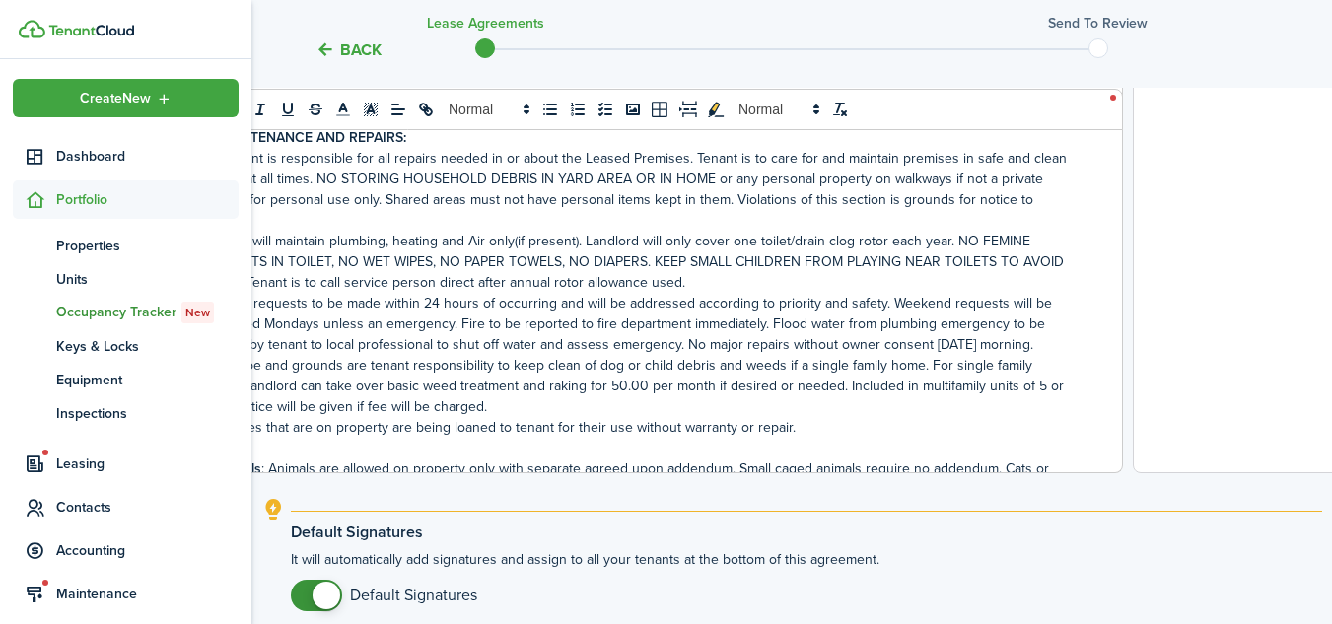
click at [515, 266] on p "Landlord will maintain plumbing, heating and Air only(if present). Landlord wil…" at bounding box center [631, 262] width 872 height 62
click at [990, 260] on p "Landlord will maintain plumbing, heating and Air (if present). Landlord will on…" at bounding box center [631, 262] width 872 height 62
click at [846, 293] on p "Landlord will maintain plumbing, heating and Air (if present). Landlord will on…" at bounding box center [631, 262] width 872 height 62
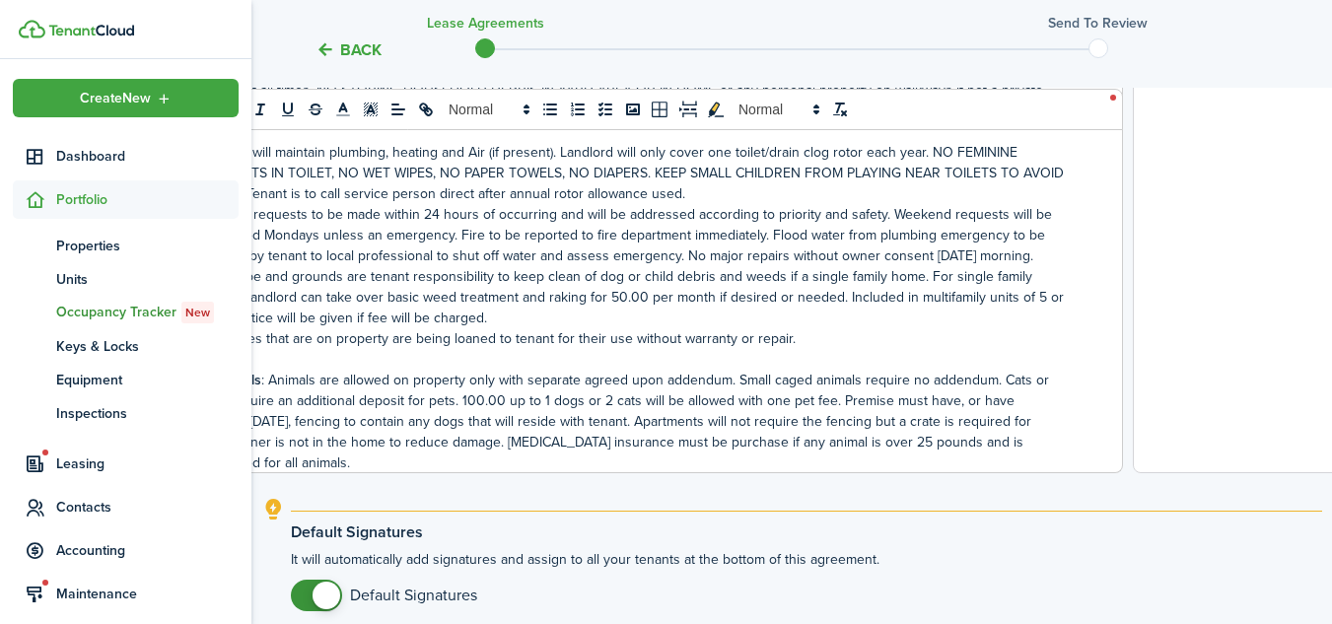
scroll to position [1240, 0]
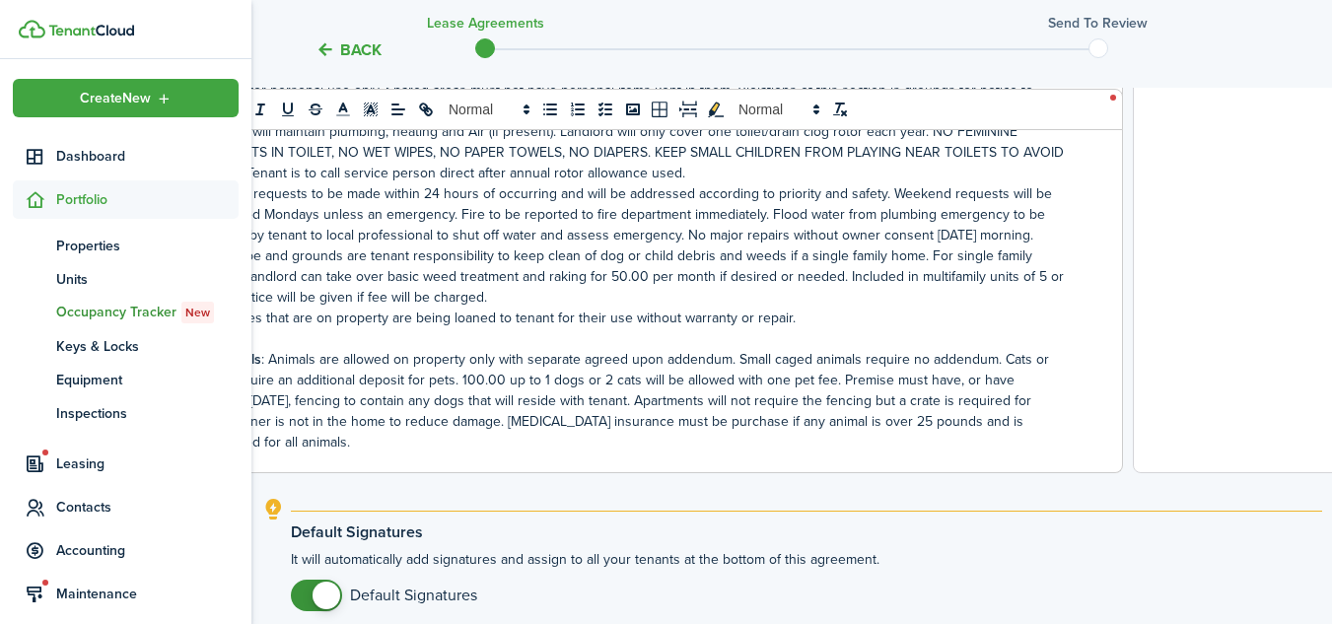
click at [727, 379] on p "11. Animals : Animals are allowed on property only with separate agreed upon ad…" at bounding box center [631, 401] width 872 height 104
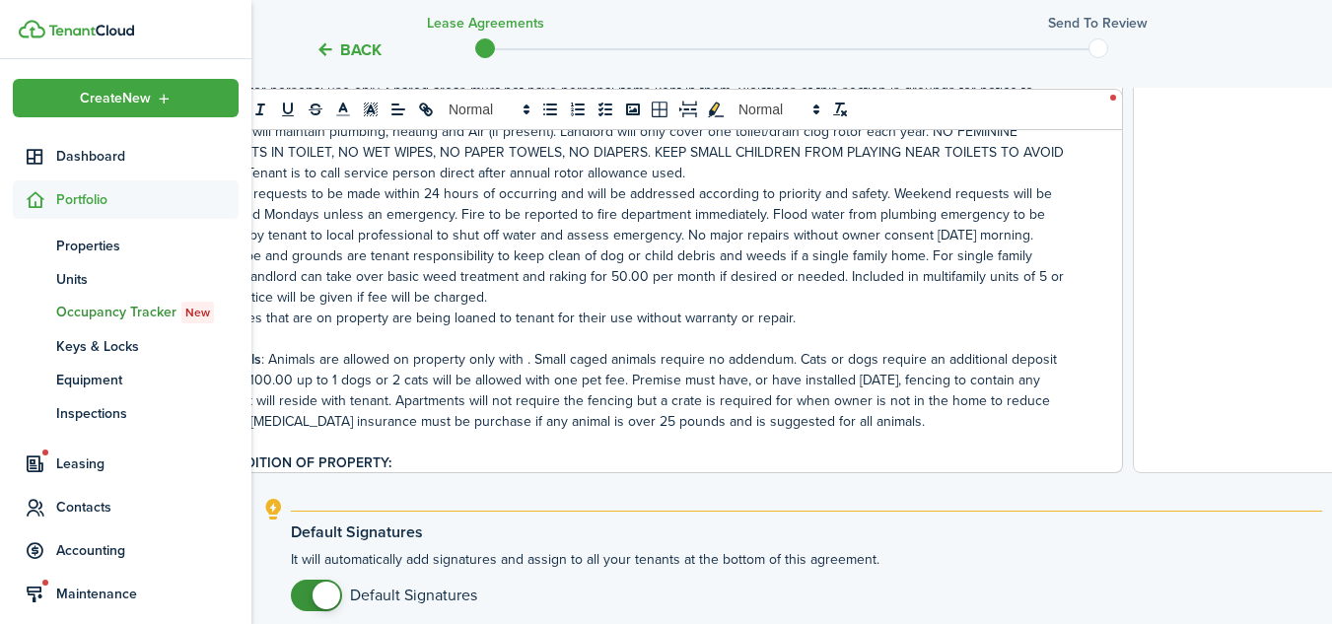
click at [727, 379] on p "11. Animals : Animals are allowed on property only with . Small caged animals r…" at bounding box center [631, 390] width 872 height 83
click at [519, 376] on p "11. Animals : Animals are allowed on property only with . Small caged animals r…" at bounding box center [631, 390] width 872 height 83
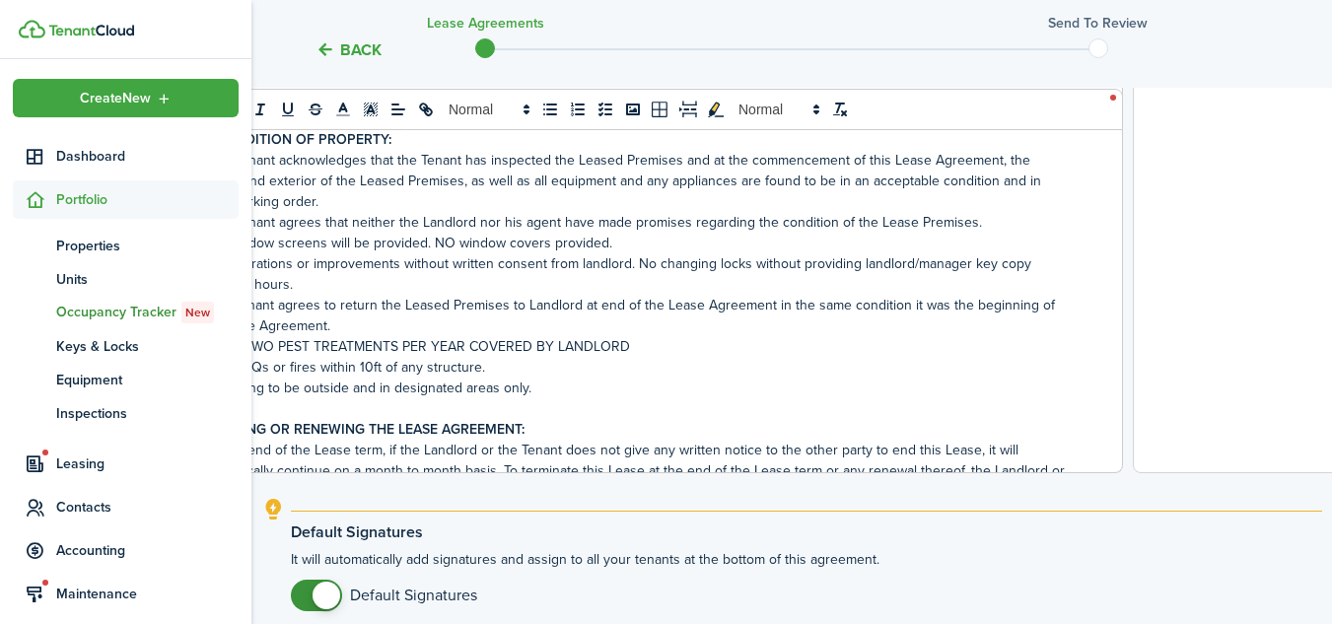
scroll to position [1595, 0]
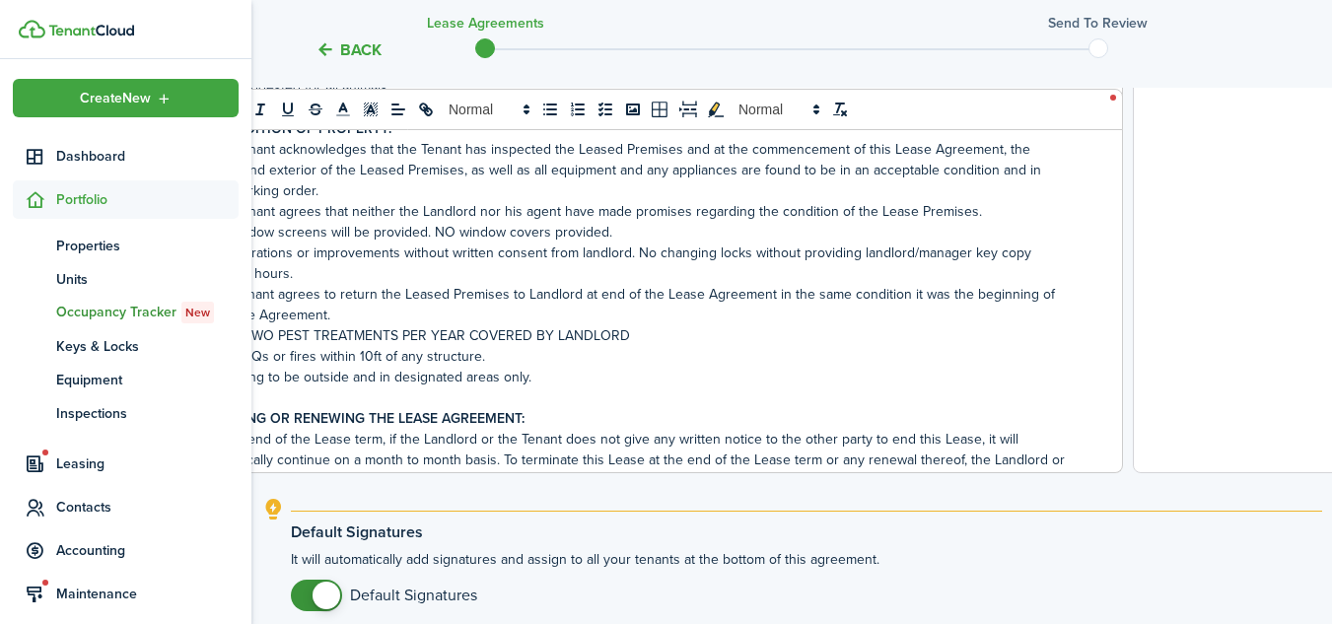
click at [586, 387] on p "H . Smoking to be outside and in designated areas only." at bounding box center [631, 377] width 872 height 21
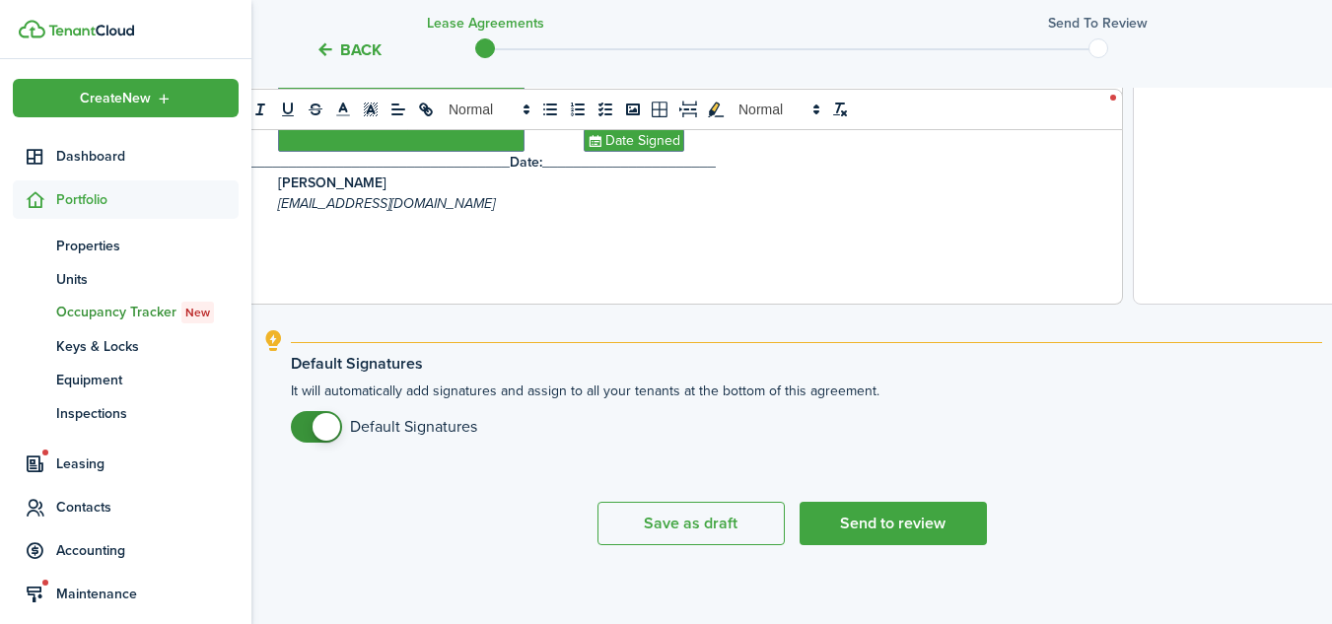
scroll to position [909, 0]
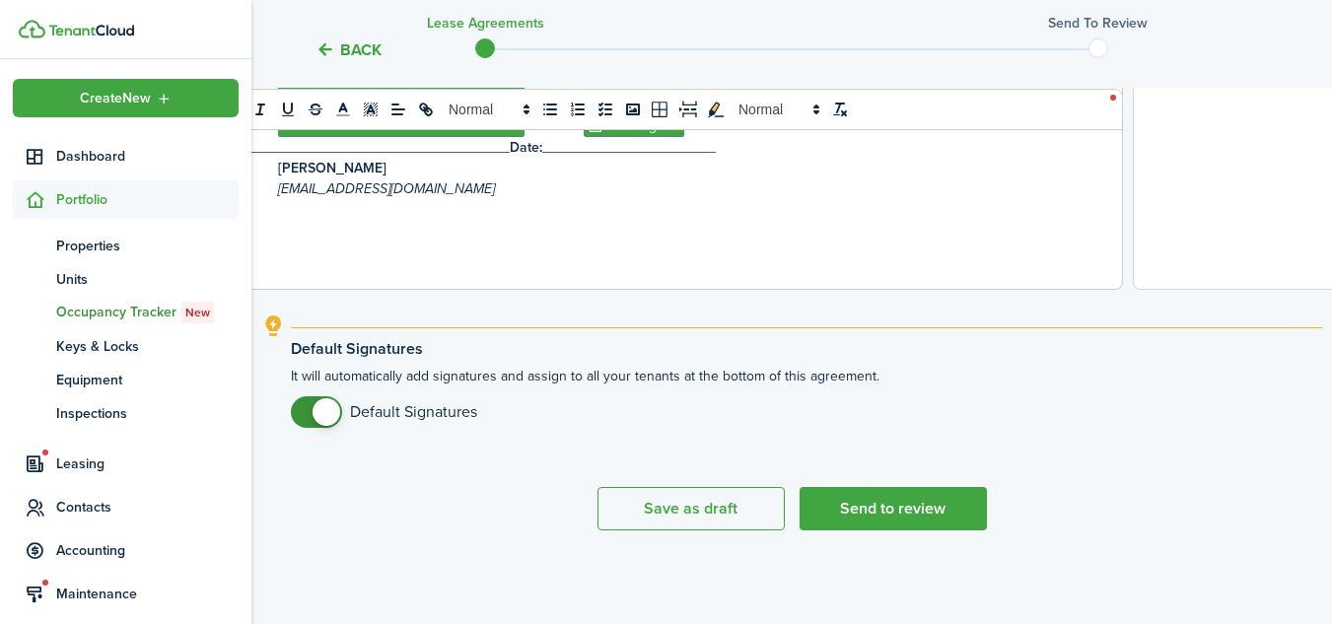
click at [307, 412] on span at bounding box center [317, 412] width 20 height 32
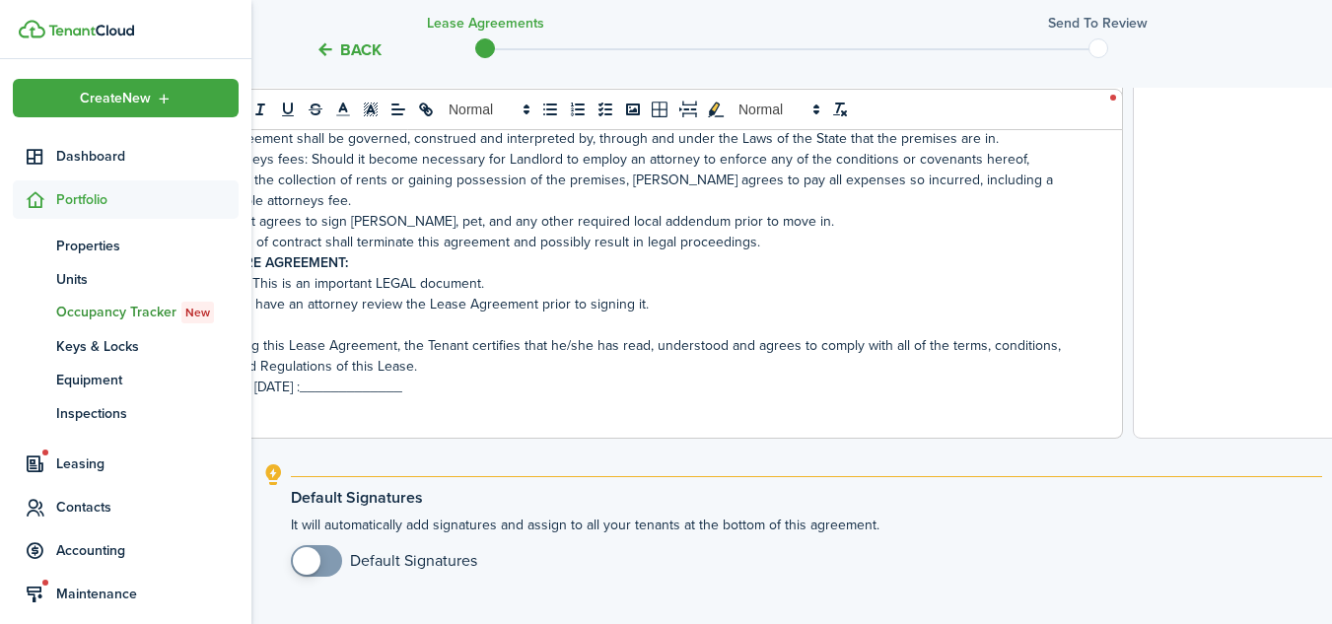
scroll to position [2138, 0]
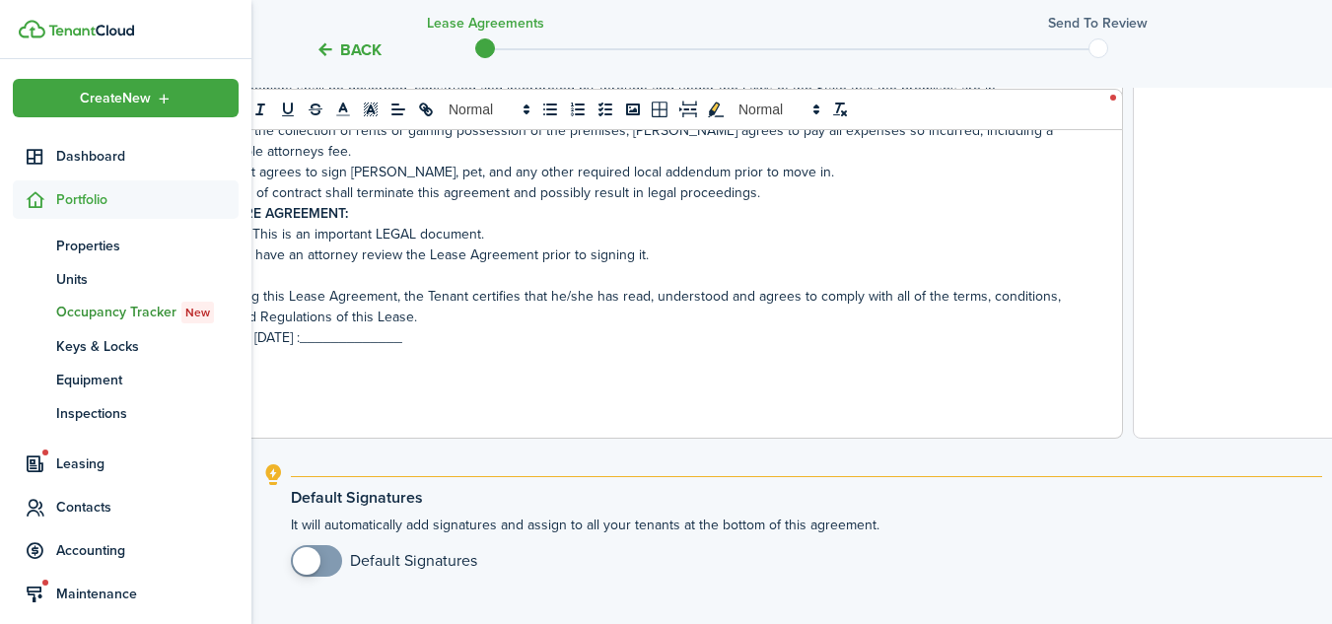
checkbox input "true"
click at [310, 560] on span at bounding box center [307, 561] width 28 height 28
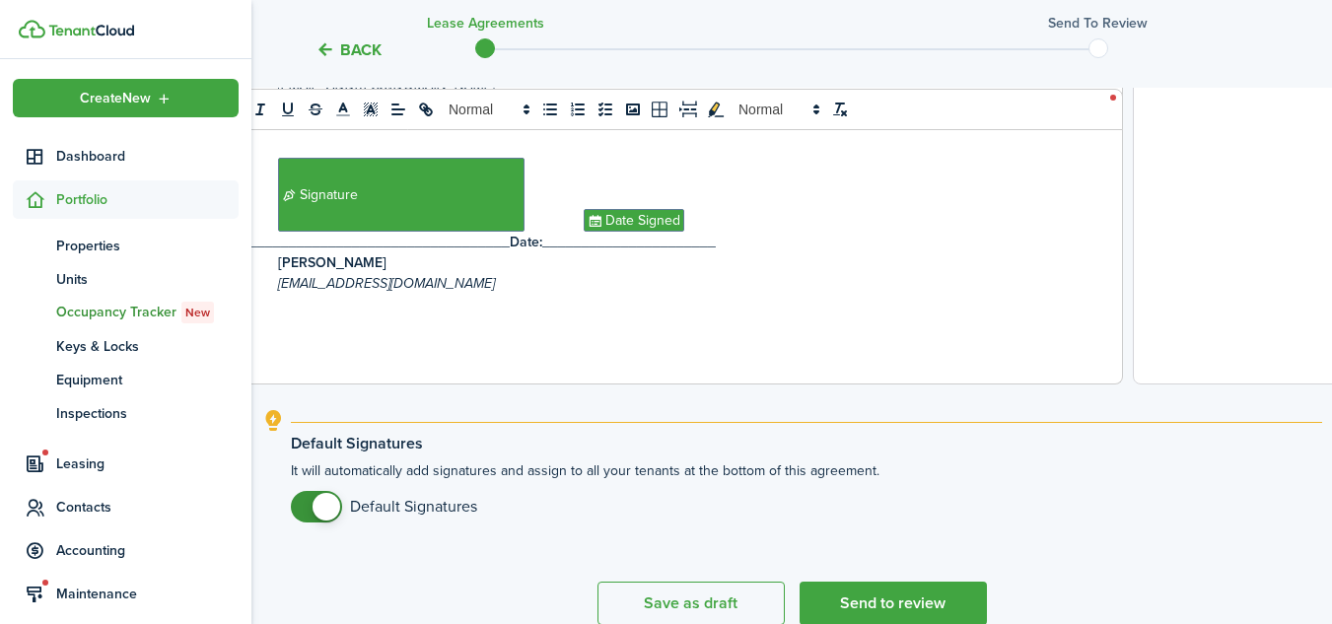
scroll to position [909, 0]
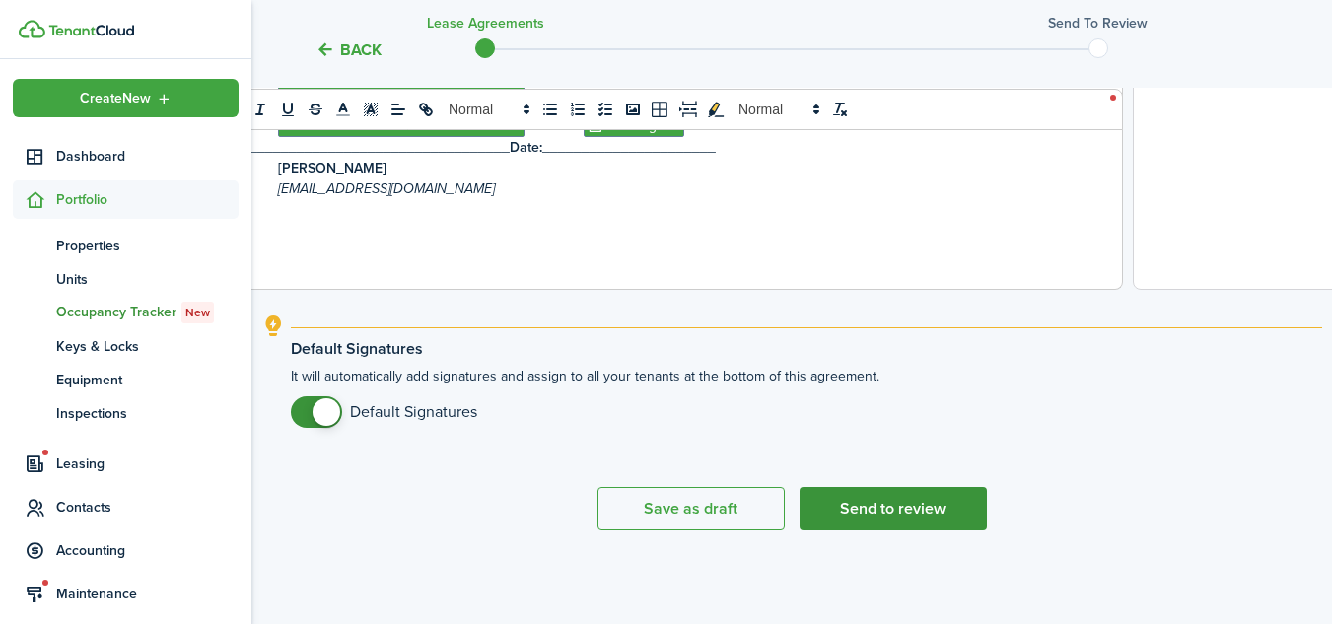
click at [933, 504] on button "Send to review" at bounding box center [892, 508] width 187 height 43
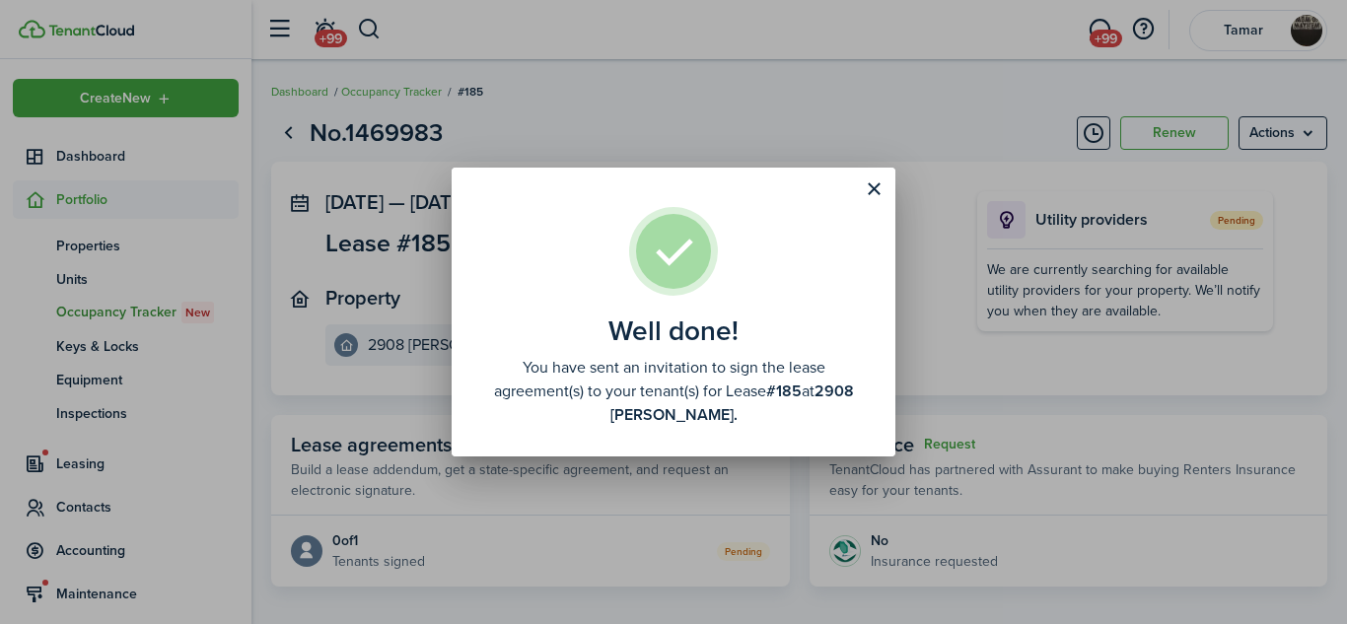
click at [932, 114] on div "Well done! You have sent an invitation to sign the lease agreement(s) to your t…" at bounding box center [673, 312] width 1347 height 624
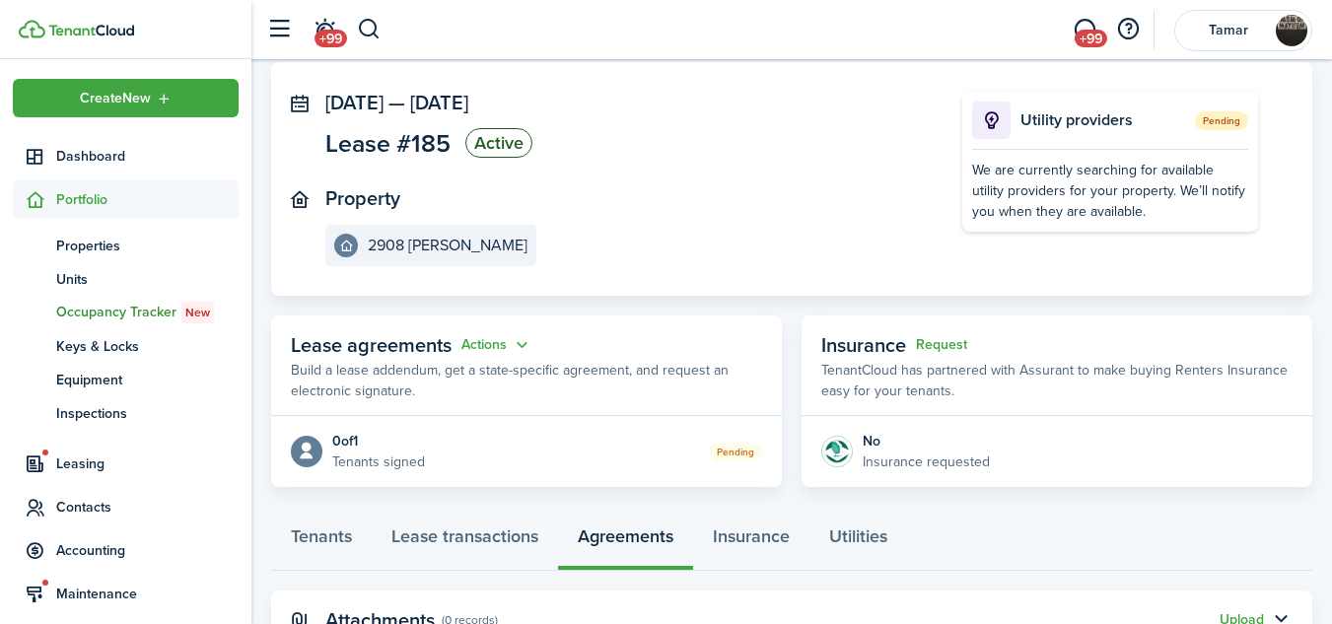
scroll to position [179, 0]
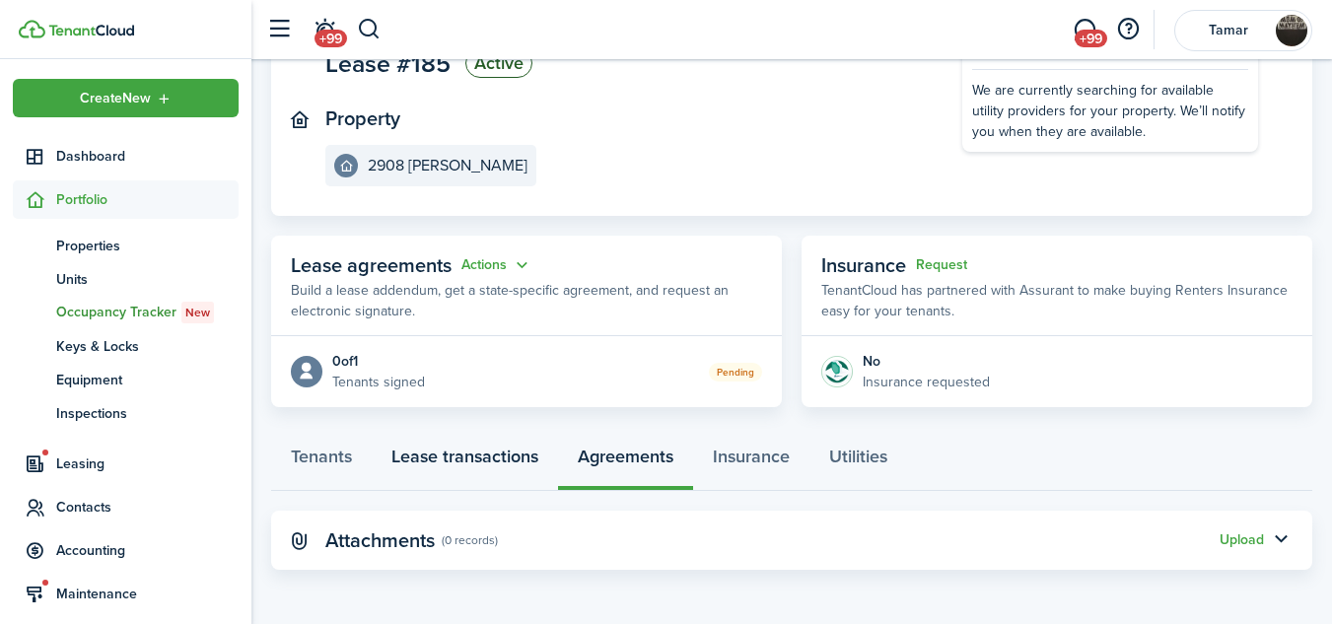
click at [458, 462] on link "Lease transactions" at bounding box center [465, 461] width 186 height 59
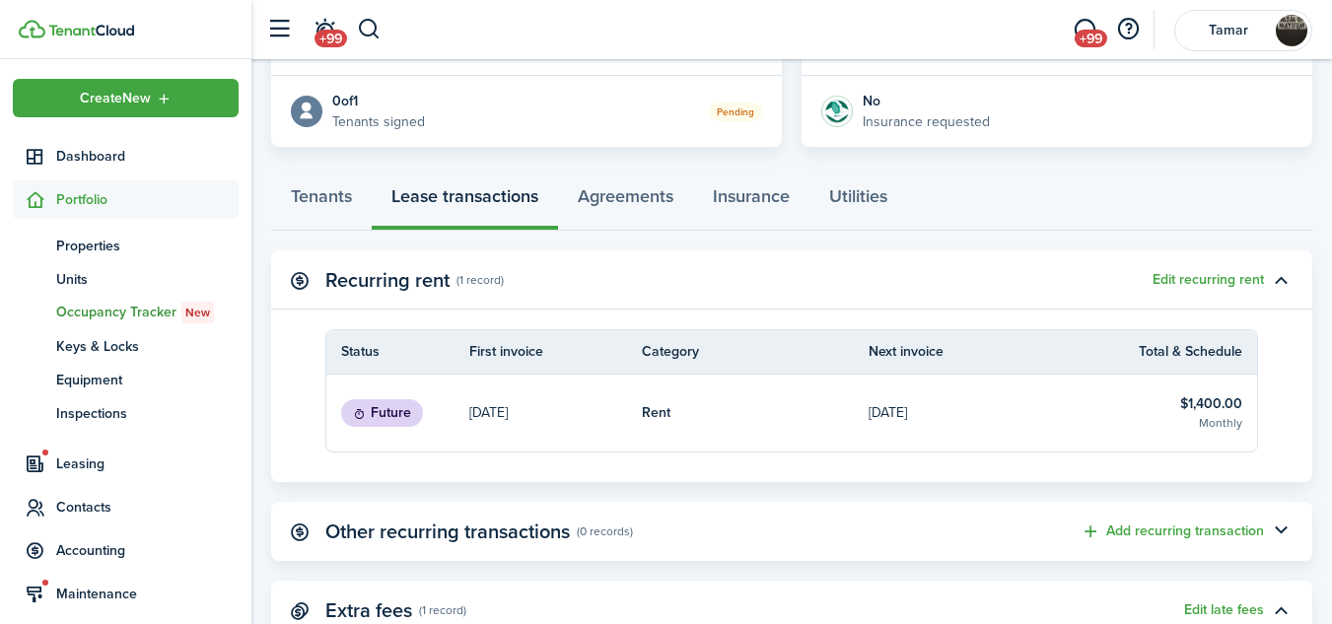
scroll to position [356, 0]
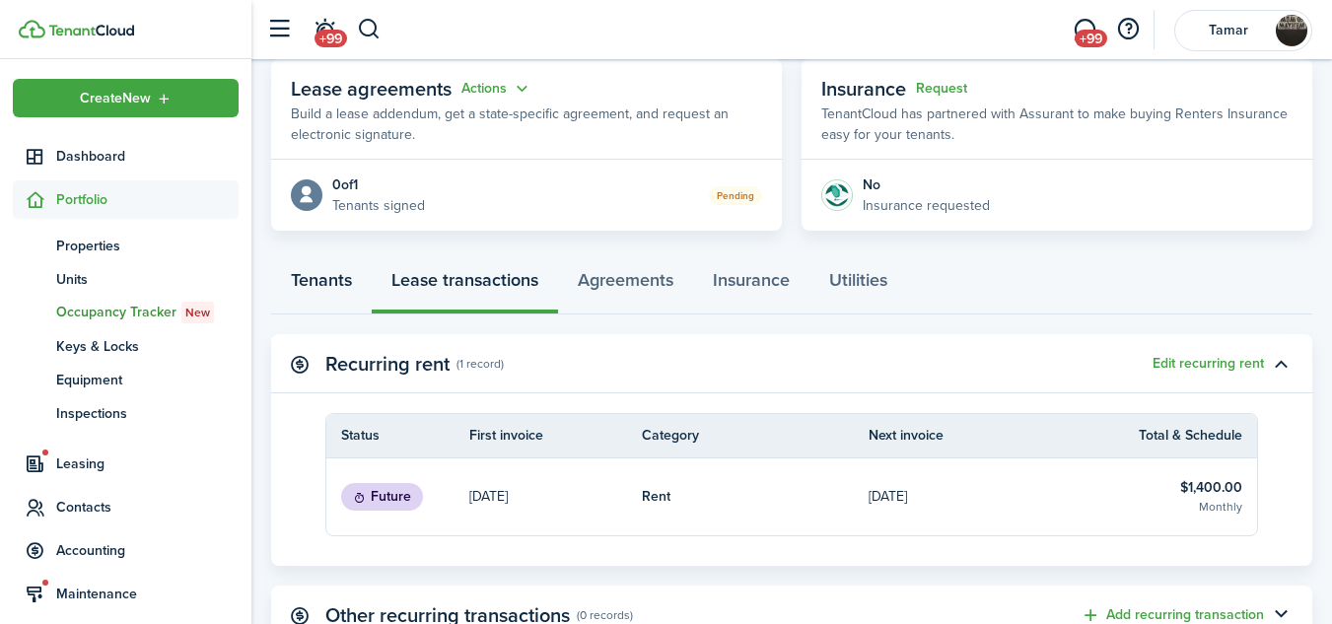
click at [332, 273] on link "Tenants" at bounding box center [321, 284] width 101 height 59
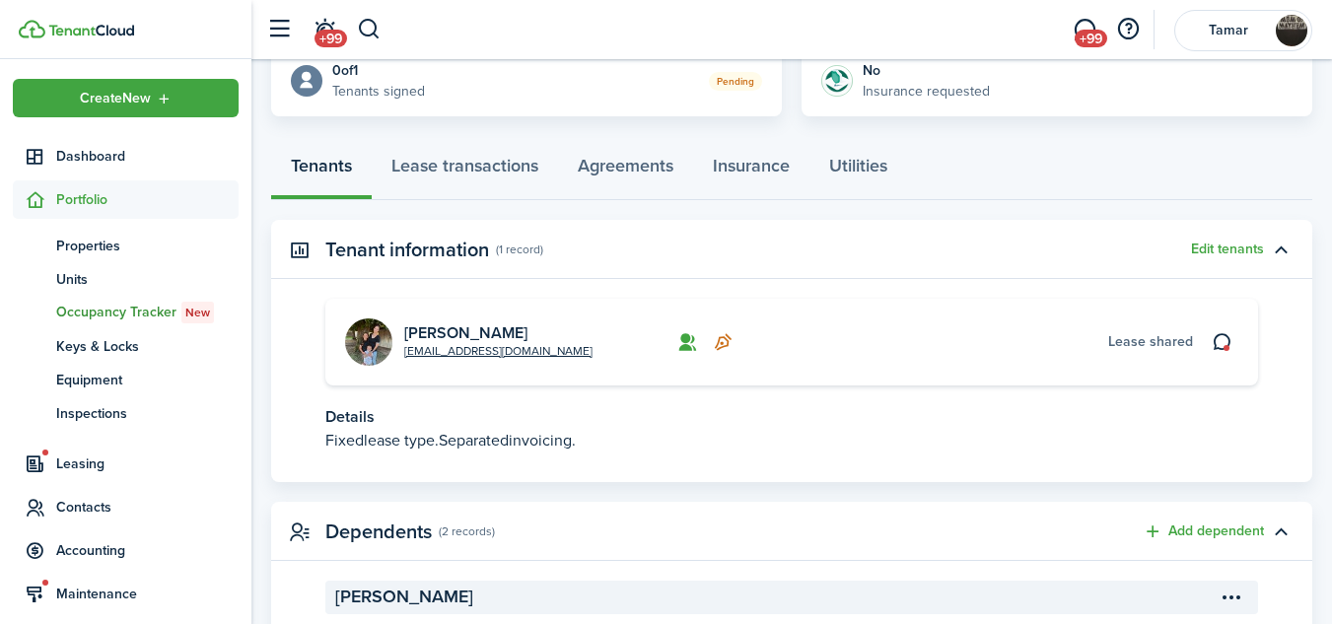
scroll to position [461, 0]
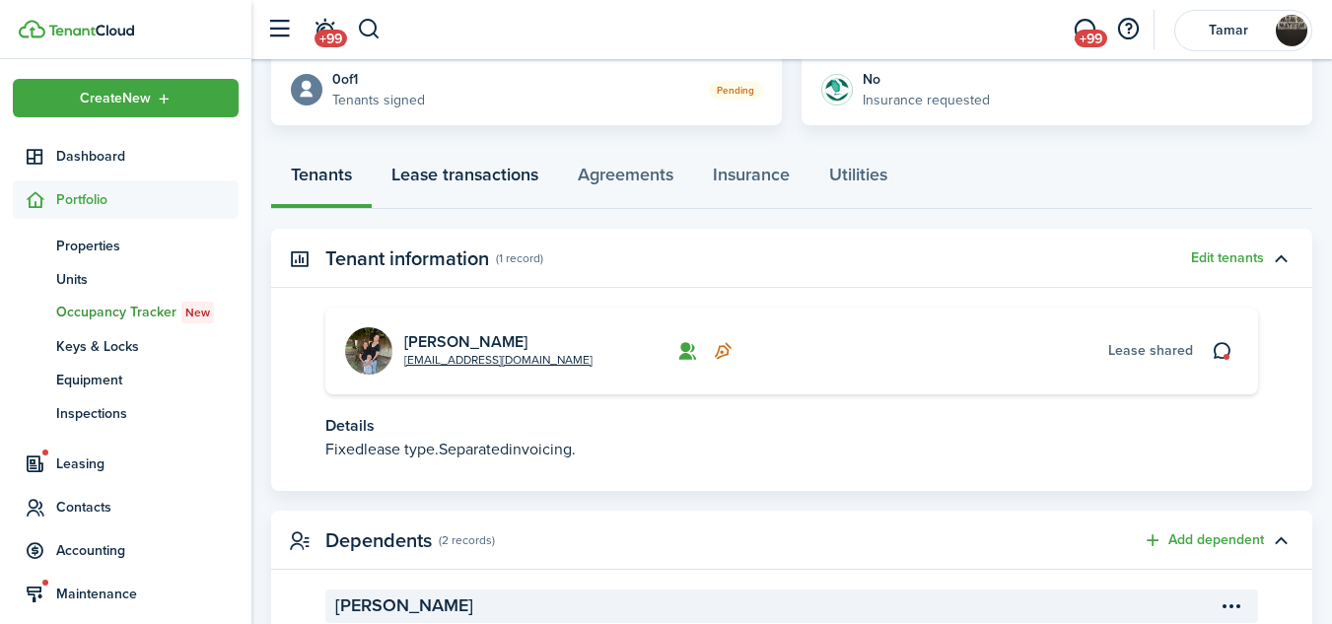
click at [516, 177] on link "Lease transactions" at bounding box center [465, 179] width 186 height 59
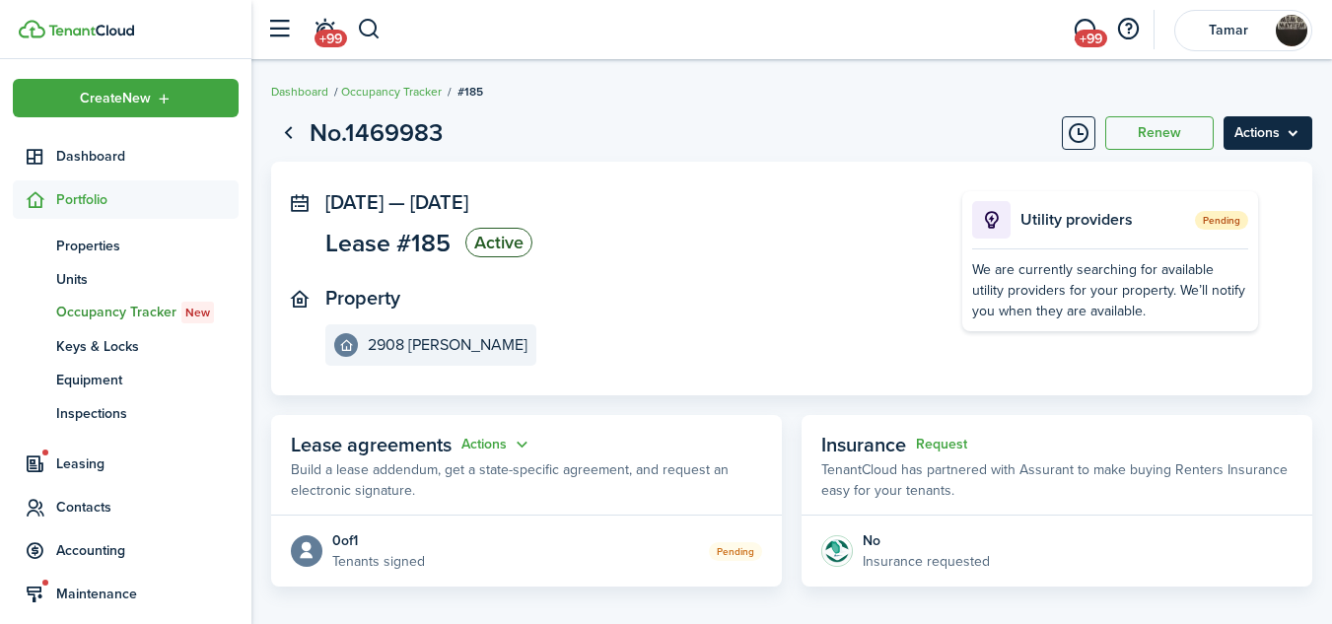
click at [1296, 138] on menu-btn "Actions" at bounding box center [1267, 133] width 89 height 34
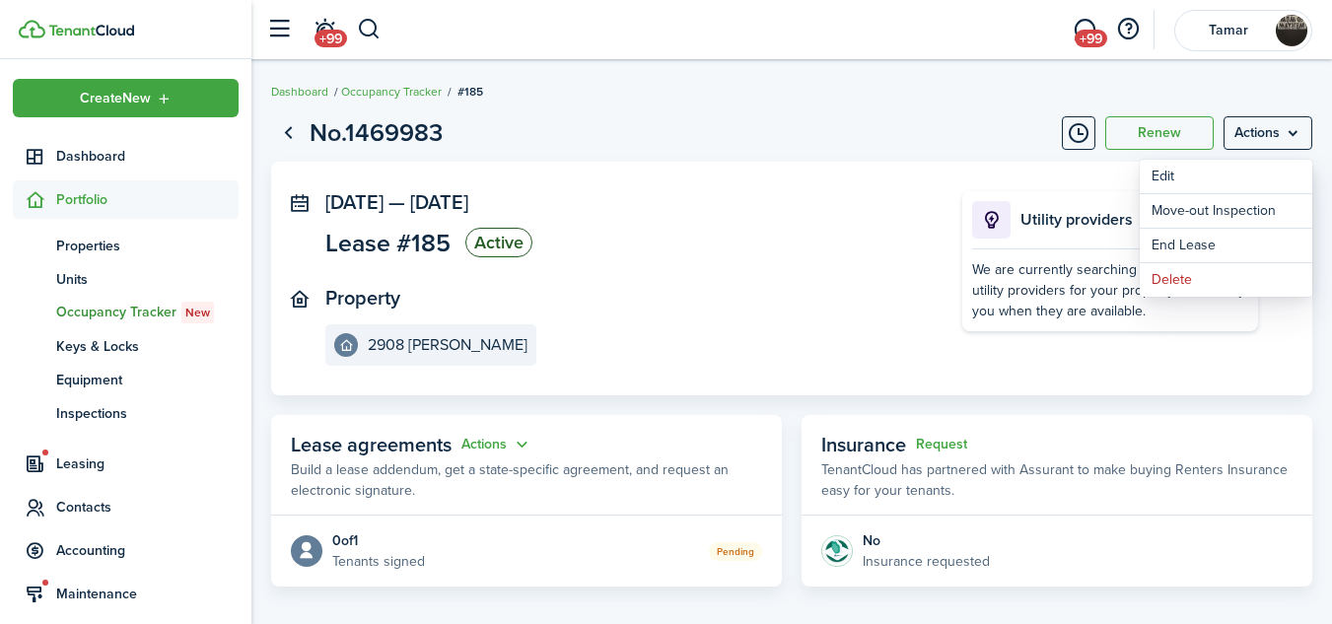
click at [853, 97] on breadcrumb "Dashboard Occupancy Tracker #185" at bounding box center [791, 81] width 1041 height 45
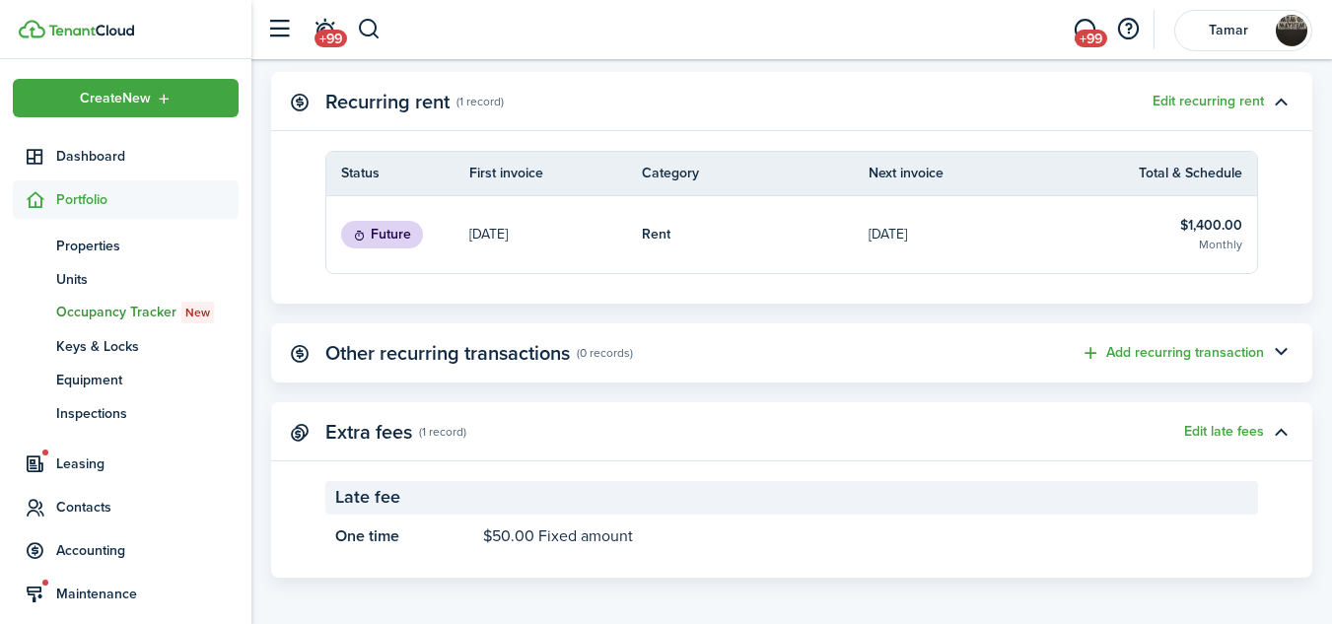
scroll to position [626, 0]
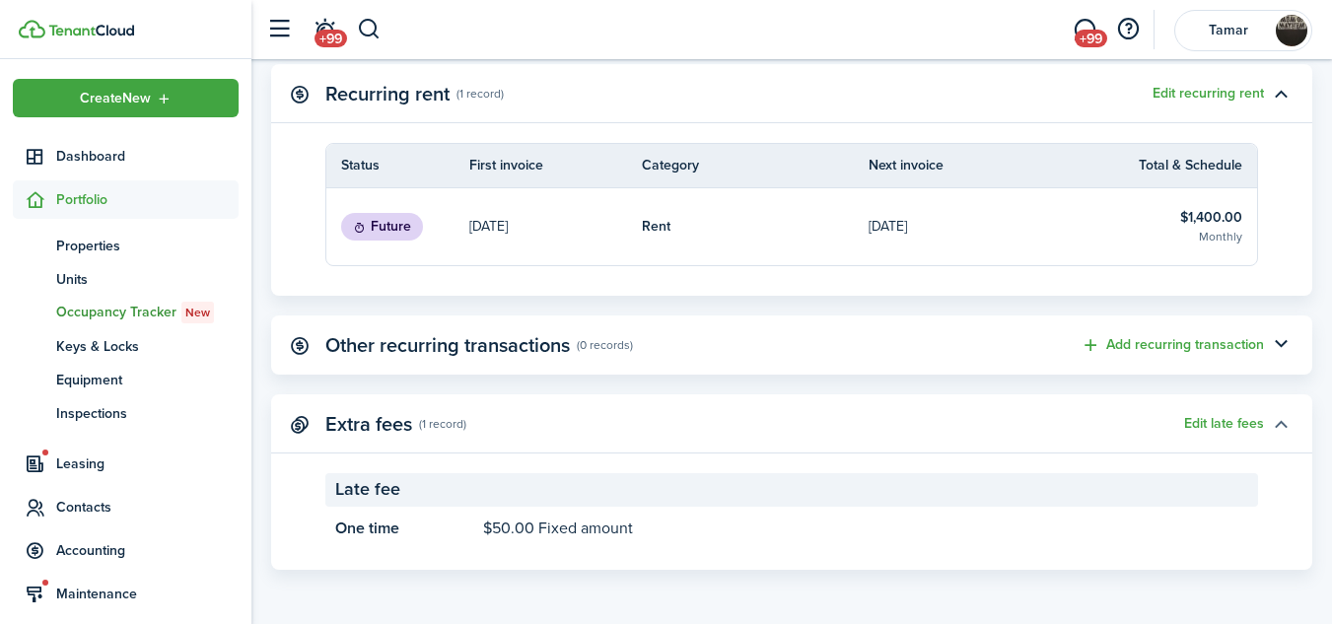
click at [1286, 426] on button "button" at bounding box center [1281, 424] width 34 height 34
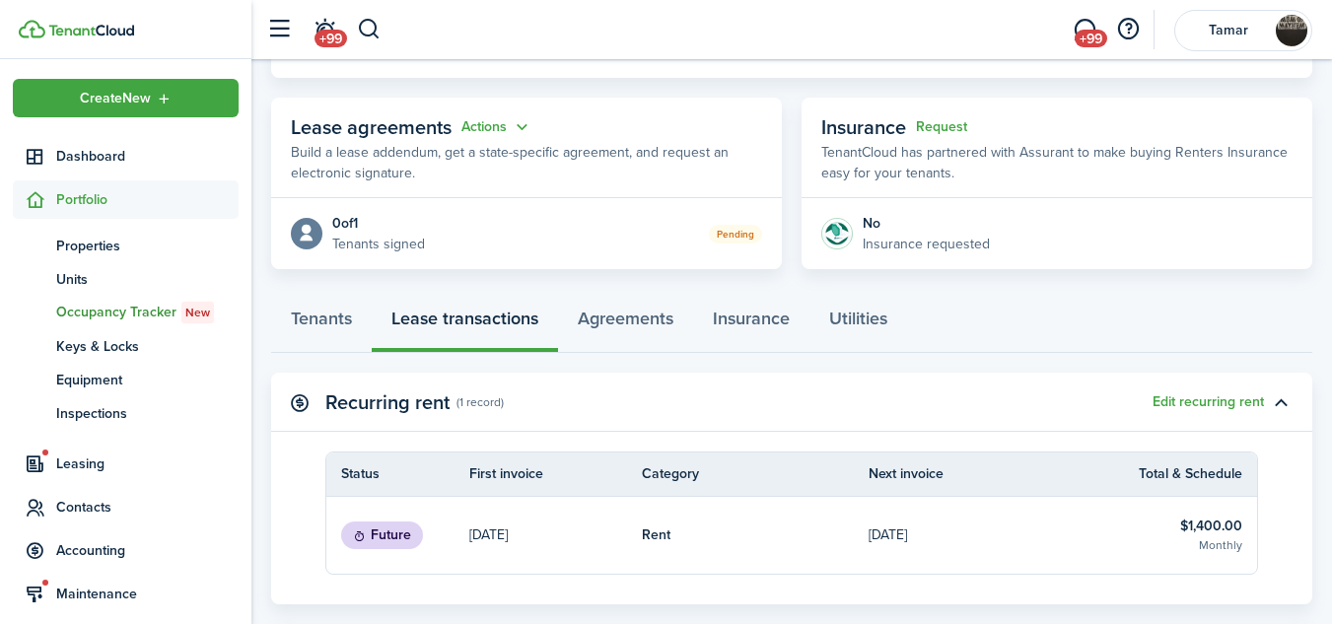
scroll to position [315, 0]
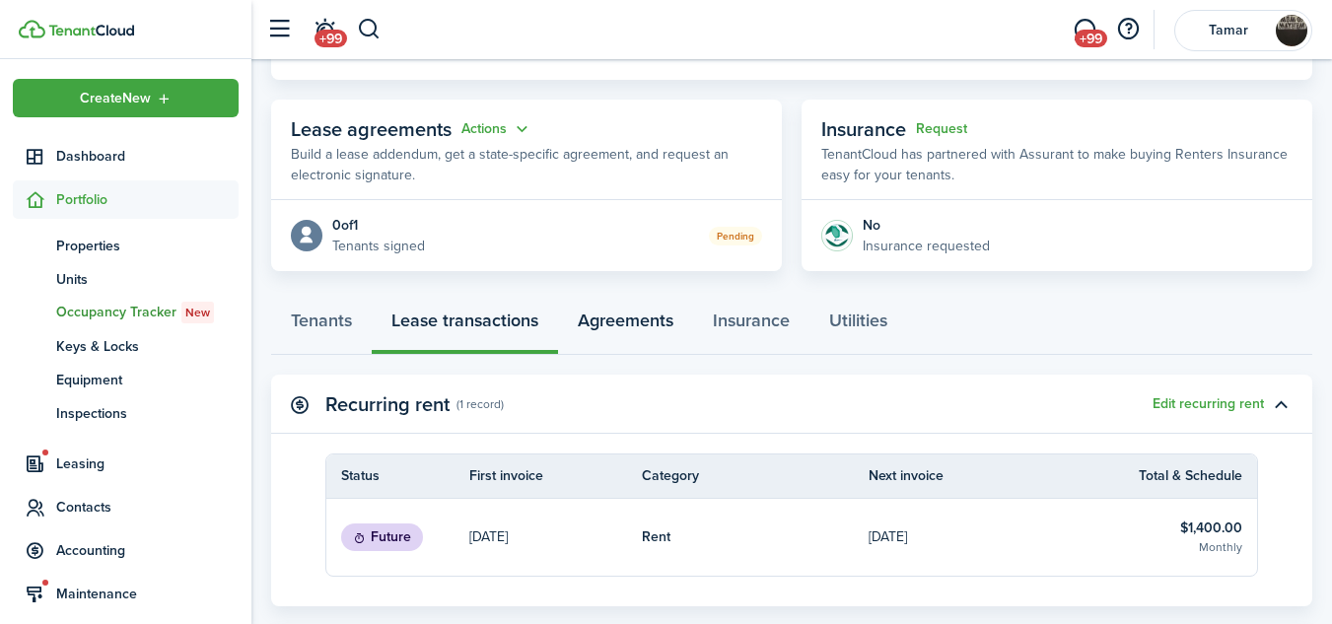
click at [633, 320] on link "Agreements" at bounding box center [625, 325] width 135 height 59
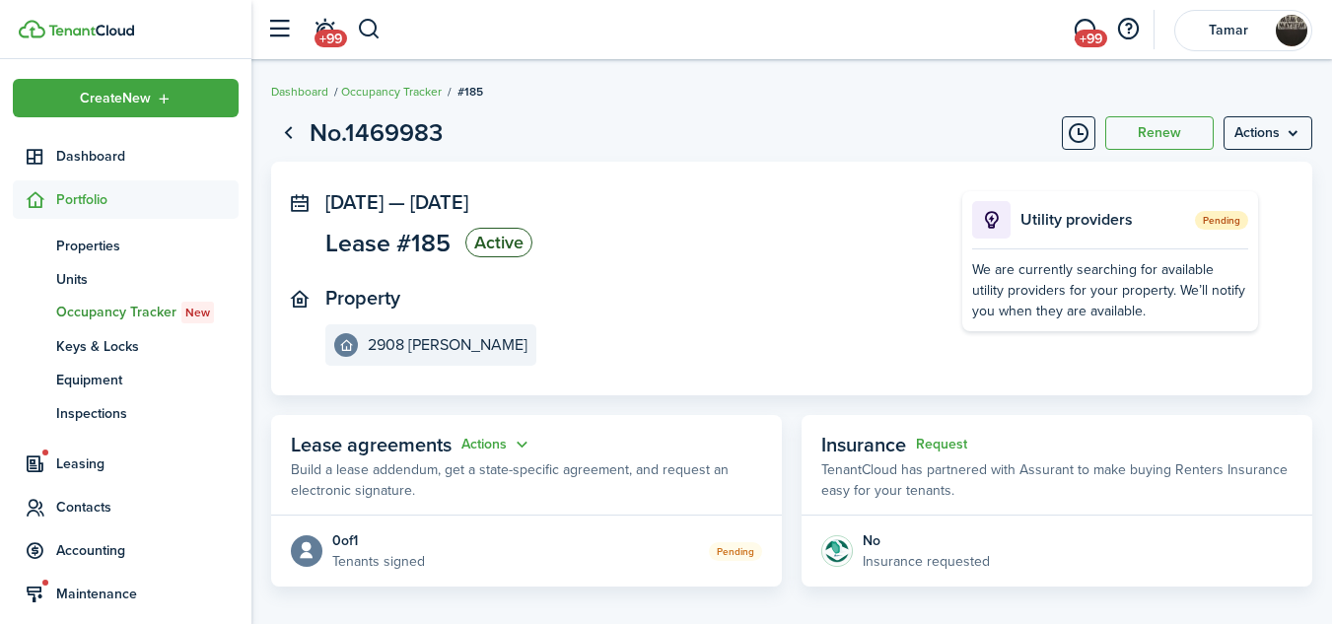
scroll to position [179, 0]
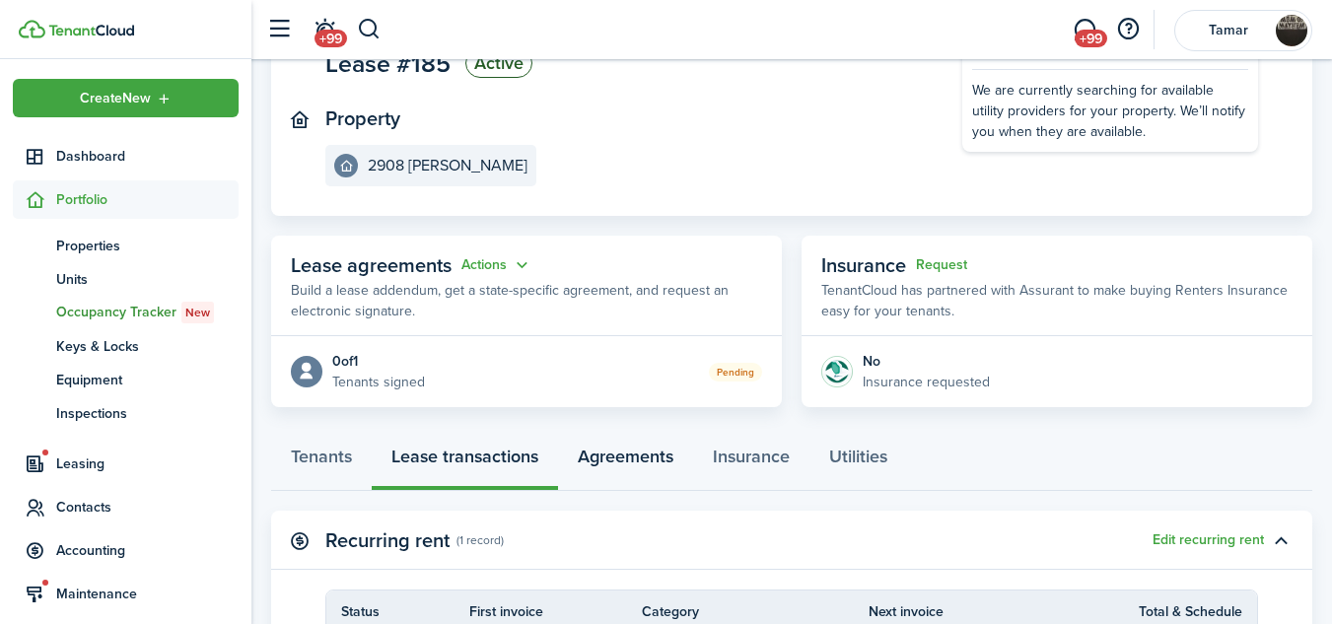
click at [625, 450] on link "Agreements" at bounding box center [625, 461] width 135 height 59
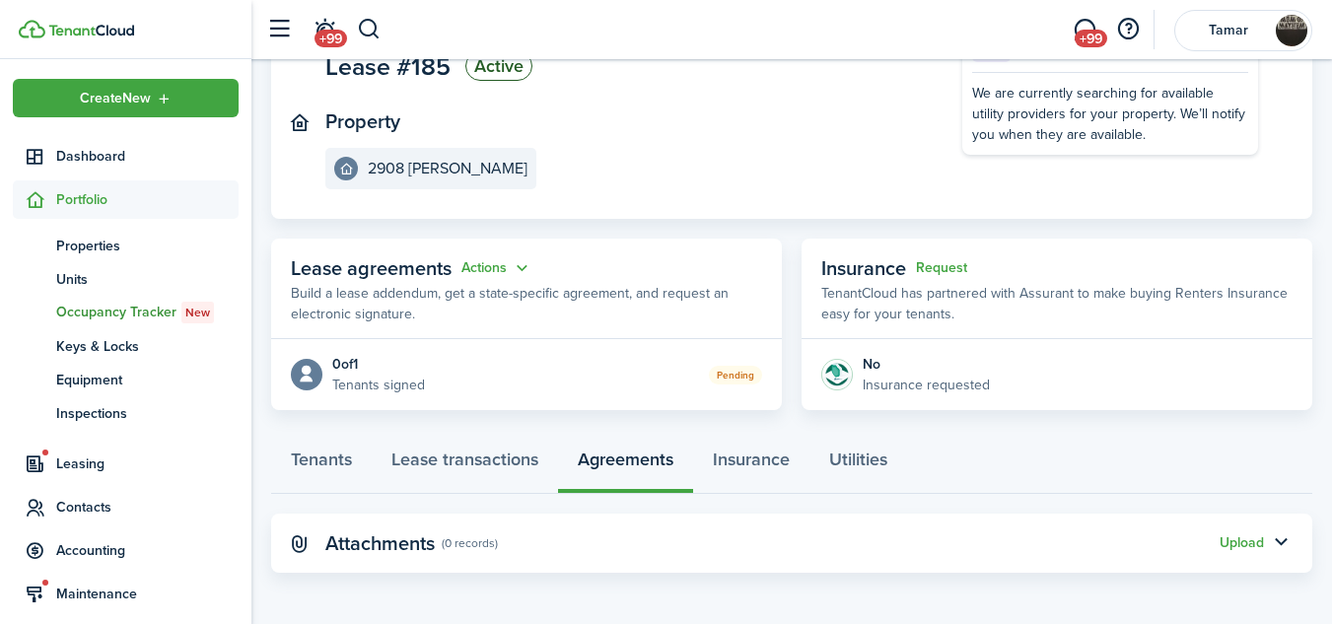
scroll to position [179, 0]
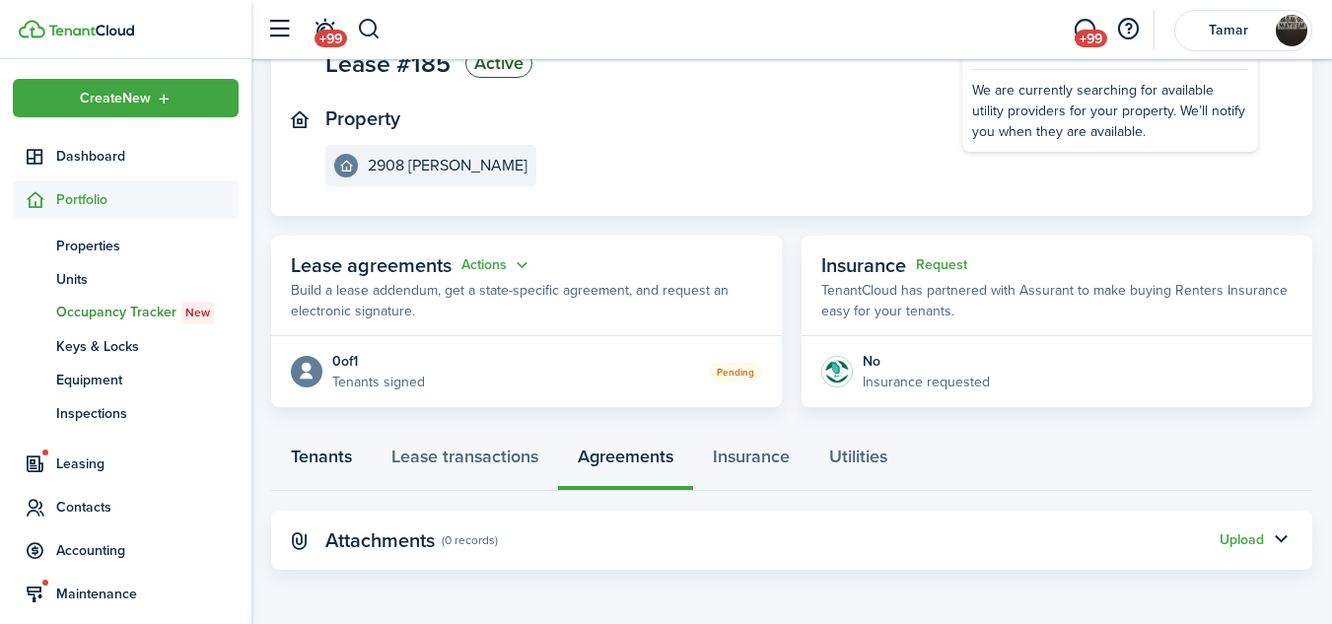
click at [318, 457] on link "Tenants" at bounding box center [321, 461] width 101 height 59
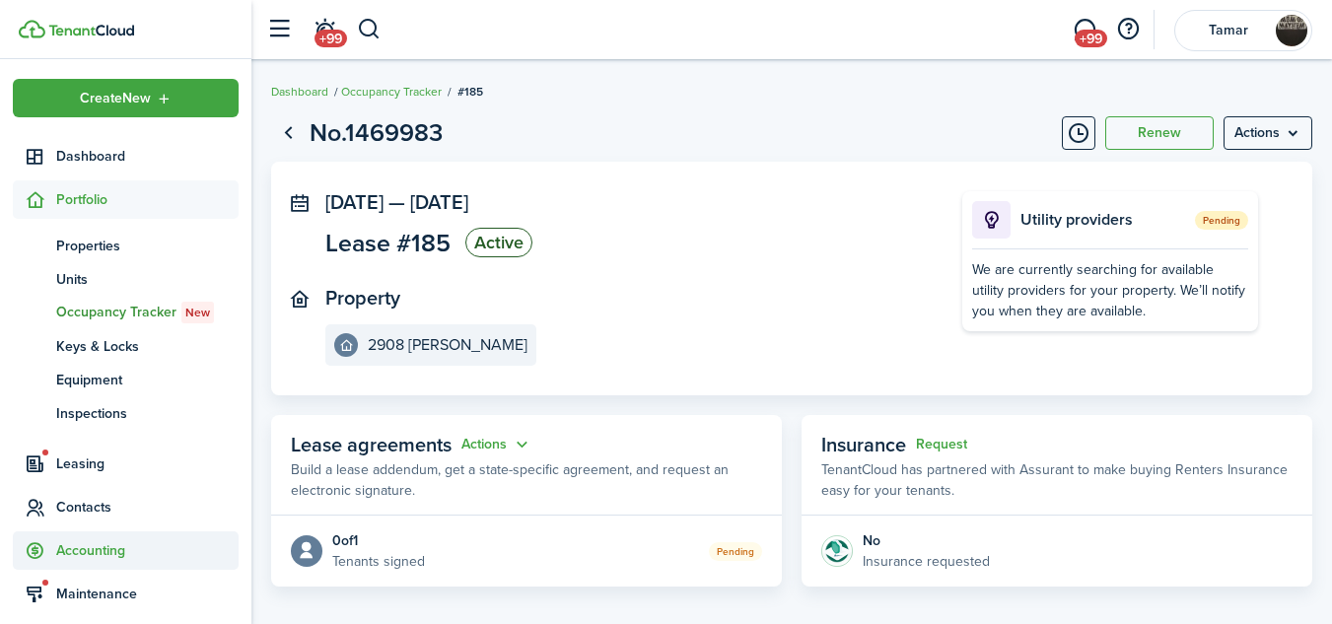
click at [124, 552] on span "Accounting" at bounding box center [147, 550] width 182 height 21
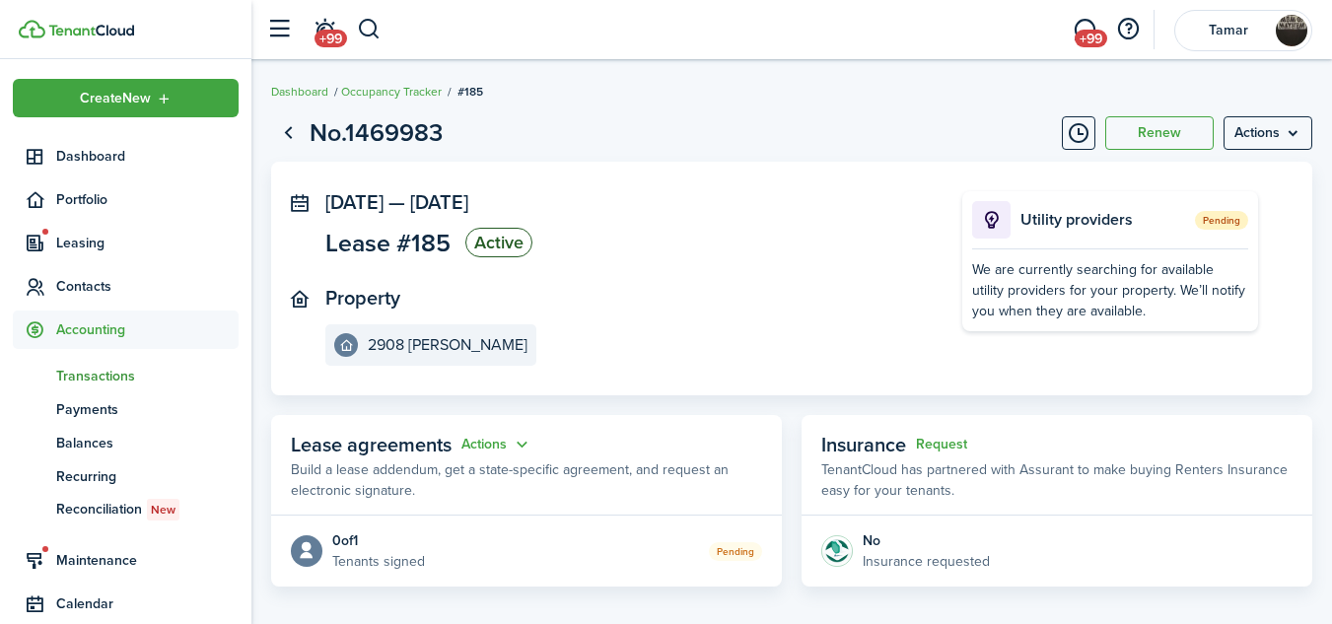
click at [123, 376] on span "Transactions" at bounding box center [147, 376] width 182 height 21
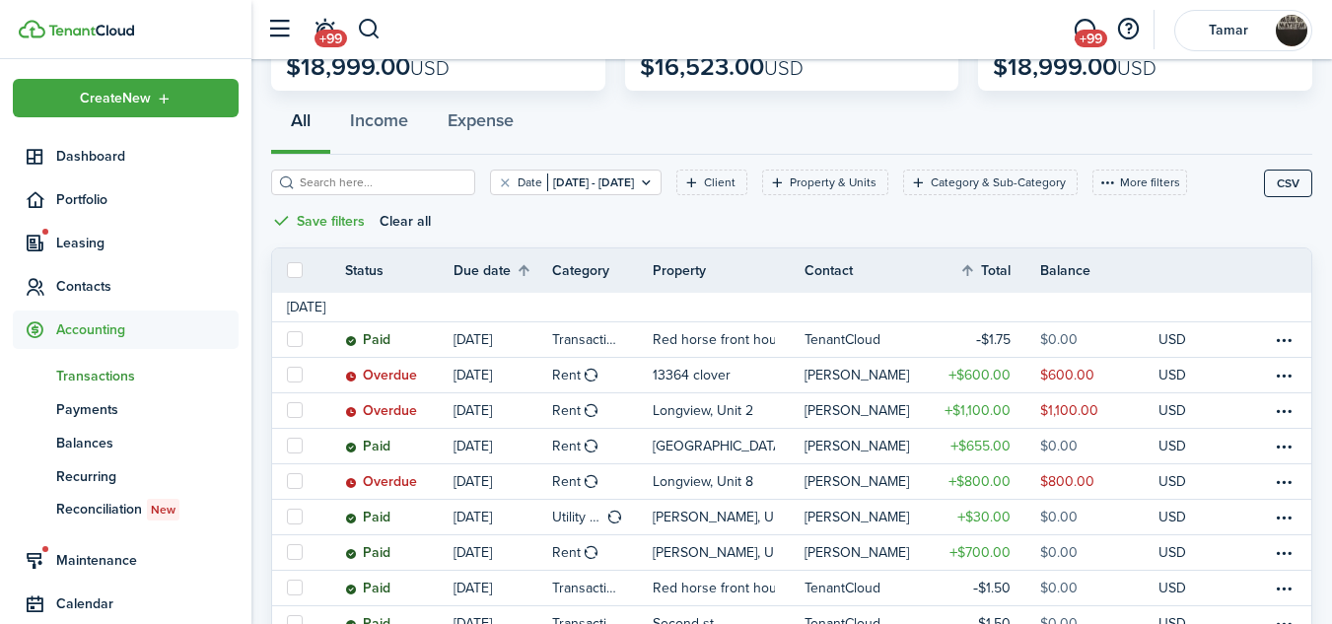
scroll to position [158, 0]
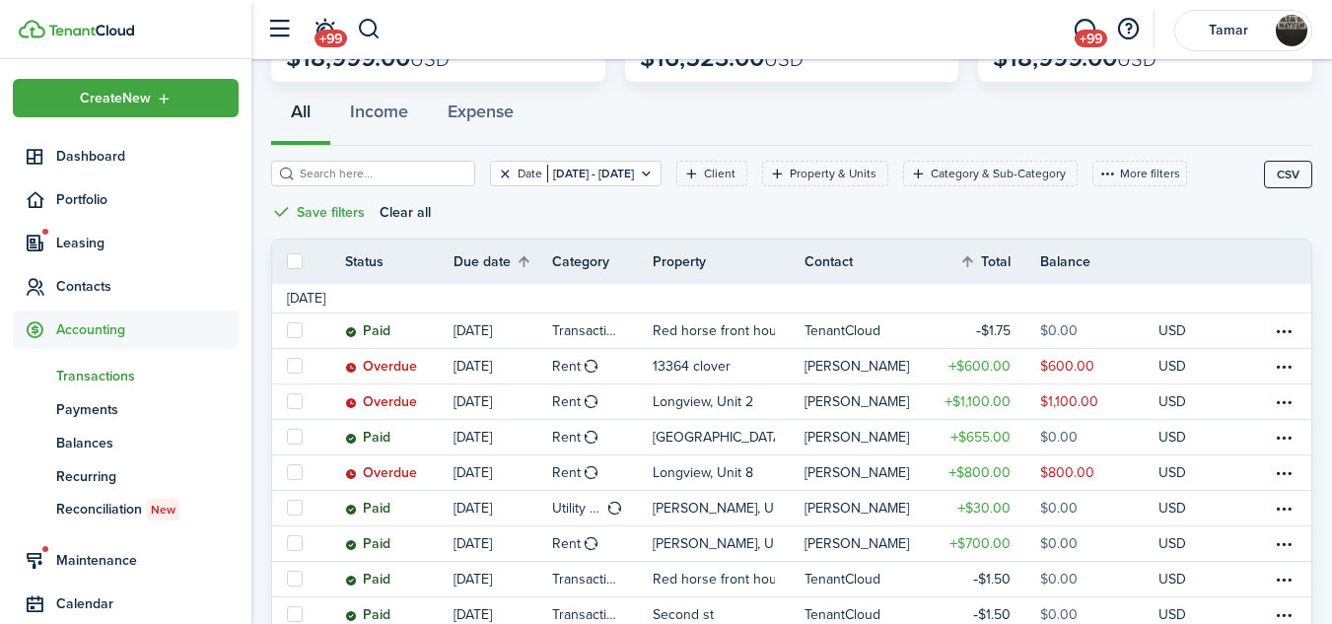
click at [497, 173] on button "Clear filter" at bounding box center [505, 174] width 17 height 16
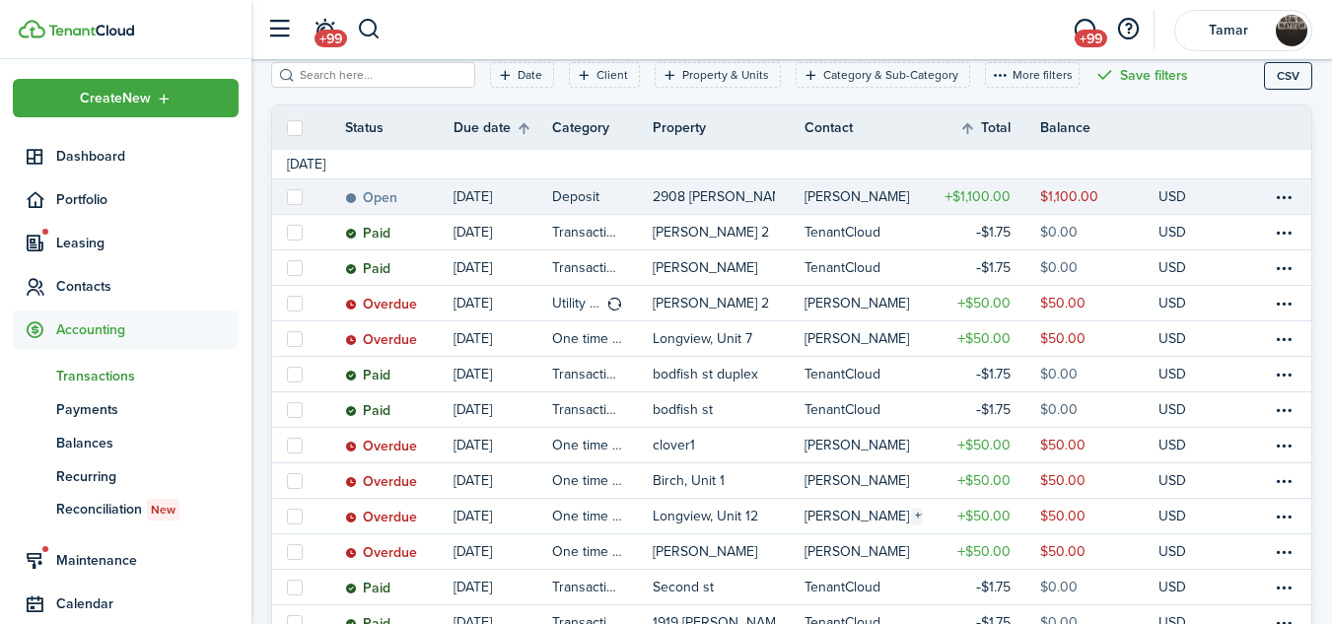
scroll to position [257, 0]
click at [827, 205] on link "[PERSON_NAME]" at bounding box center [862, 195] width 117 height 35
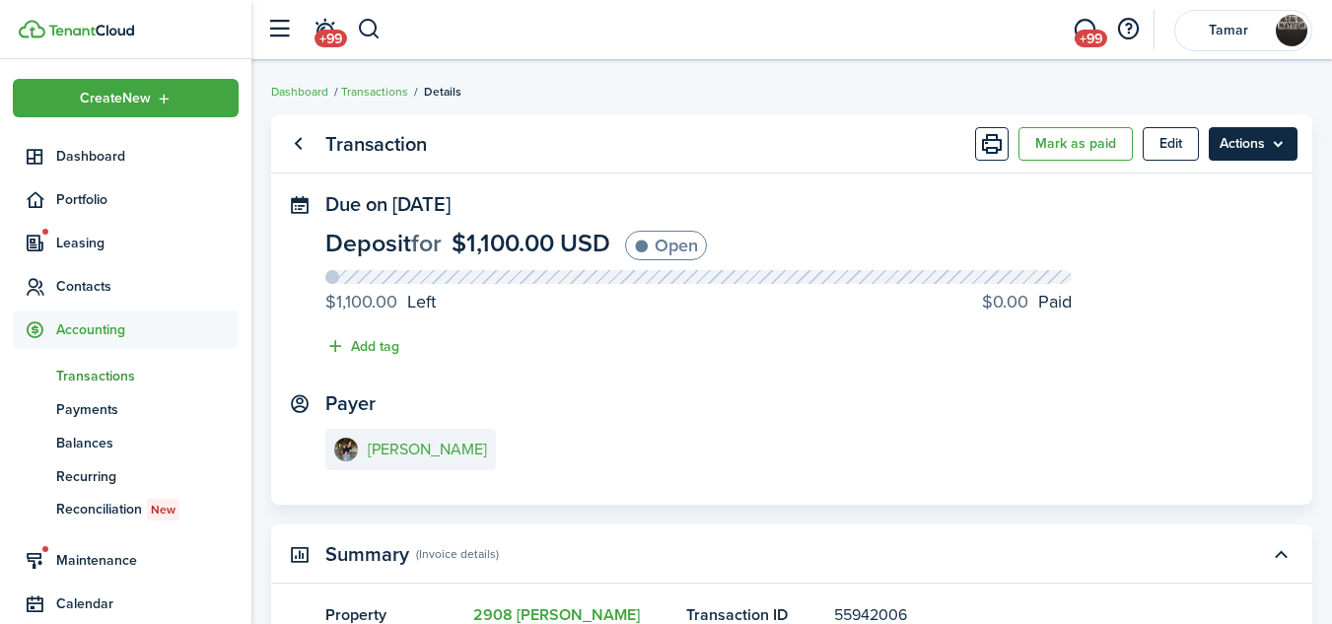
click at [1250, 137] on menu-btn "Actions" at bounding box center [1253, 144] width 89 height 34
click at [957, 177] on panel-main "Transaction [PERSON_NAME] as paid Edit Actions Due on [DATE] Deposit for $1,100…" at bounding box center [791, 309] width 1041 height 390
click at [295, 141] on link "Go back" at bounding box center [298, 144] width 34 height 34
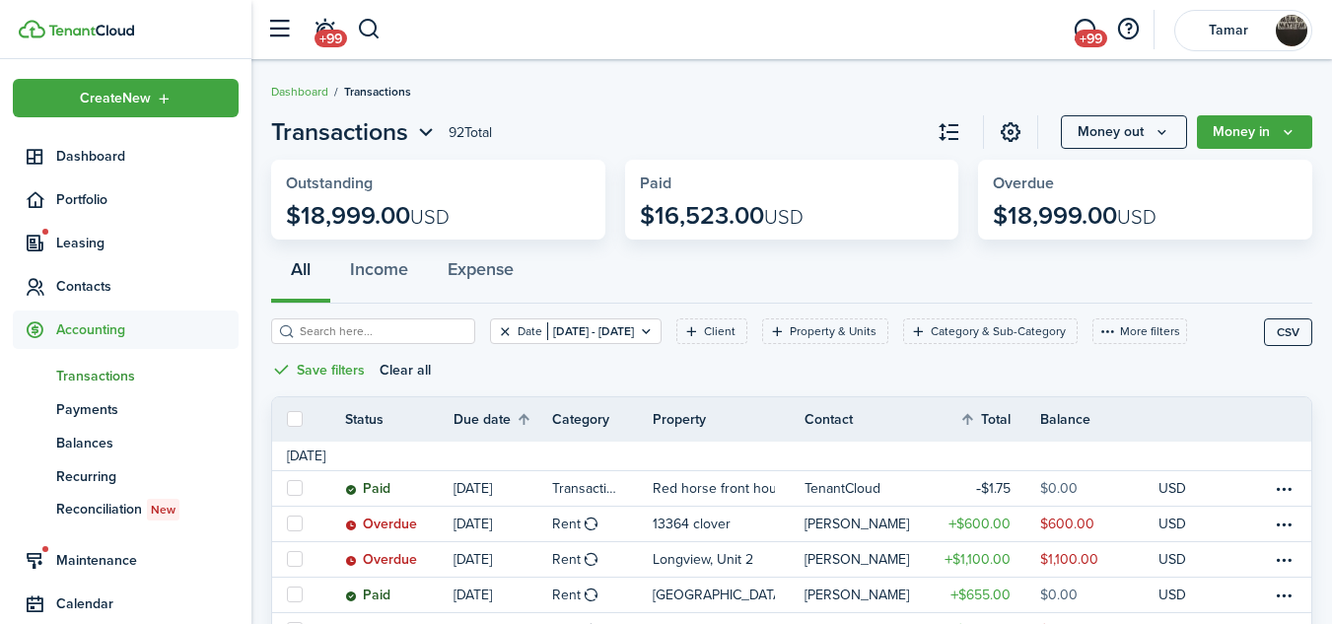
click at [497, 332] on button "Clear filter" at bounding box center [505, 331] width 17 height 16
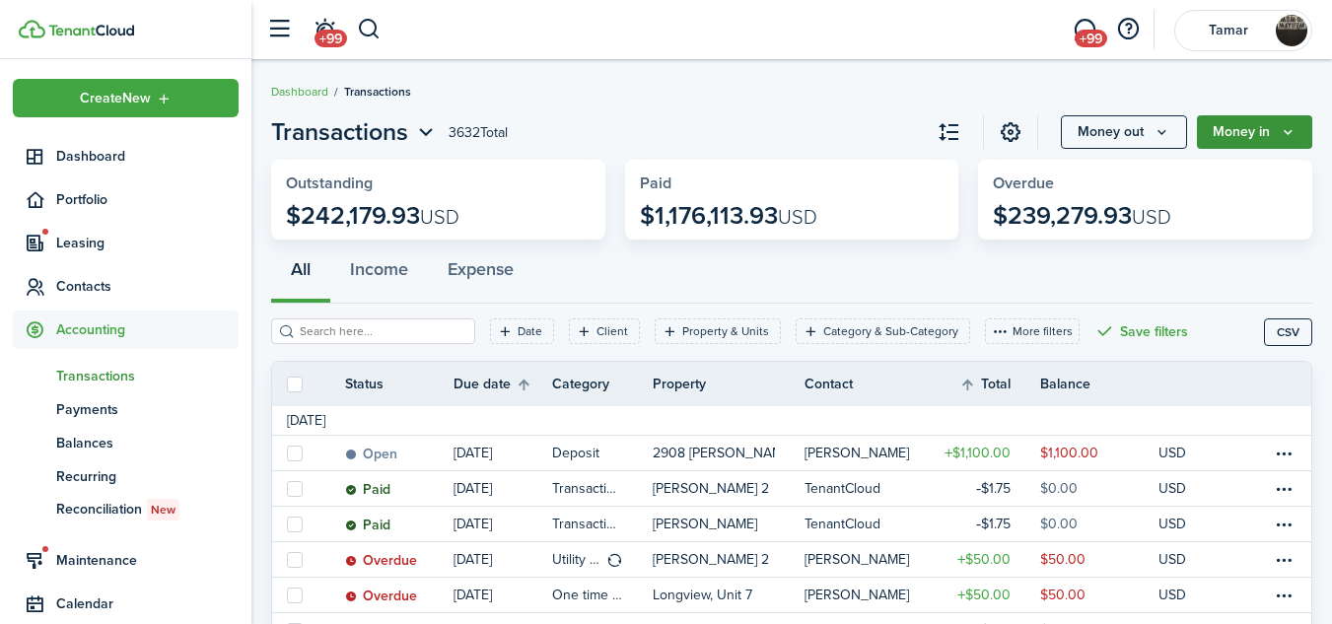
click at [1274, 125] on button "Money in" at bounding box center [1254, 132] width 115 height 34
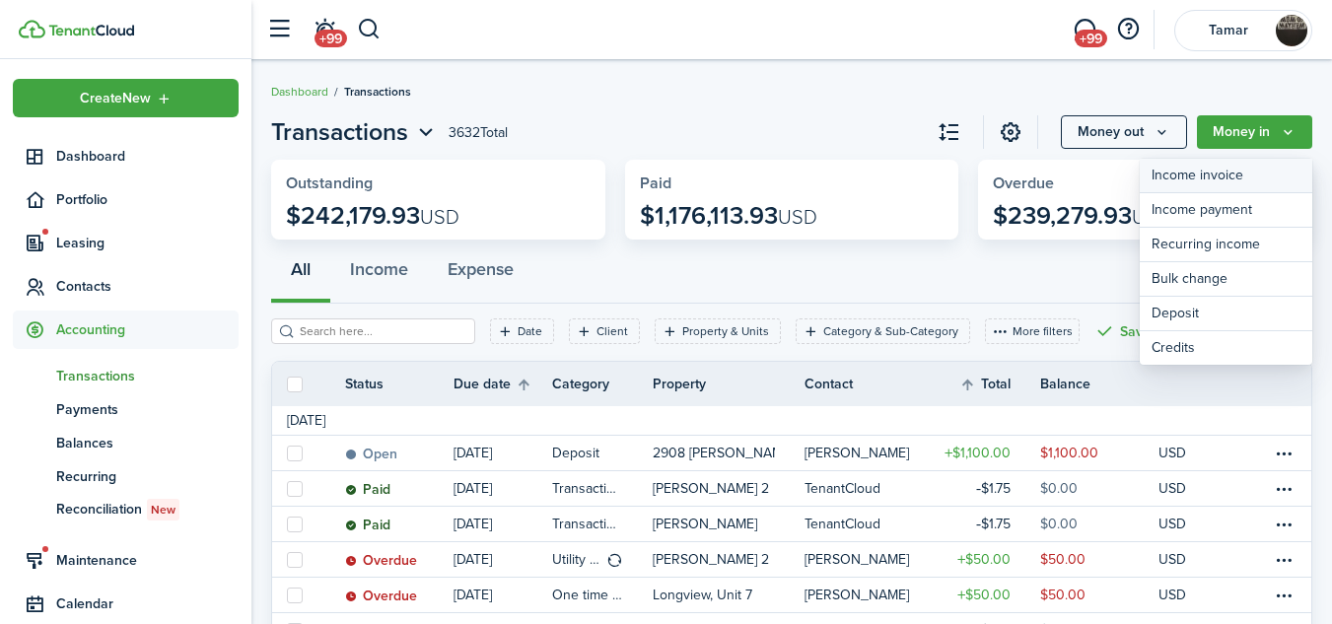
click at [1190, 173] on link "Income invoice" at bounding box center [1226, 176] width 173 height 35
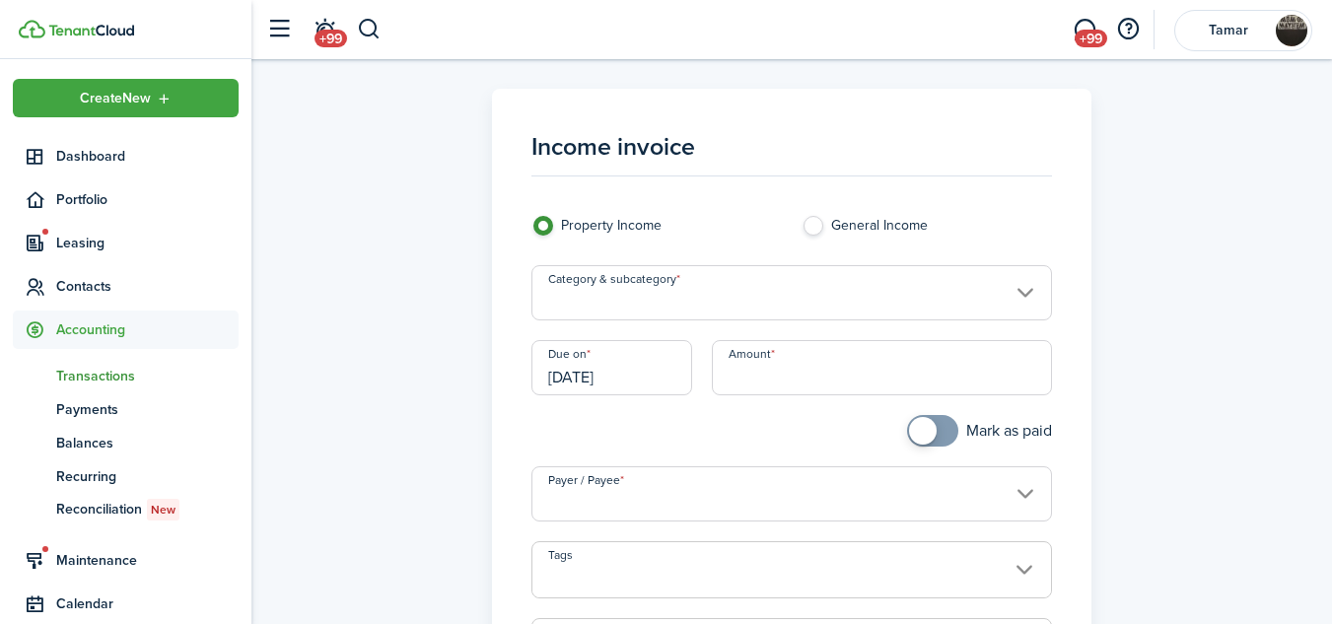
click at [794, 296] on input "Category & subcategory" at bounding box center [791, 292] width 520 height 55
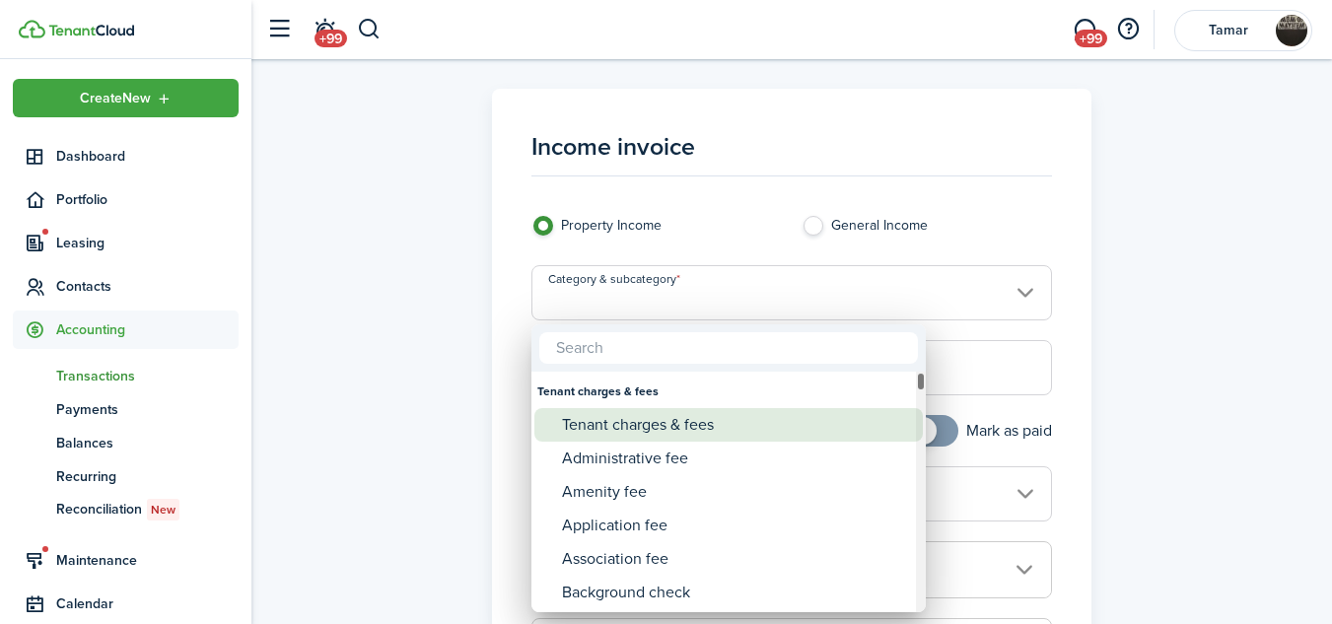
click at [681, 420] on div "Tenant charges & fees" at bounding box center [736, 425] width 349 height 34
type input "Tenant charges & fees"
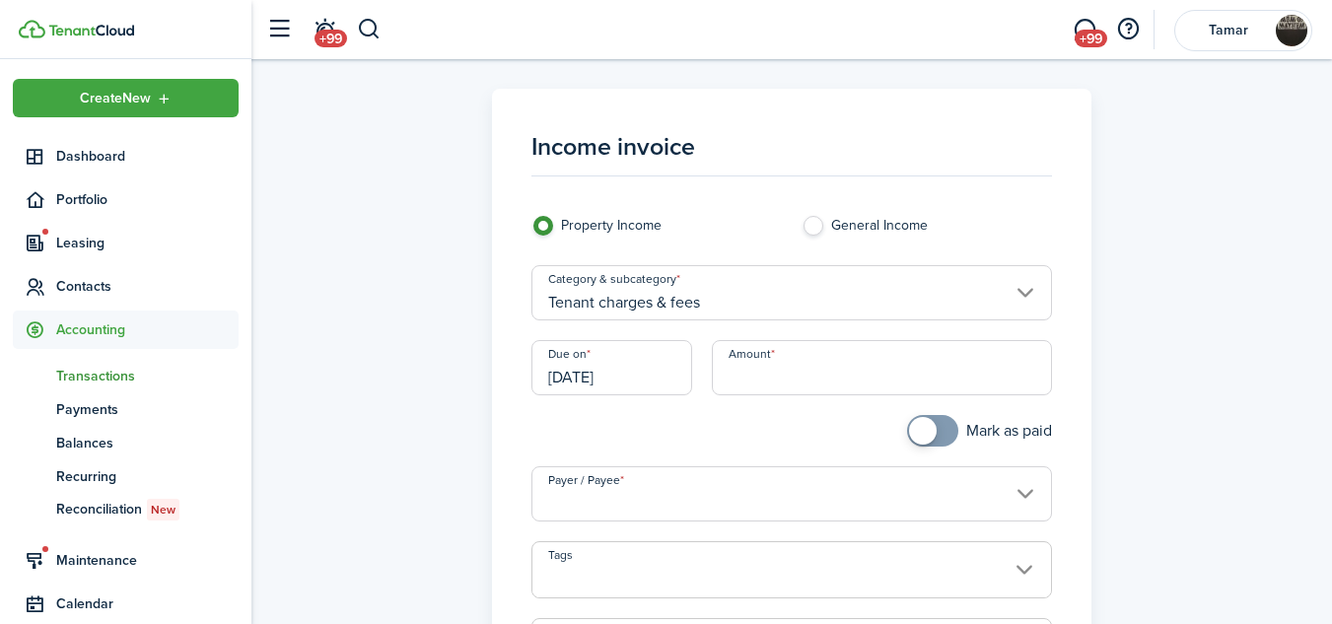
click at [800, 388] on input "Amount" at bounding box center [882, 367] width 340 height 55
click at [740, 497] on input "Payer / Payee" at bounding box center [791, 493] width 520 height 55
type input "$100.00"
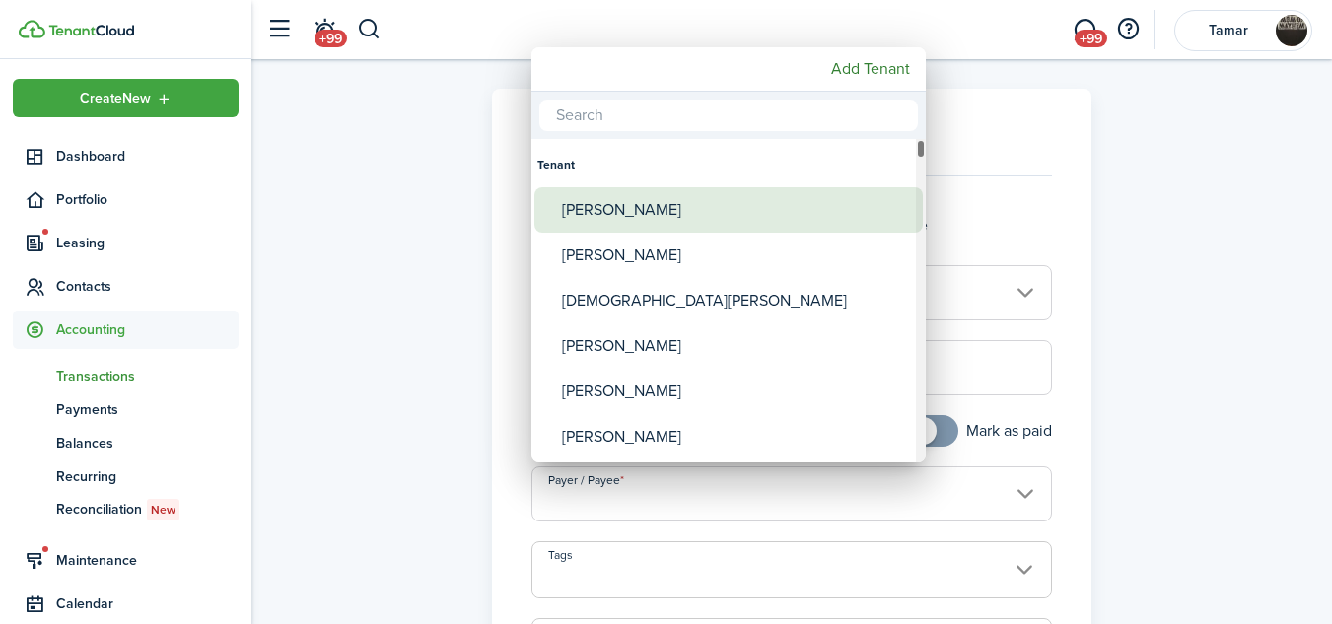
click at [649, 208] on div "[PERSON_NAME]" at bounding box center [736, 209] width 349 height 45
type input "[PERSON_NAME]"
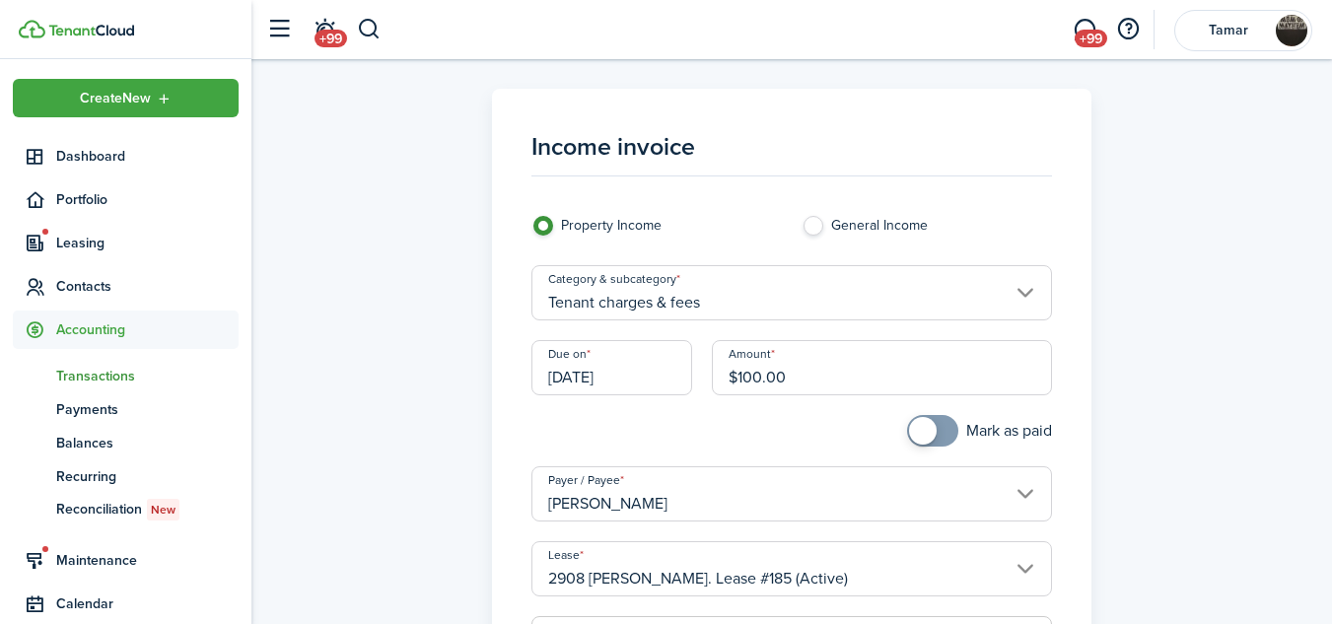
click at [926, 425] on span at bounding box center [923, 431] width 28 height 28
checkbox input "false"
click at [929, 425] on span at bounding box center [943, 431] width 28 height 28
click at [630, 369] on input "[DATE]" at bounding box center [611, 367] width 161 height 55
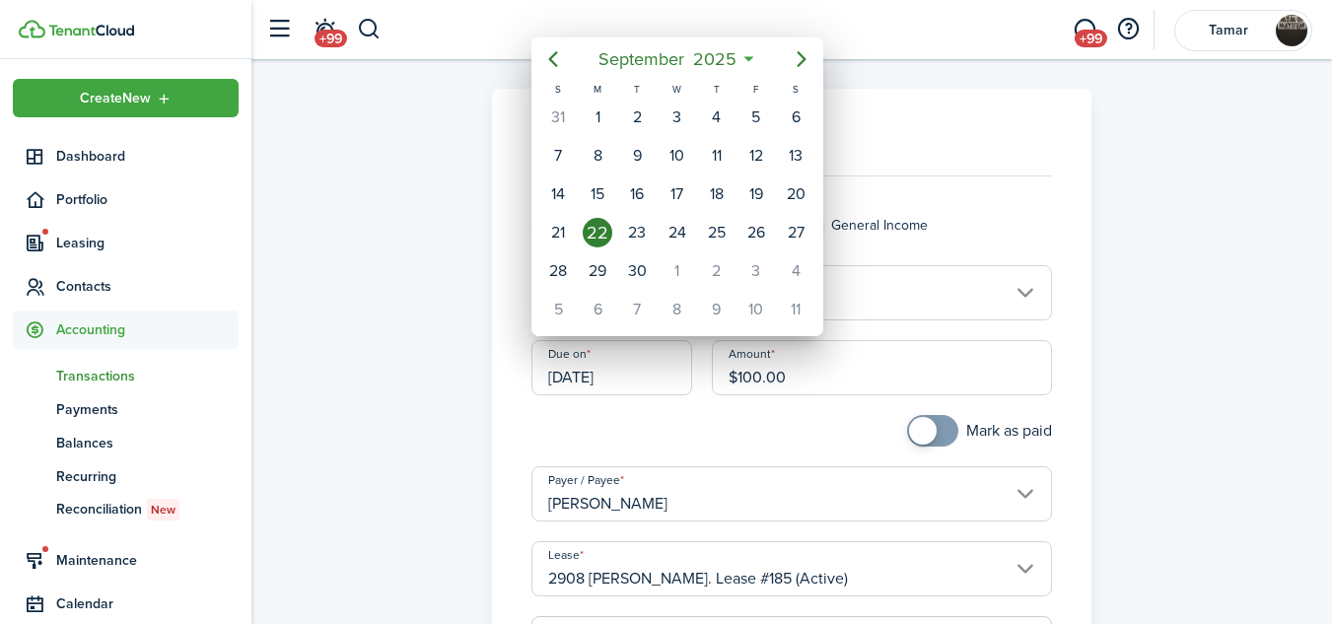
click at [596, 236] on div "22" at bounding box center [598, 233] width 30 height 30
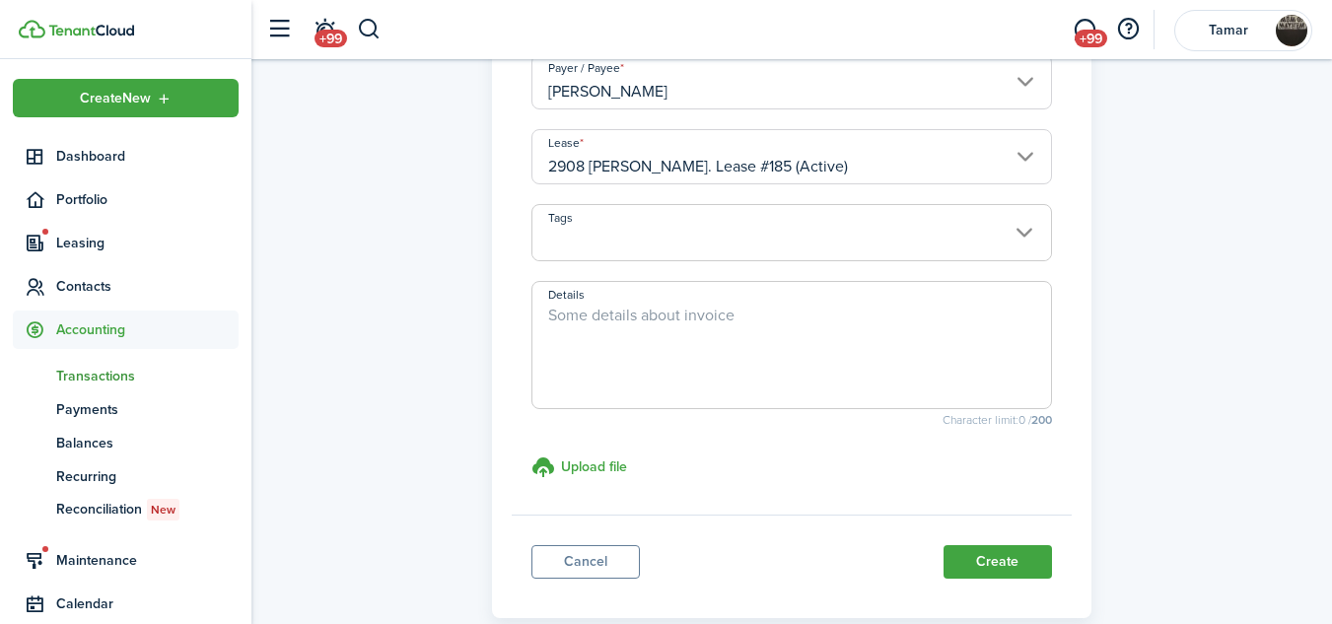
scroll to position [435, 0]
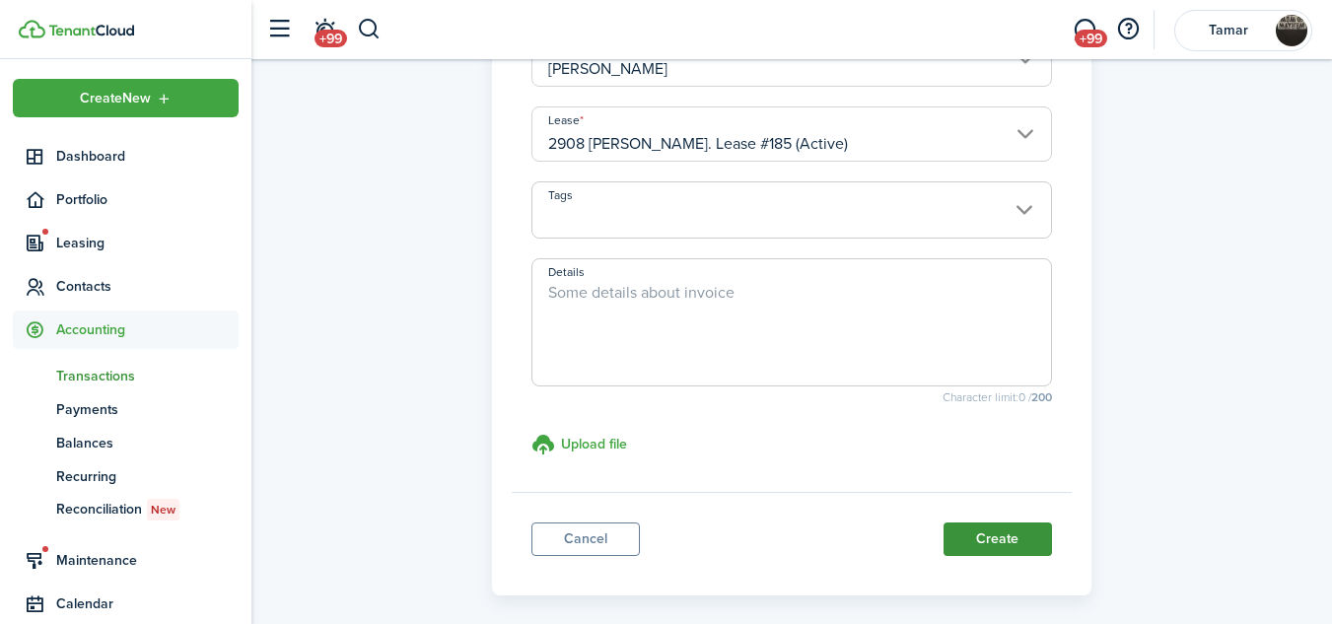
click at [1010, 538] on button "Create" at bounding box center [997, 539] width 108 height 34
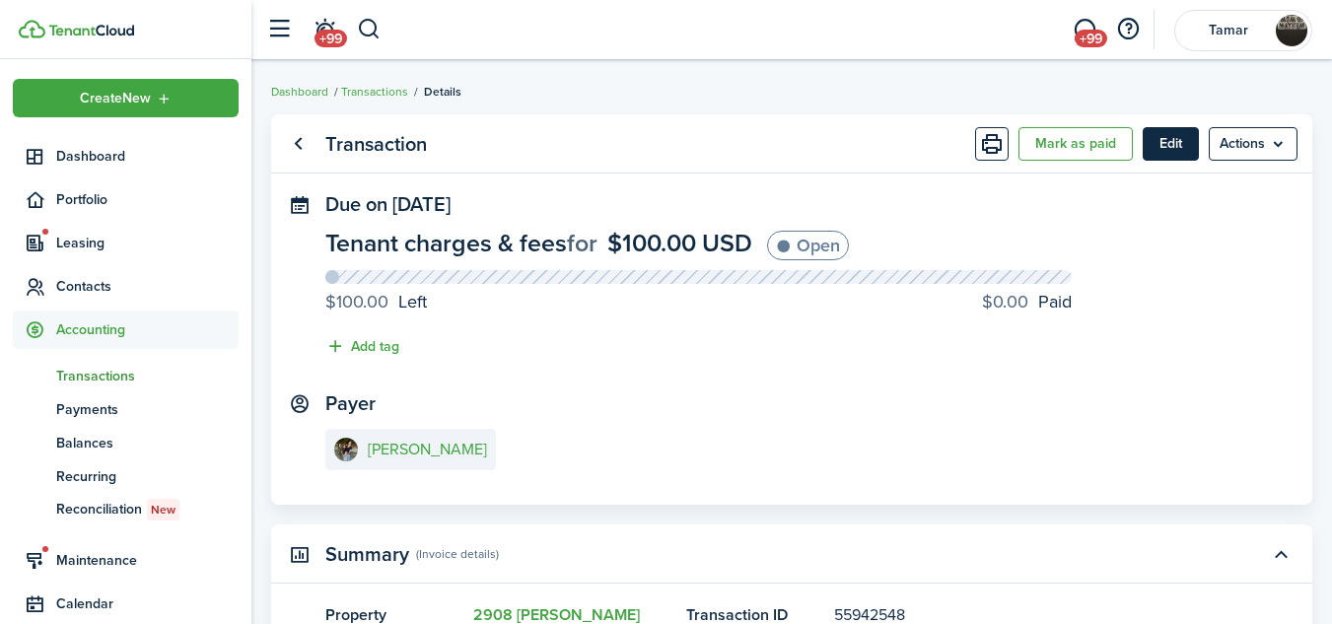
click at [1174, 143] on button "Edit" at bounding box center [1170, 144] width 56 height 34
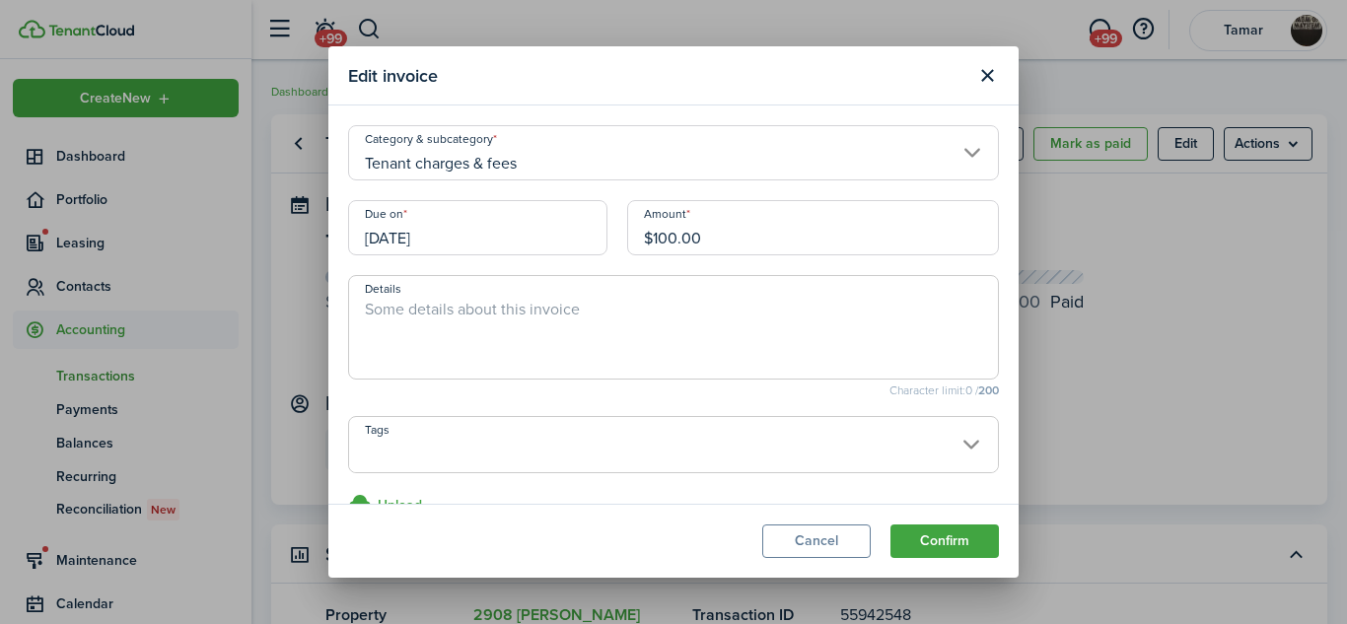
click at [582, 304] on textarea "Details" at bounding box center [673, 333] width 649 height 71
type textarea "pet fee"
click at [947, 542] on button "Confirm" at bounding box center [944, 541] width 108 height 34
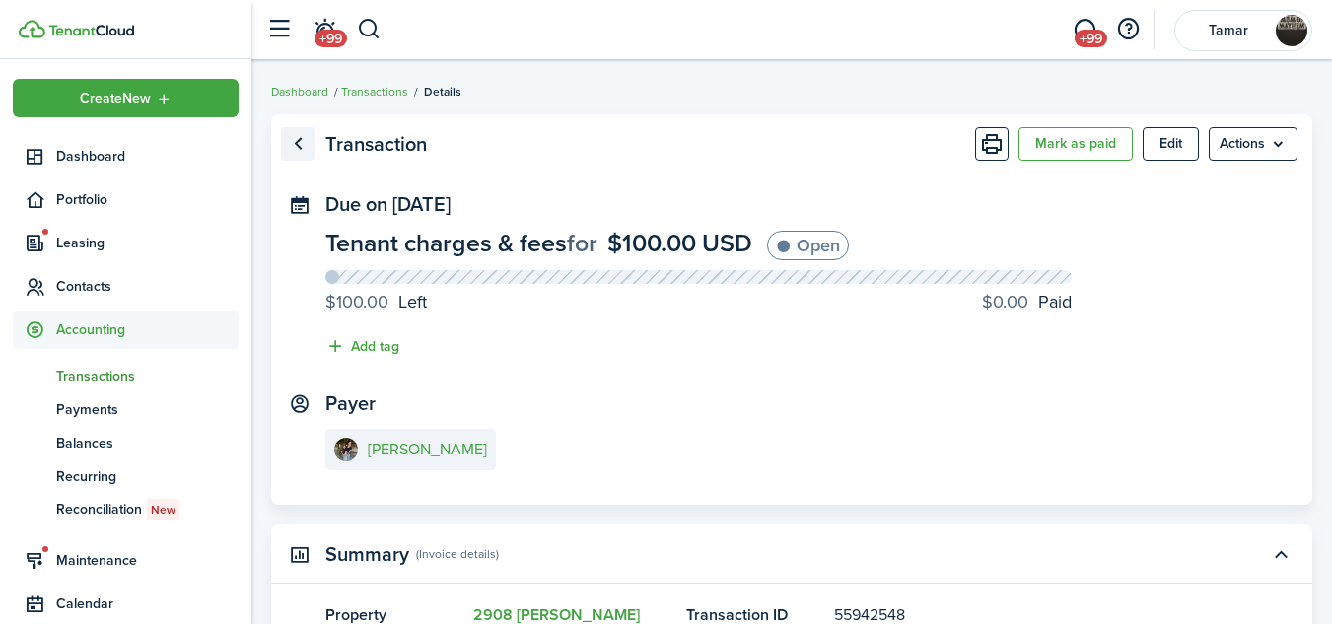
click at [296, 143] on link "Go back" at bounding box center [298, 144] width 34 height 34
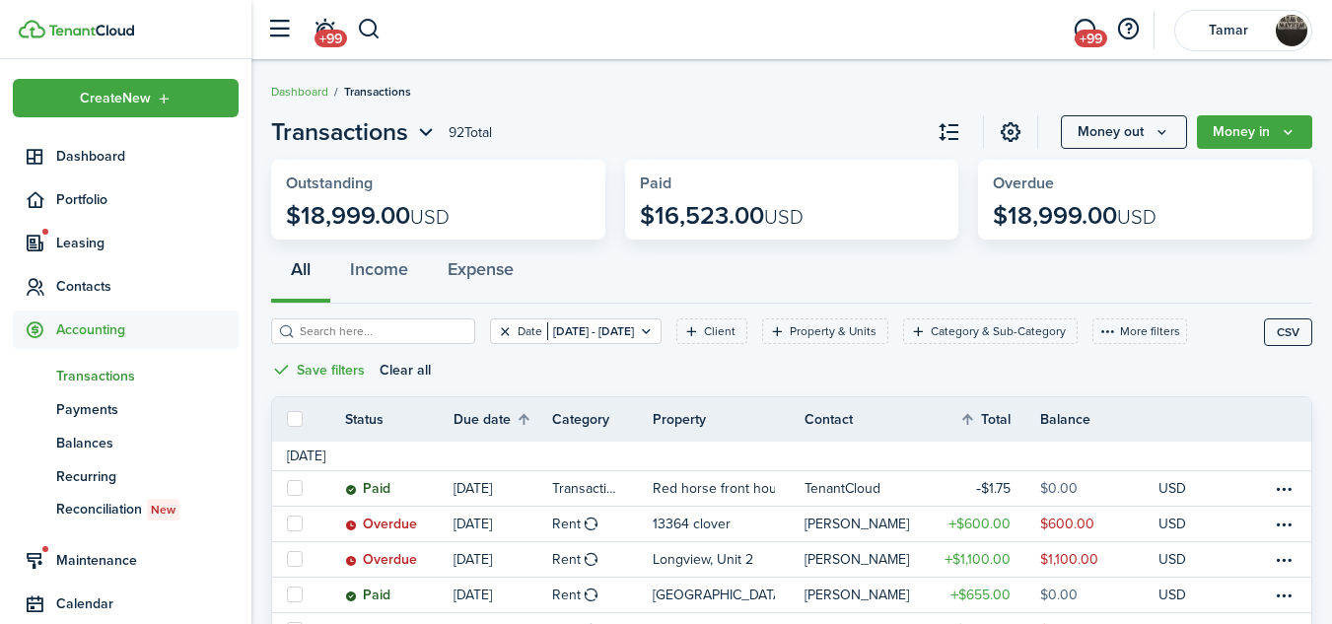
click at [497, 331] on button "Clear filter" at bounding box center [505, 331] width 17 height 16
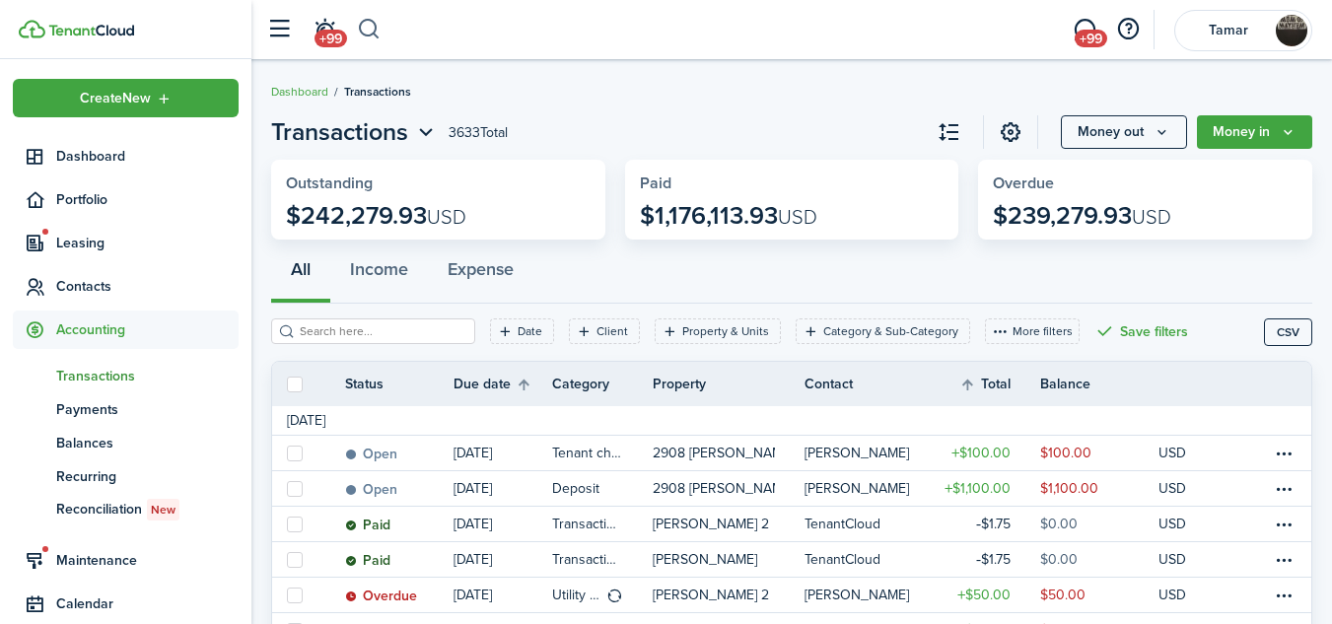
click at [381, 24] on button "button" at bounding box center [369, 30] width 25 height 34
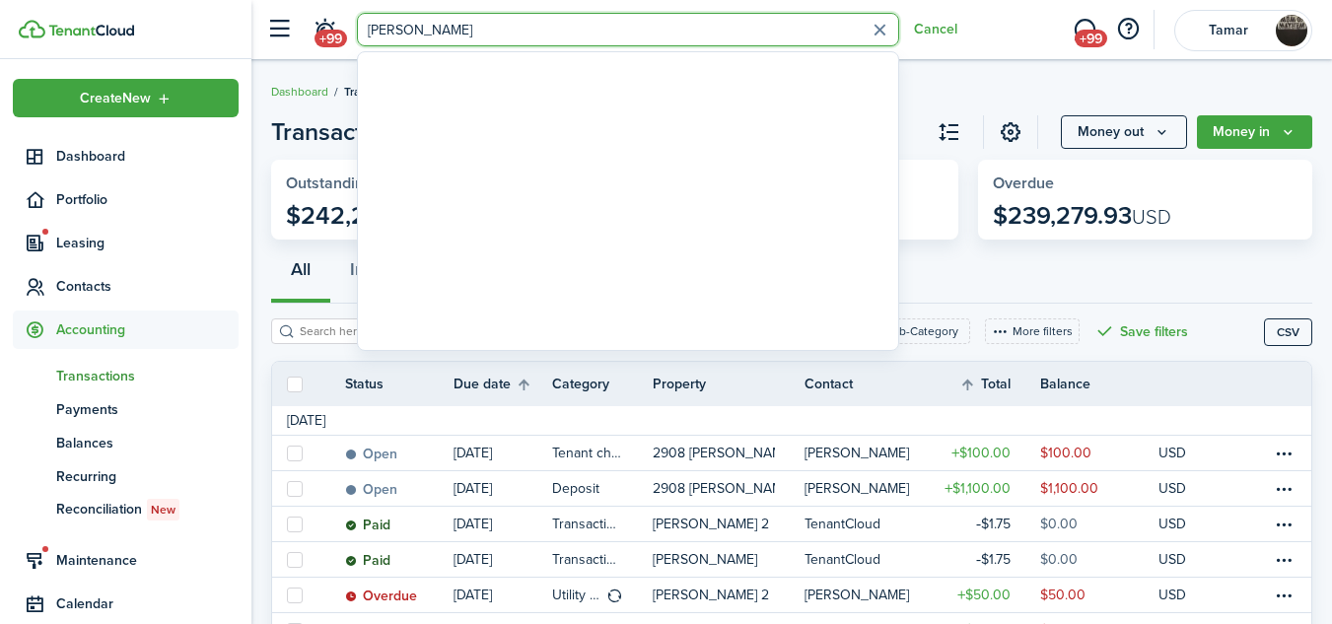
type input "[PERSON_NAME]"
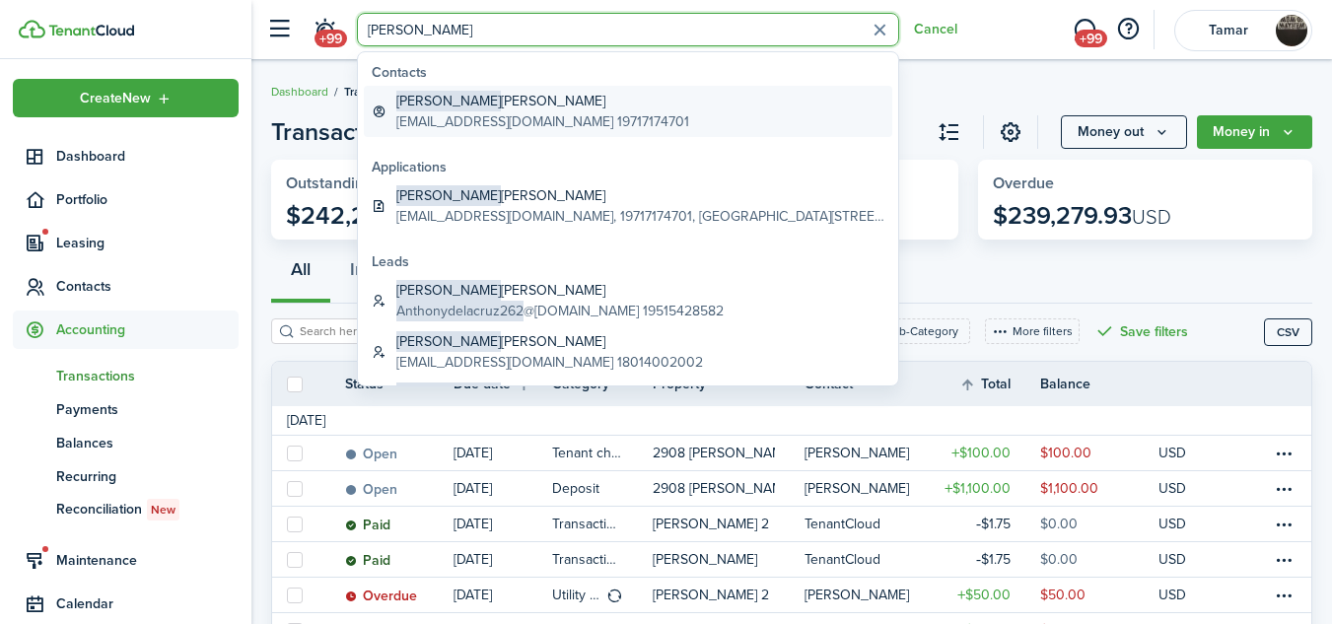
click at [457, 97] on global-search-item-title "[PERSON_NAME]" at bounding box center [542, 101] width 293 height 21
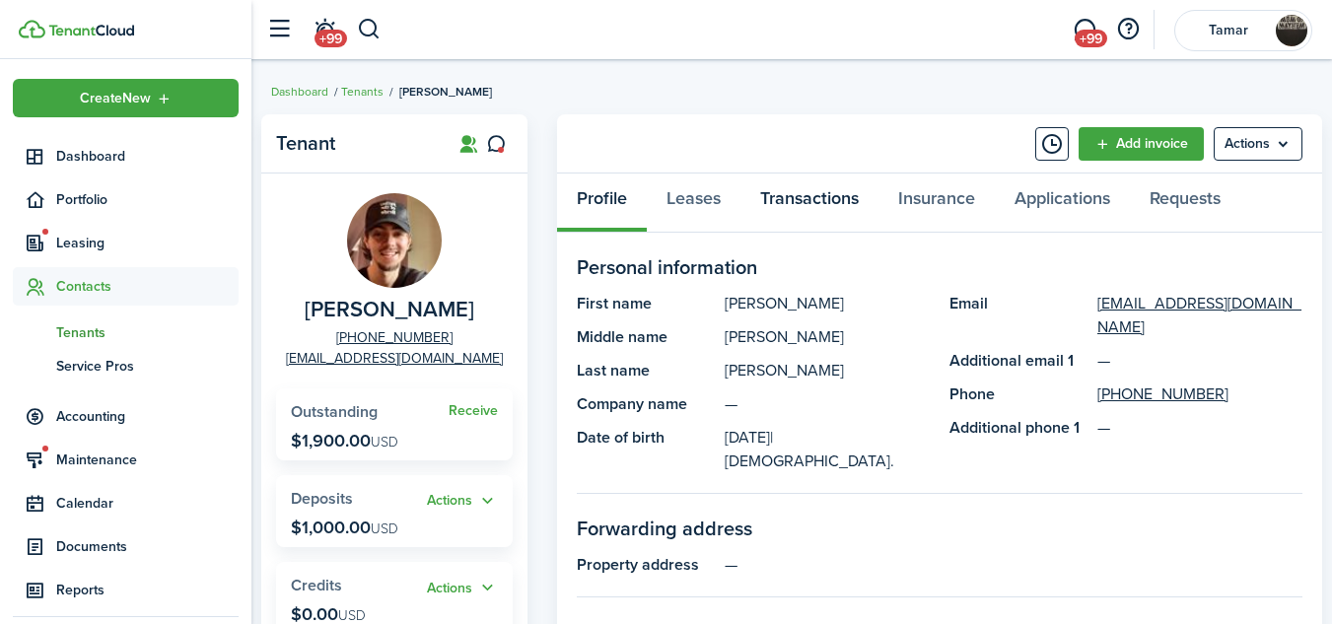
click at [813, 203] on link "Transactions" at bounding box center [809, 202] width 138 height 59
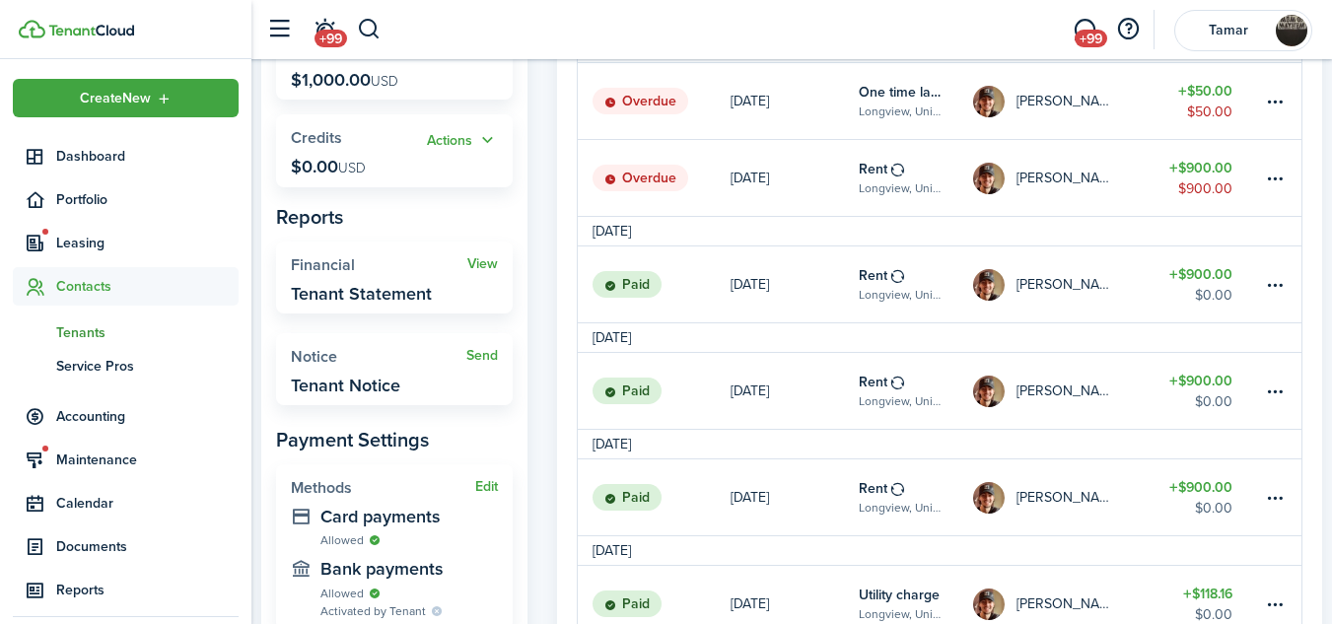
scroll to position [453, 0]
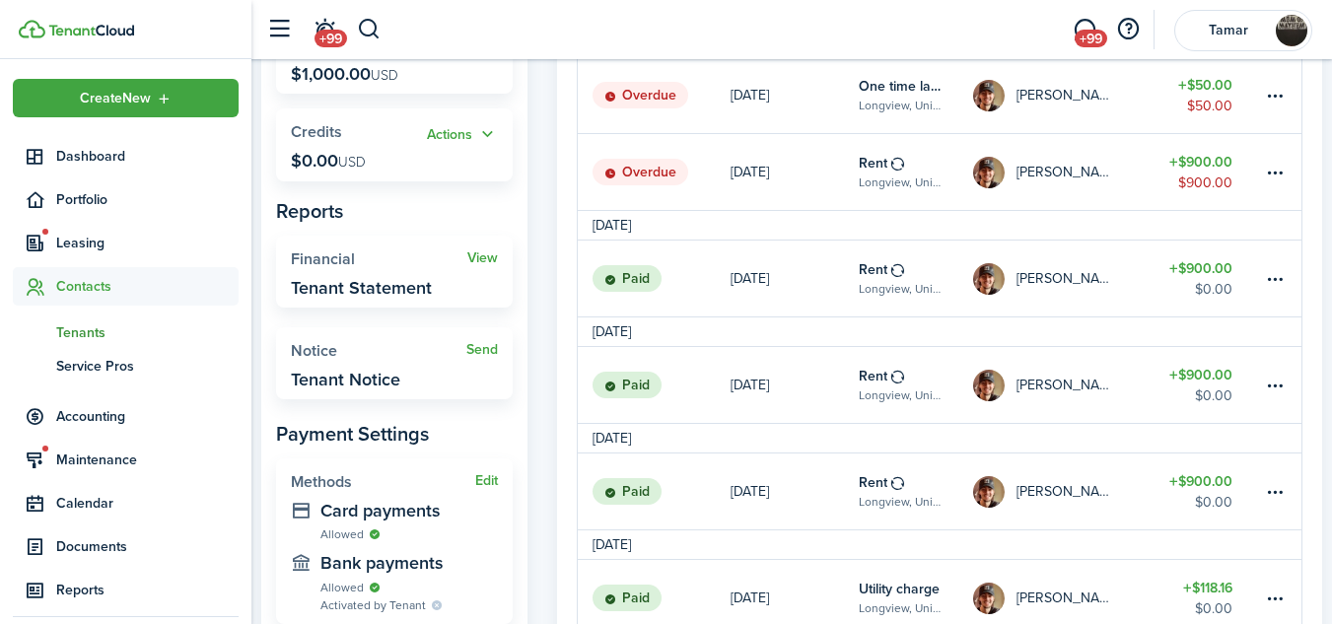
click at [994, 278] on img at bounding box center [989, 279] width 32 height 32
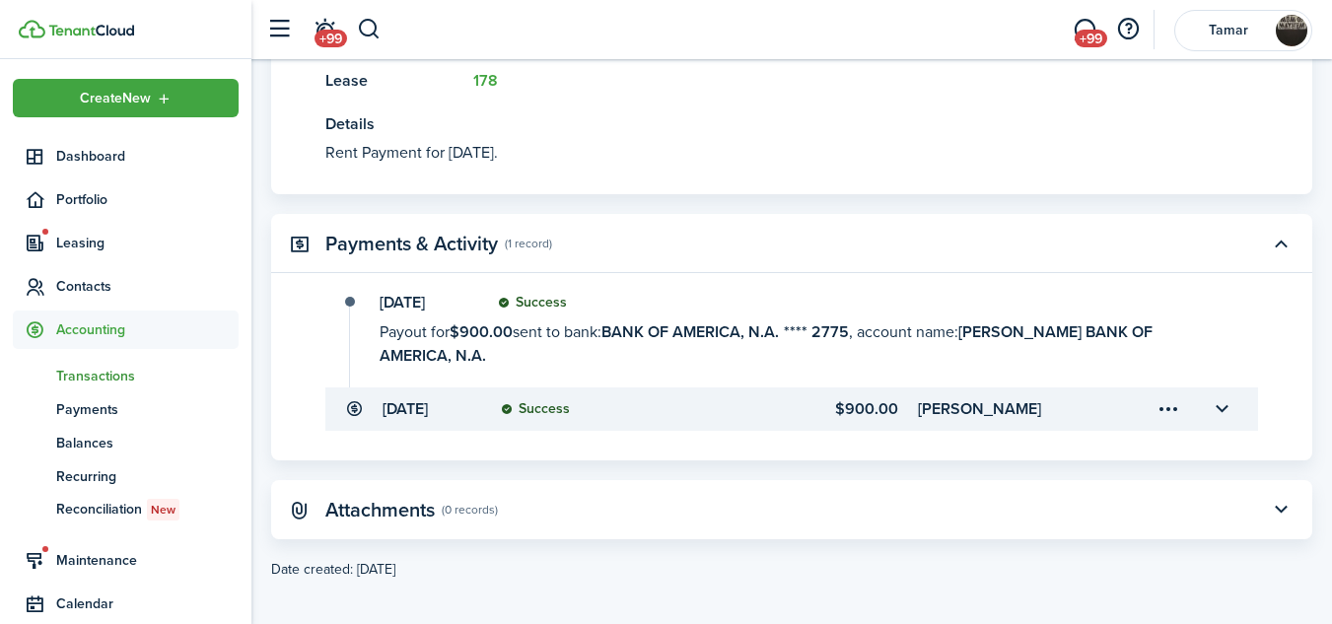
scroll to position [612, 0]
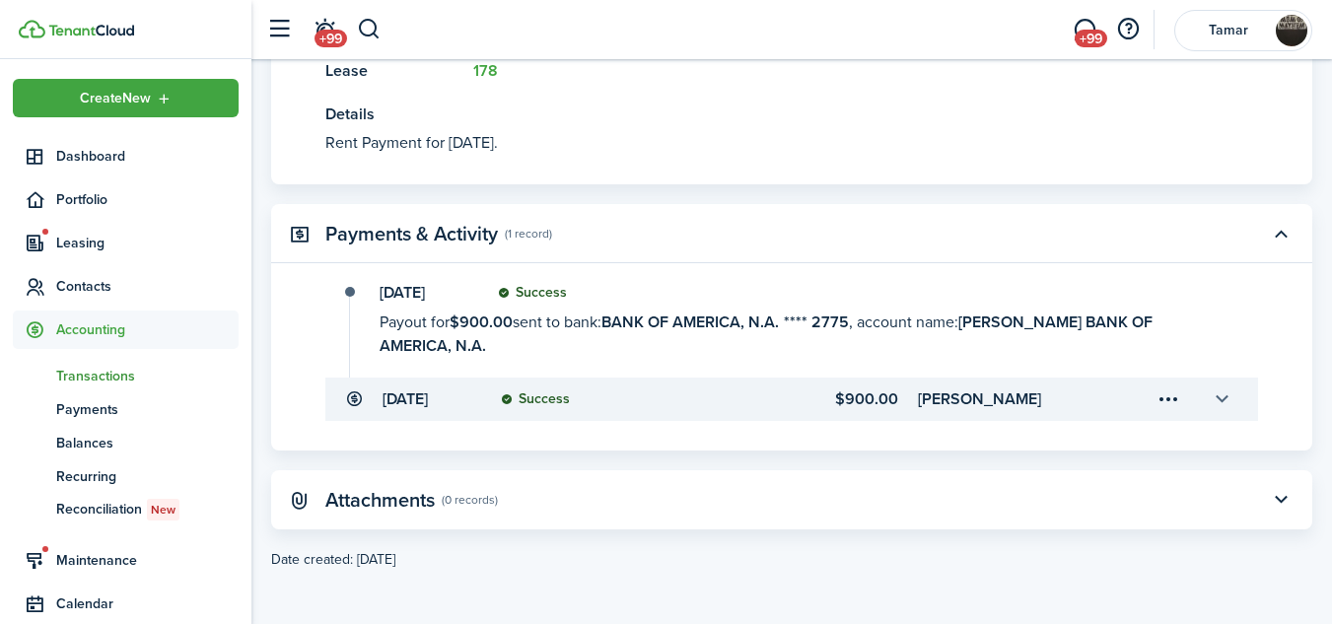
click at [1224, 397] on button "button" at bounding box center [1222, 399] width 34 height 34
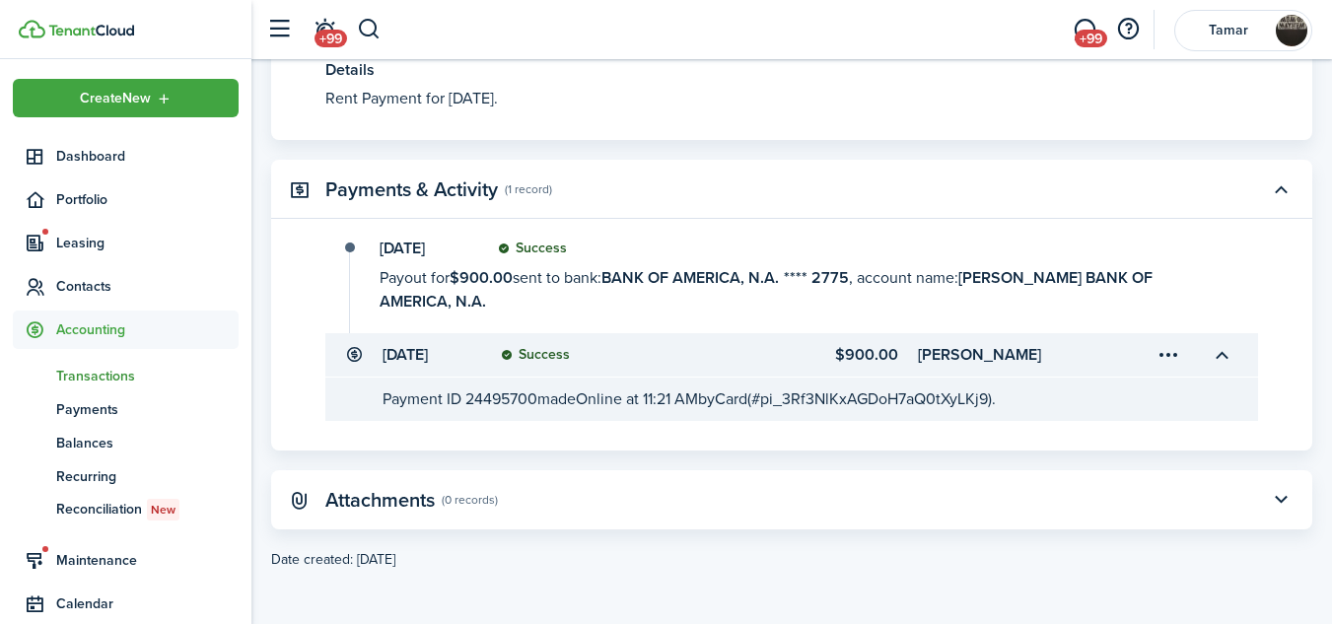
scroll to position [629, 0]
